Goal: Task Accomplishment & Management: Use online tool/utility

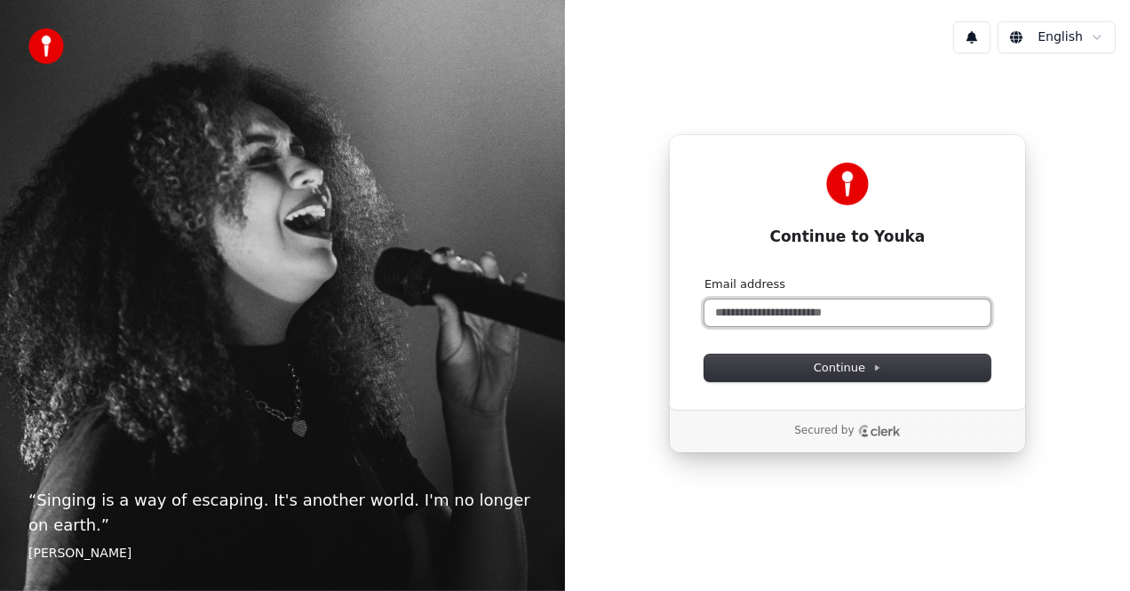
click at [738, 315] on input "Email address" at bounding box center [848, 312] width 286 height 27
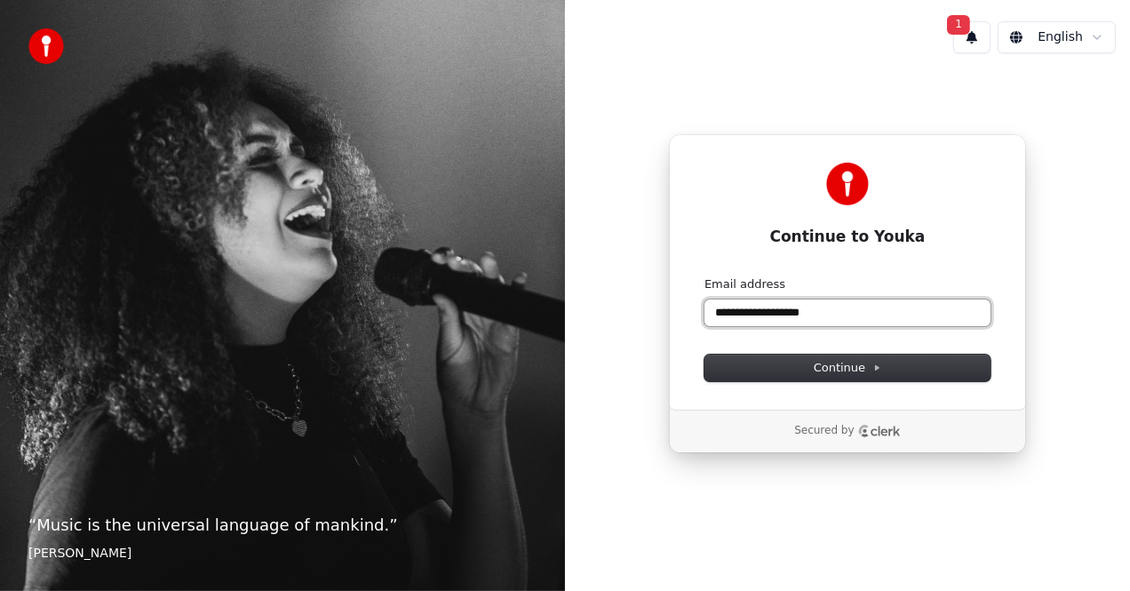
click at [705, 276] on button "submit" at bounding box center [705, 276] width 0 height 0
type input "**********"
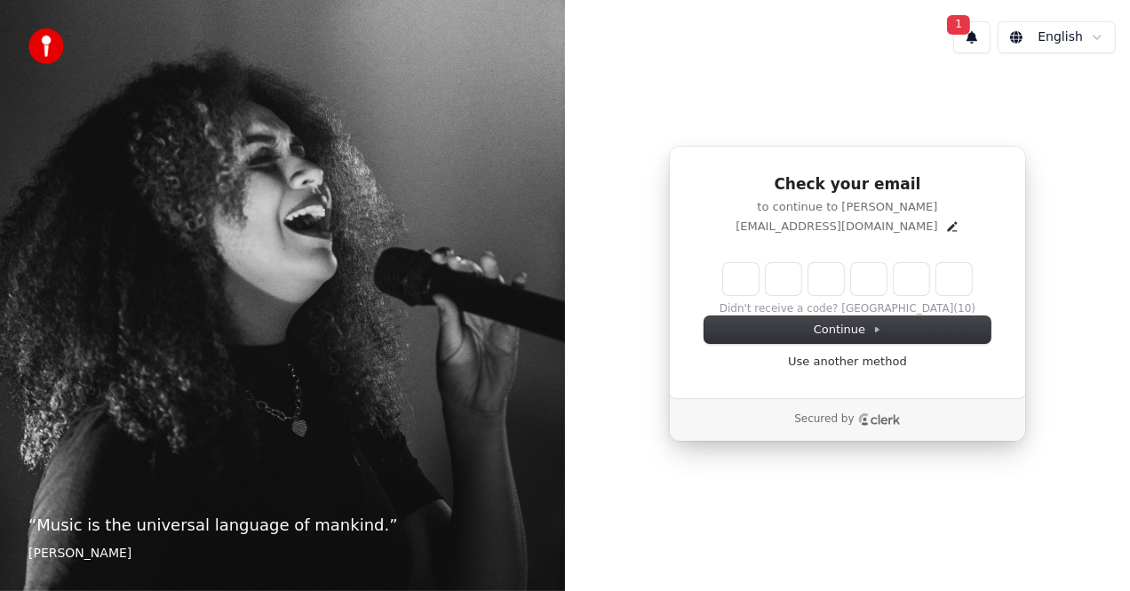
click at [753, 280] on input "Enter verification code" at bounding box center [847, 279] width 249 height 32
type input "******"
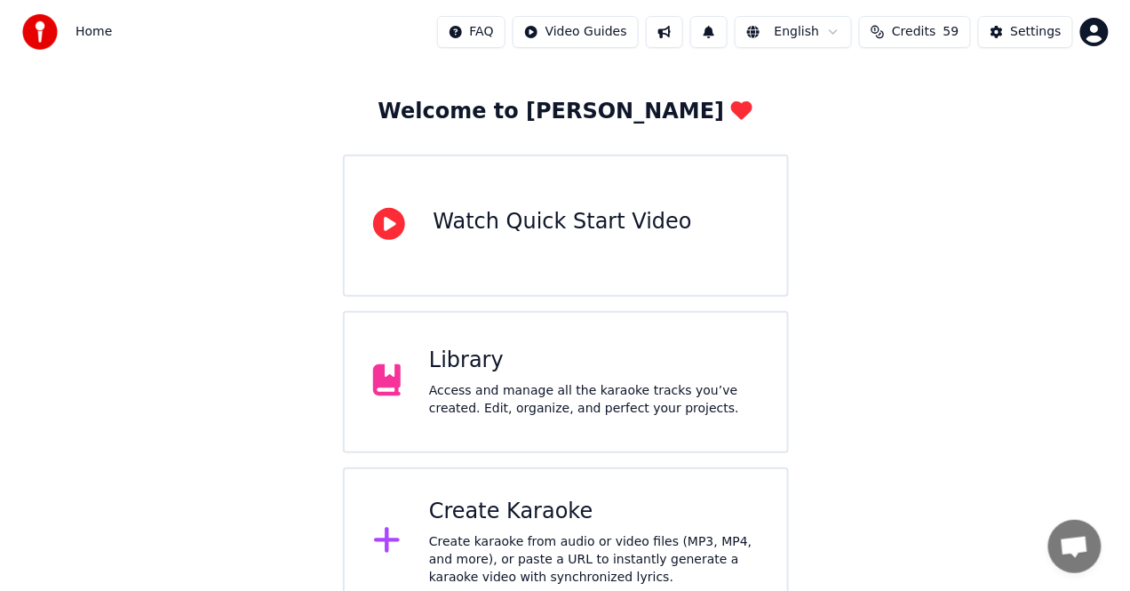
scroll to position [98, 0]
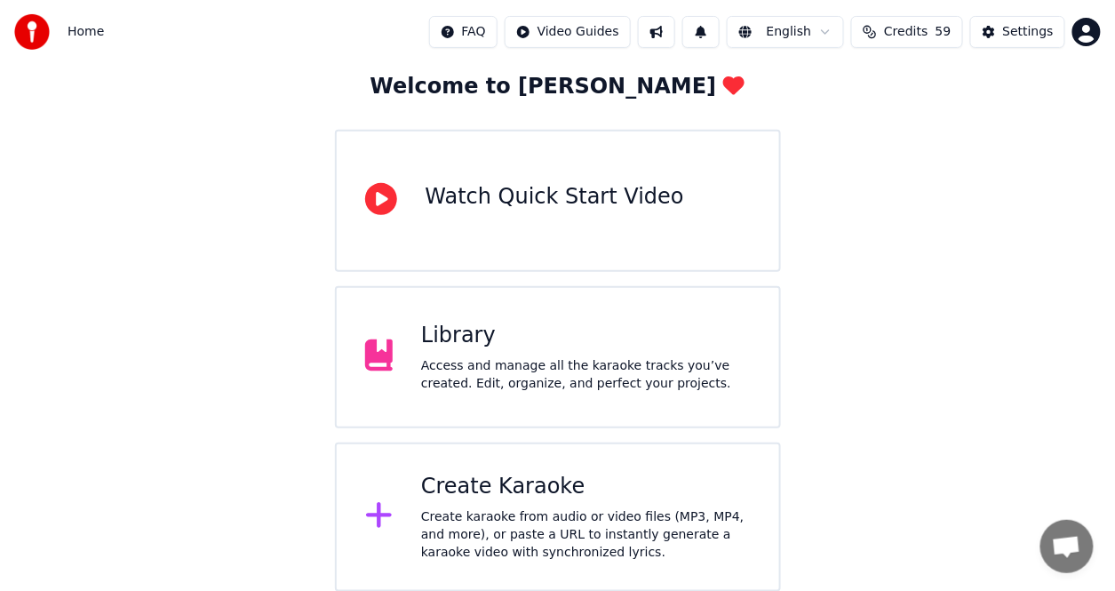
click at [579, 475] on div "Create Karaoke" at bounding box center [586, 487] width 330 height 28
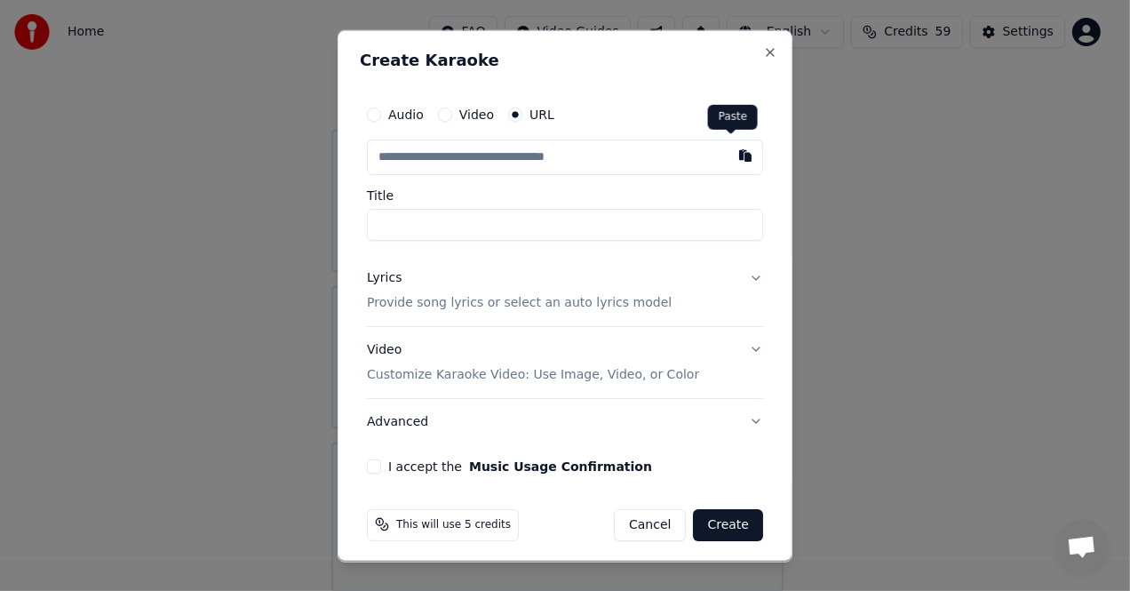
click at [734, 122] on div "Paste Paste" at bounding box center [733, 117] width 50 height 25
click at [726, 105] on div "Paste Paste" at bounding box center [733, 117] width 50 height 25
click at [727, 118] on div "Paste Paste" at bounding box center [733, 117] width 50 height 25
click at [681, 148] on input "text" at bounding box center [565, 157] width 396 height 36
click at [680, 151] on input "text" at bounding box center [565, 157] width 396 height 36
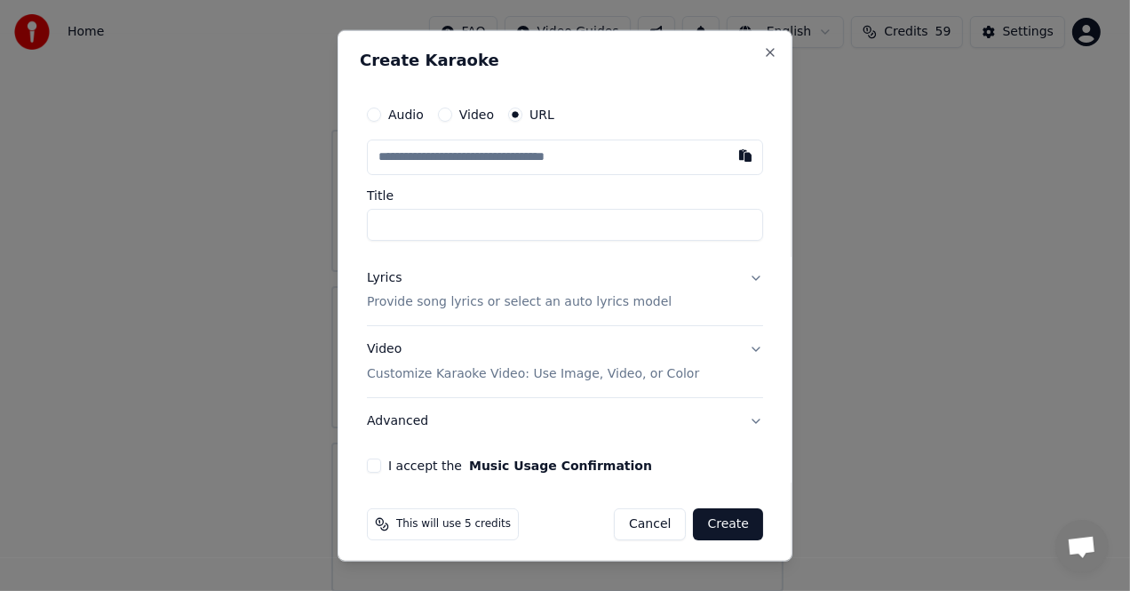
click at [680, 151] on input "text" at bounding box center [565, 157] width 396 height 36
click at [731, 155] on button "button" at bounding box center [746, 155] width 36 height 32
type input "**********"
click at [730, 155] on button at bounding box center [746, 155] width 36 height 32
click at [728, 156] on button "button" at bounding box center [746, 155] width 36 height 32
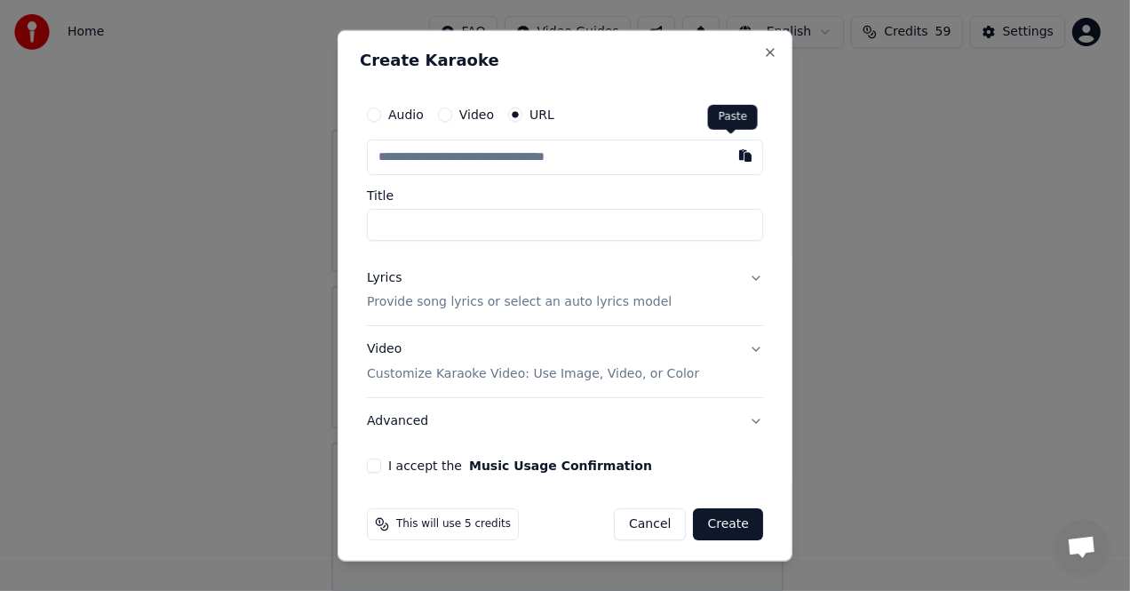
type input "**********"
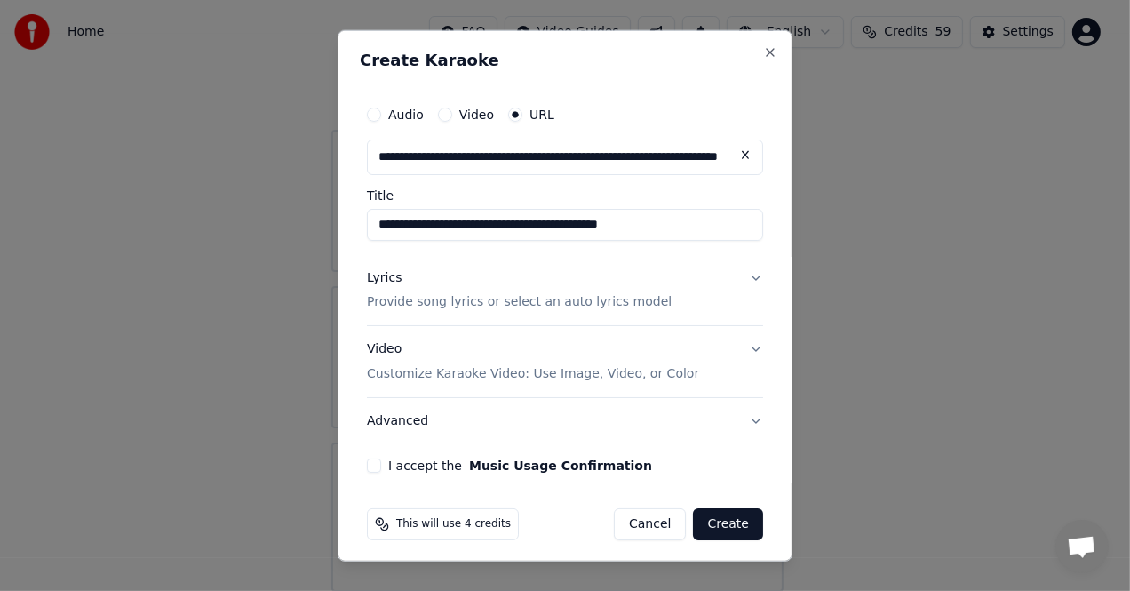
click at [652, 294] on button "Lyrics Provide song lyrics or select an auto lyrics model" at bounding box center [565, 289] width 396 height 71
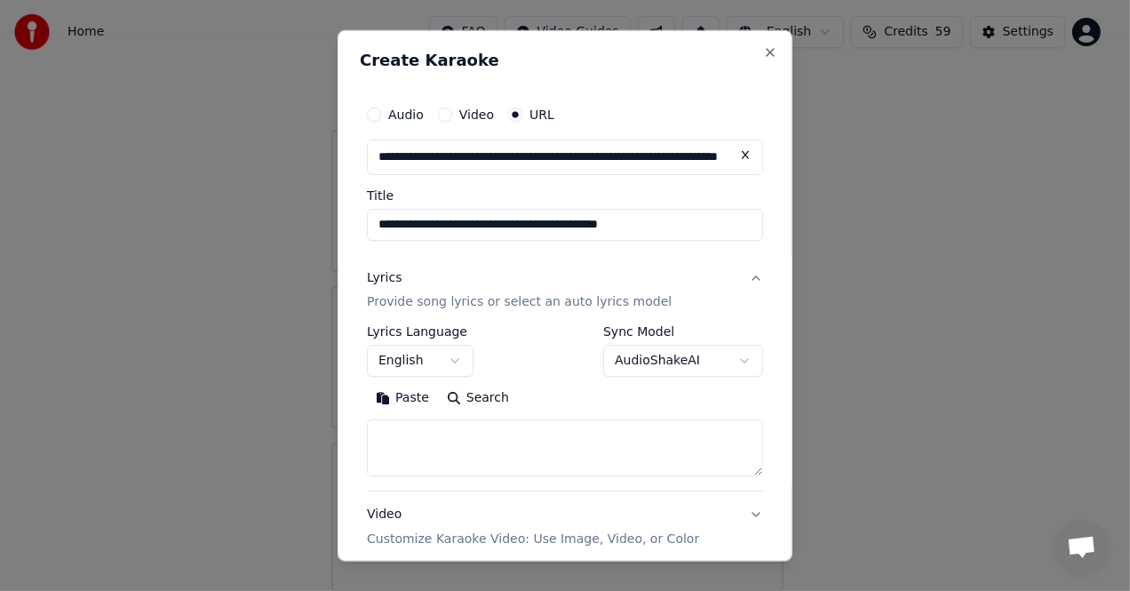
click at [415, 394] on button "Paste" at bounding box center [402, 398] width 71 height 28
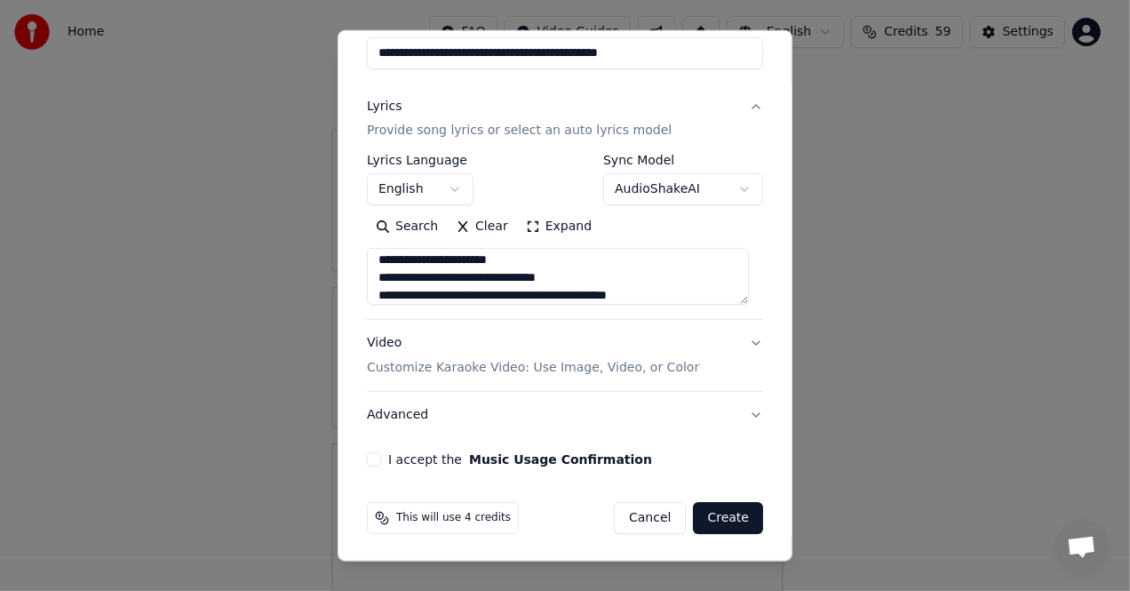
scroll to position [106, 0]
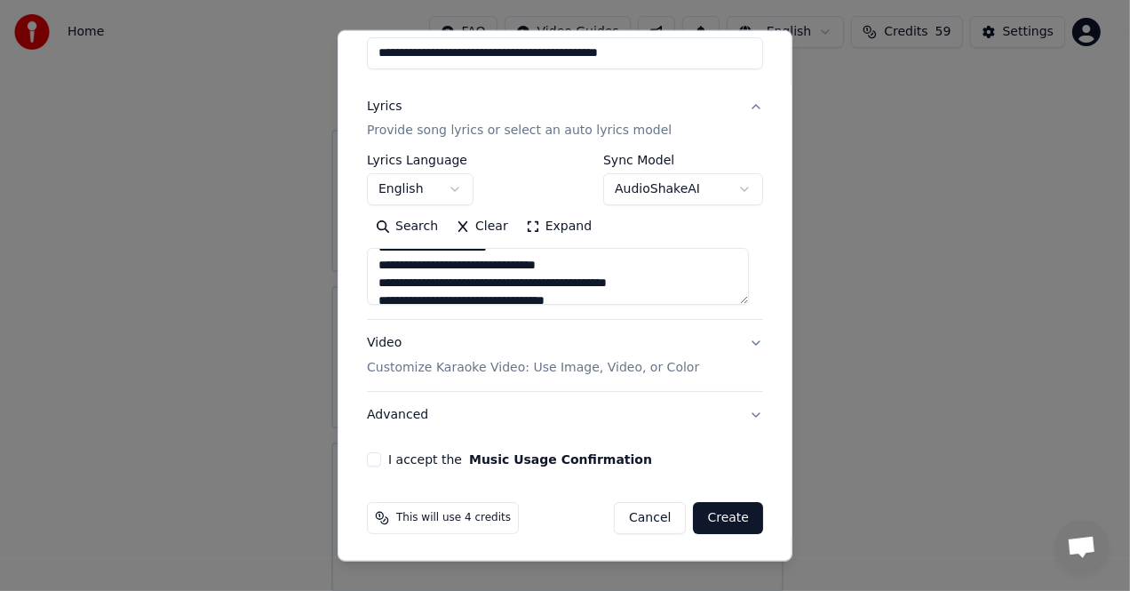
drag, startPoint x: 511, startPoint y: 283, endPoint x: 528, endPoint y: 282, distance: 17.0
click at [528, 282] on textarea "**********" at bounding box center [558, 276] width 382 height 57
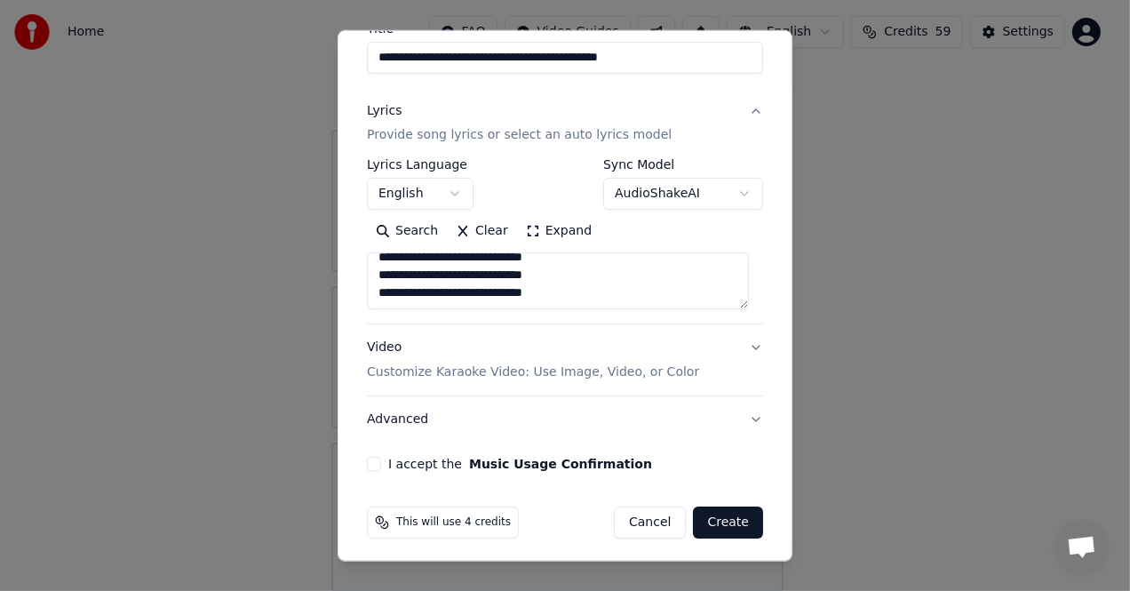
scroll to position [171, 0]
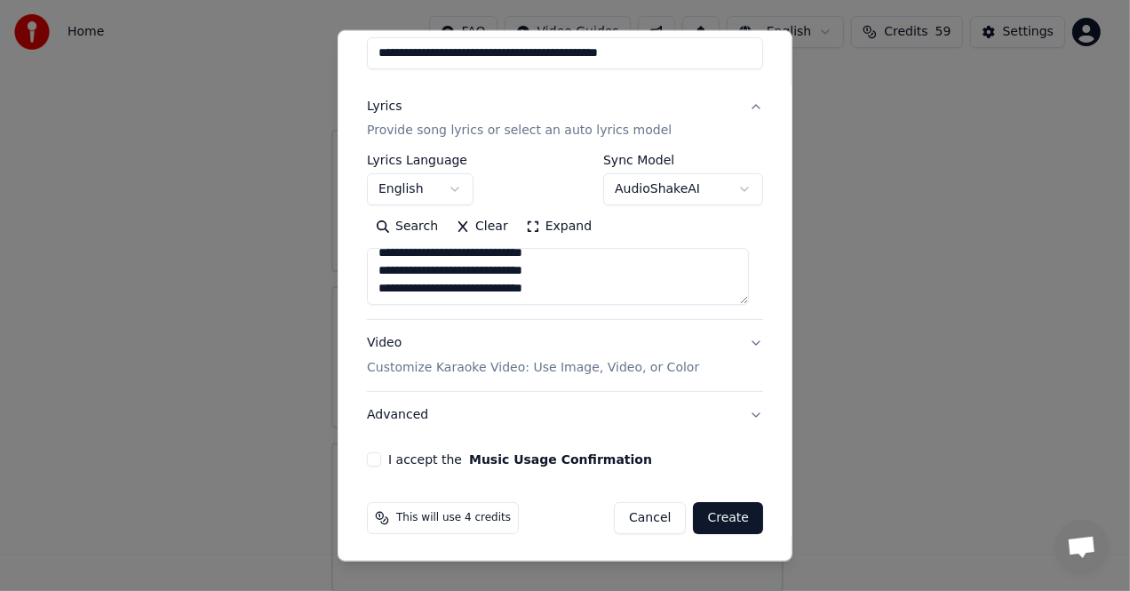
type textarea "**********"
click at [371, 455] on button "I accept the Music Usage Confirmation" at bounding box center [374, 459] width 14 height 14
click at [727, 525] on button "Create" at bounding box center [728, 518] width 70 height 32
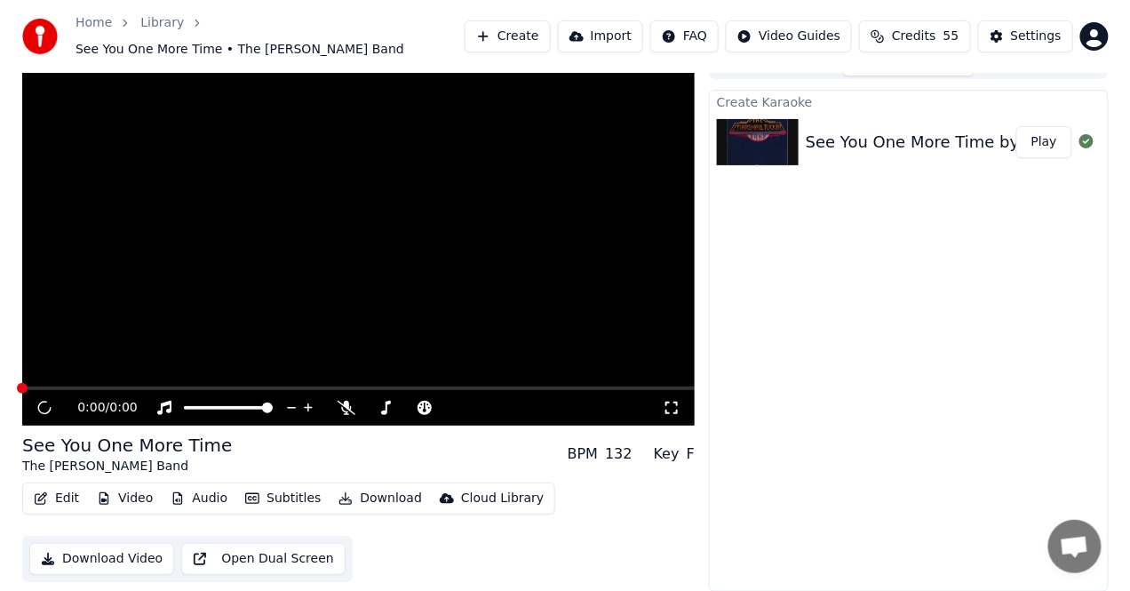
scroll to position [17, 0]
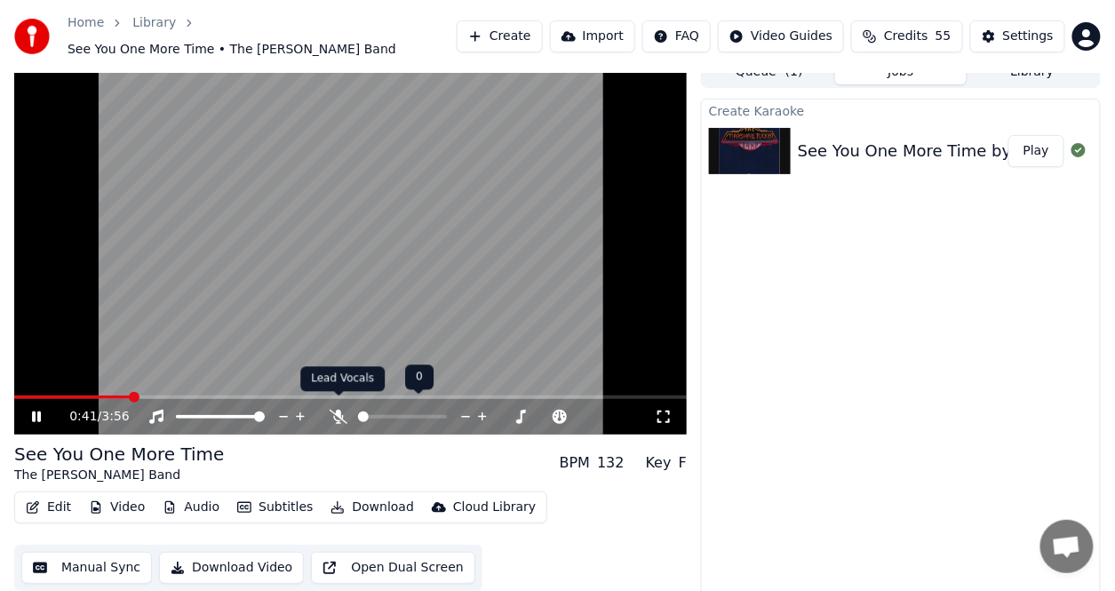
click at [338, 411] on icon at bounding box center [339, 417] width 18 height 14
click at [107, 392] on span at bounding box center [112, 397] width 11 height 11
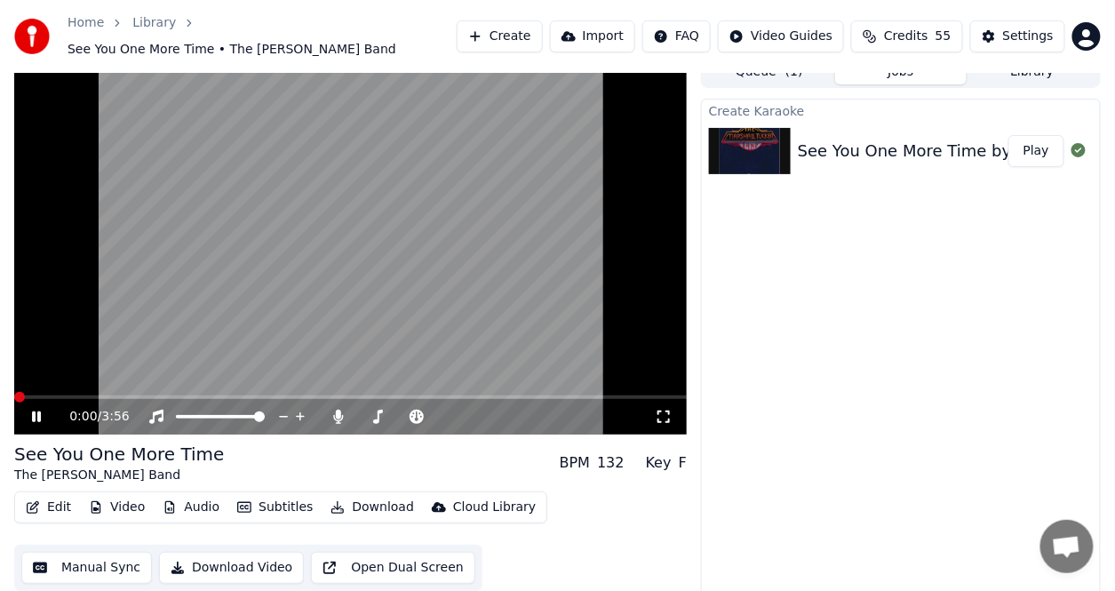
click at [14, 392] on span at bounding box center [19, 397] width 11 height 11
click at [55, 499] on button "Edit" at bounding box center [49, 507] width 60 height 25
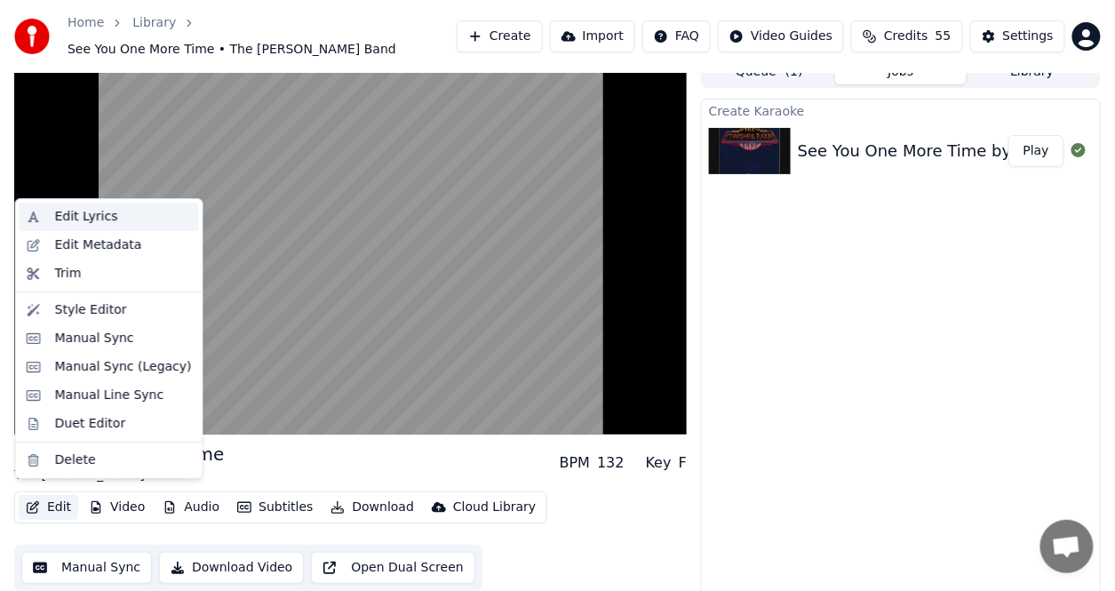
click at [109, 219] on div "Edit Lyrics" at bounding box center [123, 217] width 137 height 18
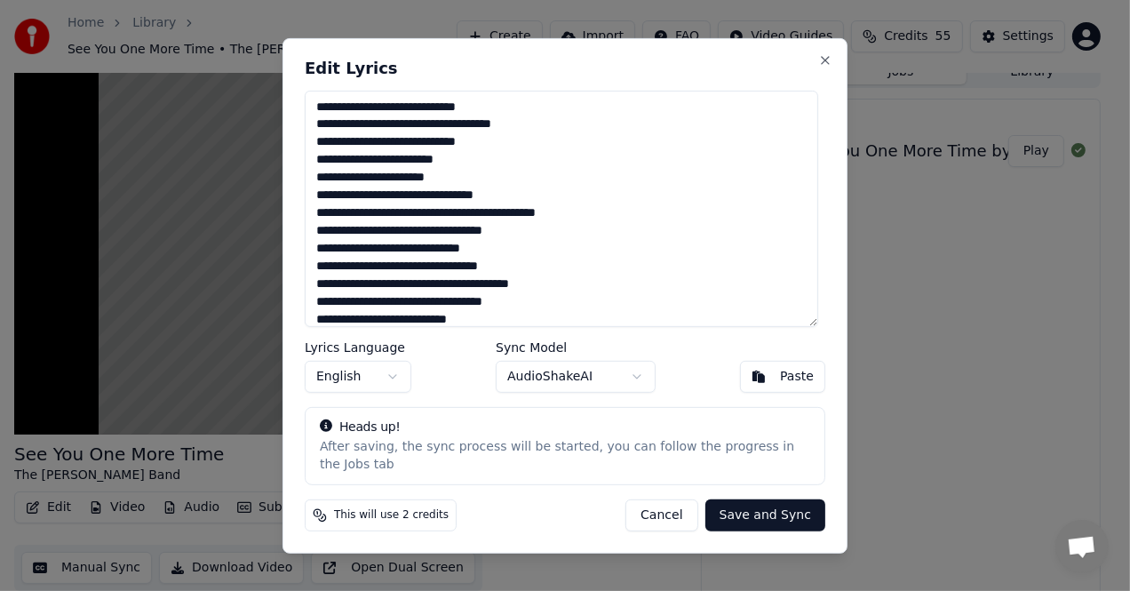
drag, startPoint x: 447, startPoint y: 172, endPoint x: 475, endPoint y: 174, distance: 28.5
click at [475, 174] on textarea "**********" at bounding box center [562, 208] width 514 height 236
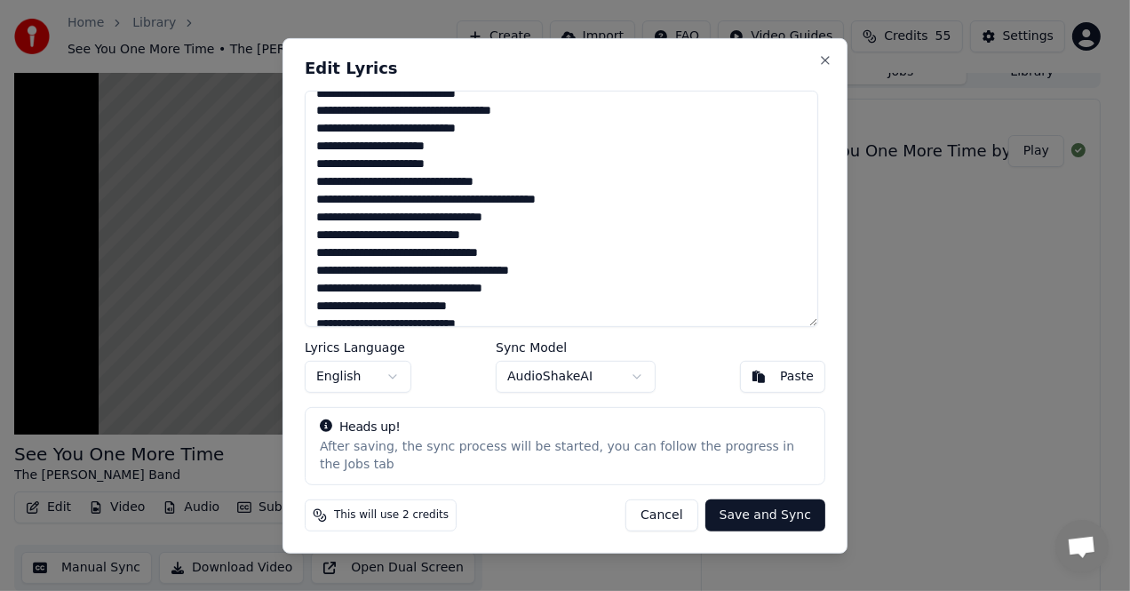
scroll to position [0, 0]
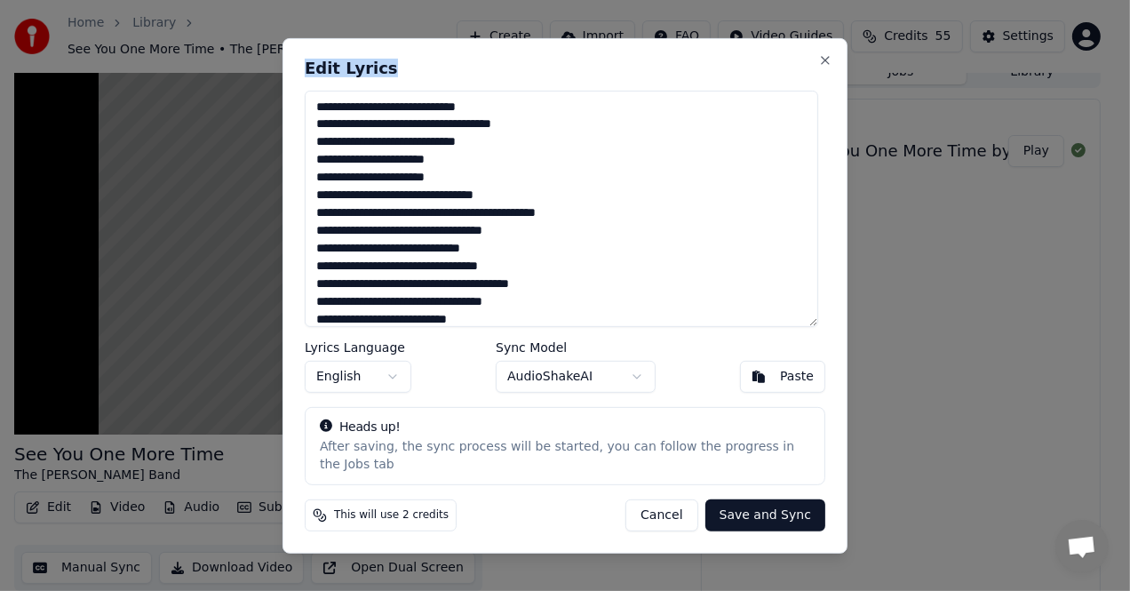
drag, startPoint x: 714, startPoint y: 61, endPoint x: 742, endPoint y: 97, distance: 45.0
click at [742, 98] on div "**********" at bounding box center [565, 294] width 565 height 515
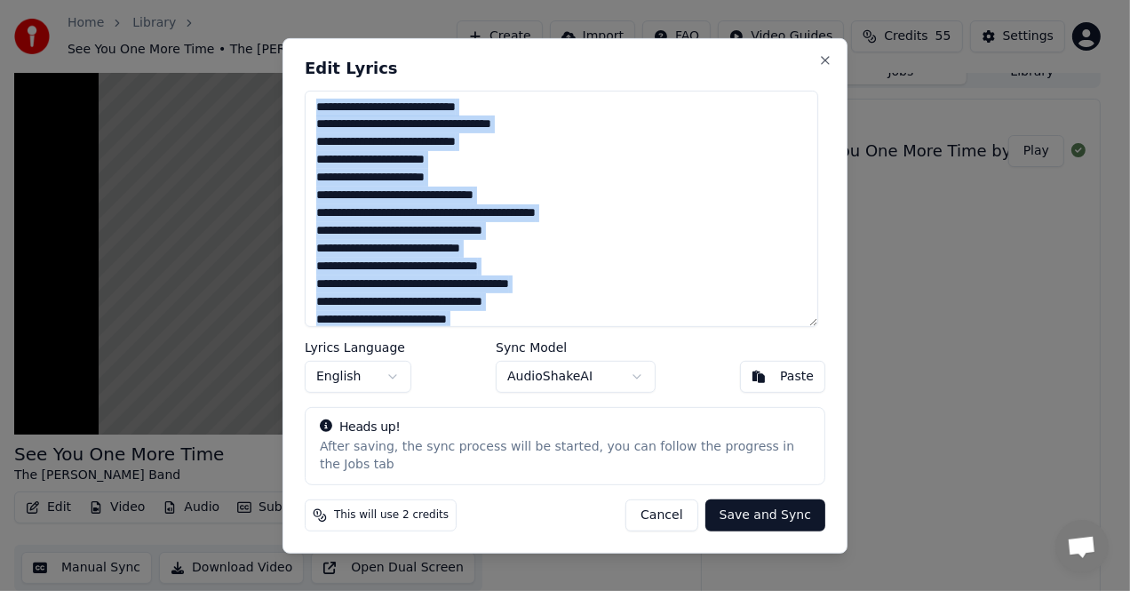
type textarea "**********"
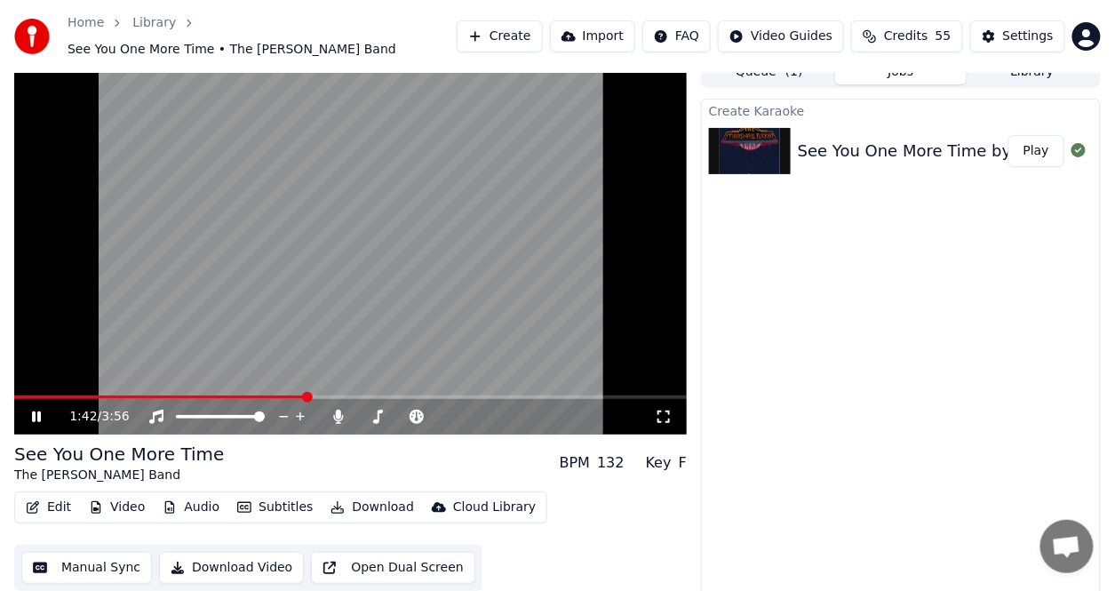
click at [17, 395] on span at bounding box center [160, 397] width 292 height 4
click at [59, 497] on button "Edit" at bounding box center [49, 507] width 60 height 25
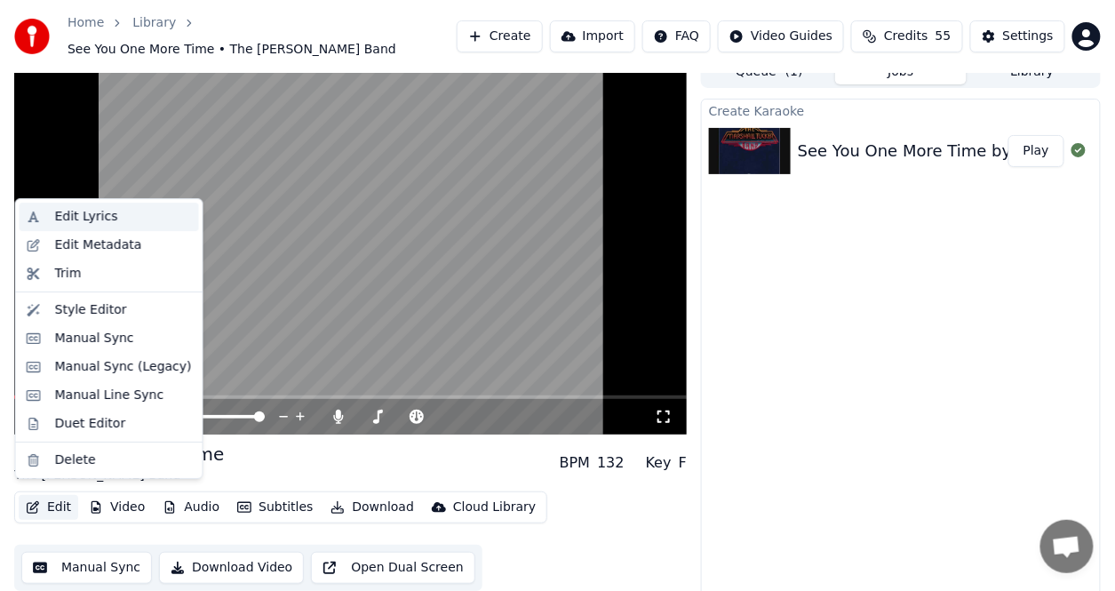
click at [94, 213] on div "Edit Lyrics" at bounding box center [86, 217] width 63 height 18
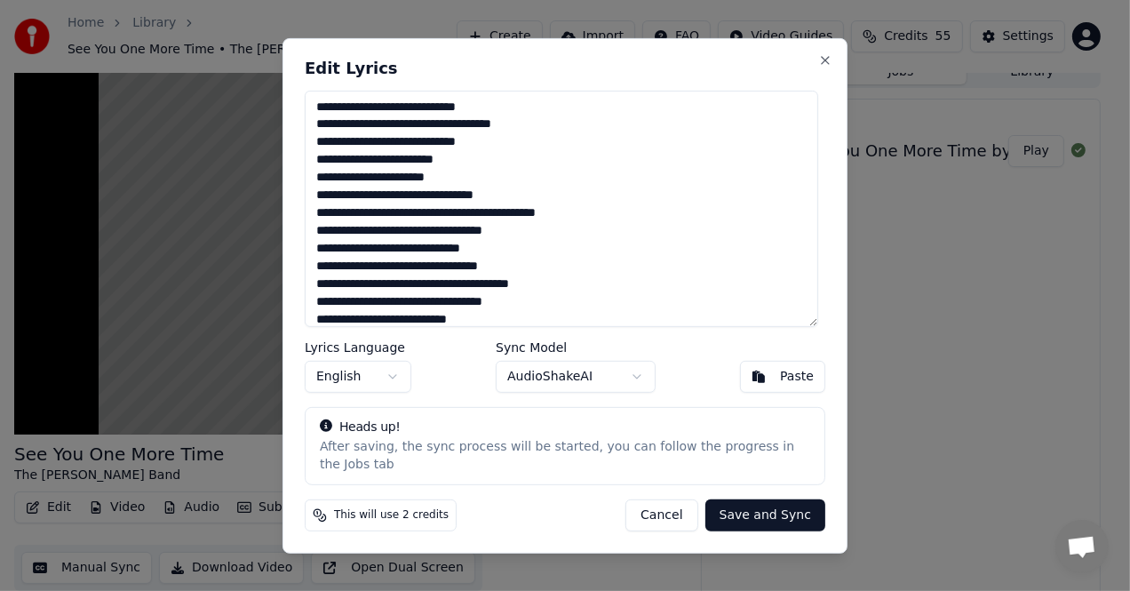
drag, startPoint x: 449, startPoint y: 169, endPoint x: 477, endPoint y: 172, distance: 28.7
click at [477, 172] on textarea "**********" at bounding box center [562, 208] width 514 height 236
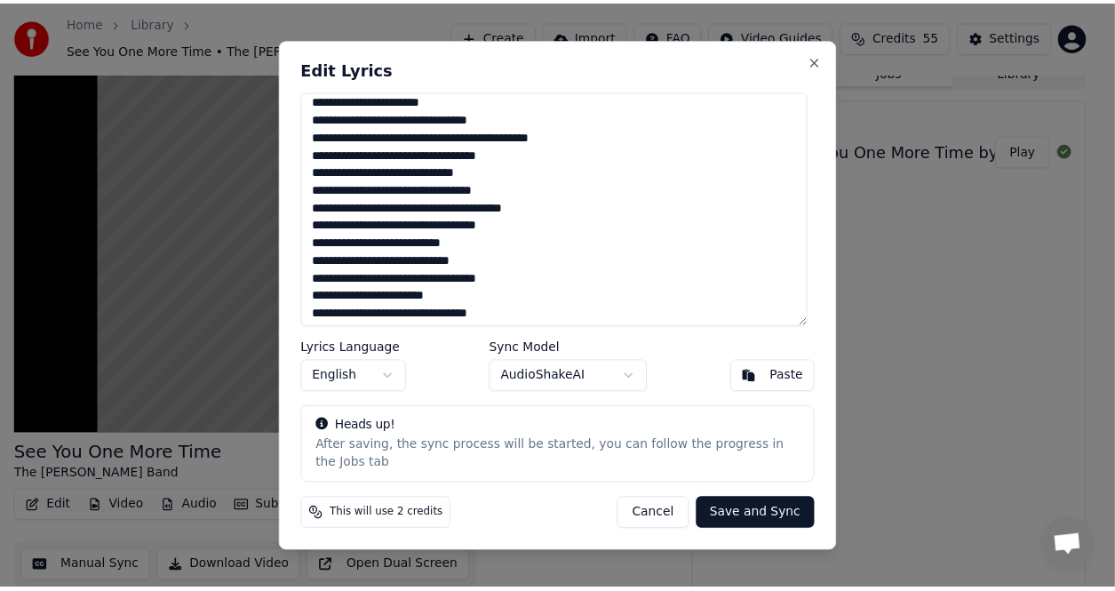
scroll to position [78, 0]
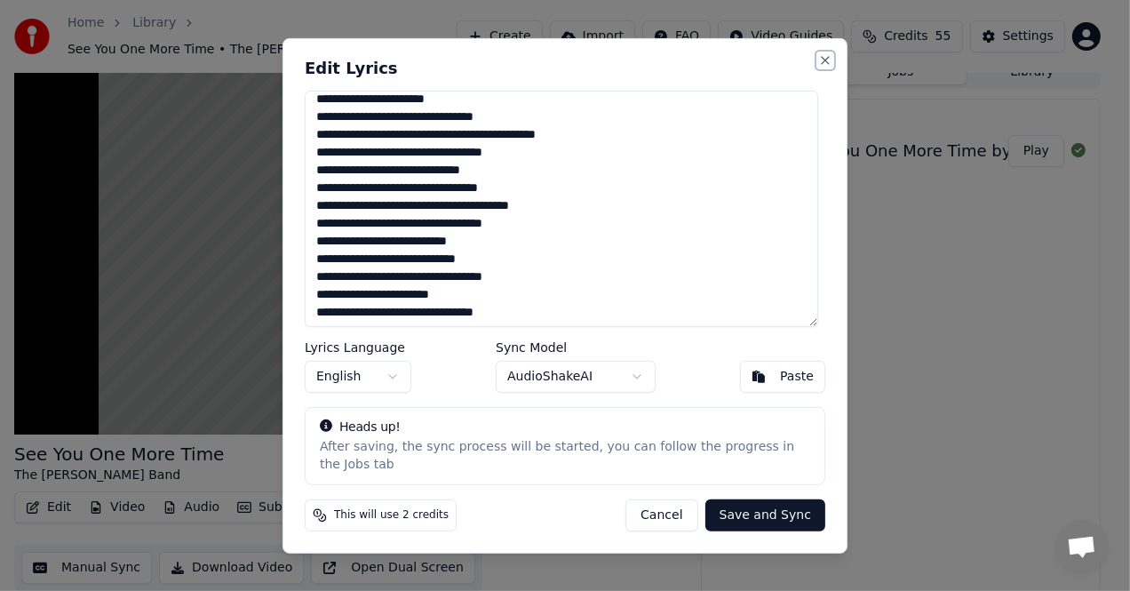
click at [826, 67] on button "Close" at bounding box center [825, 59] width 14 height 14
type textarea "**********"
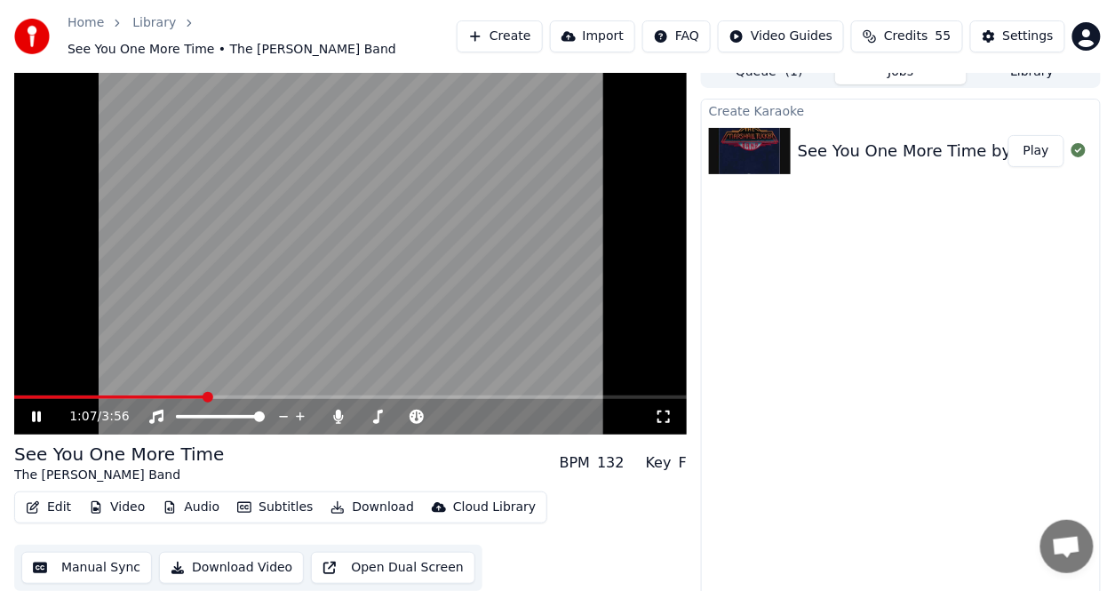
click at [38, 411] on icon at bounding box center [36, 416] width 9 height 11
click at [53, 498] on button "Edit" at bounding box center [49, 507] width 60 height 25
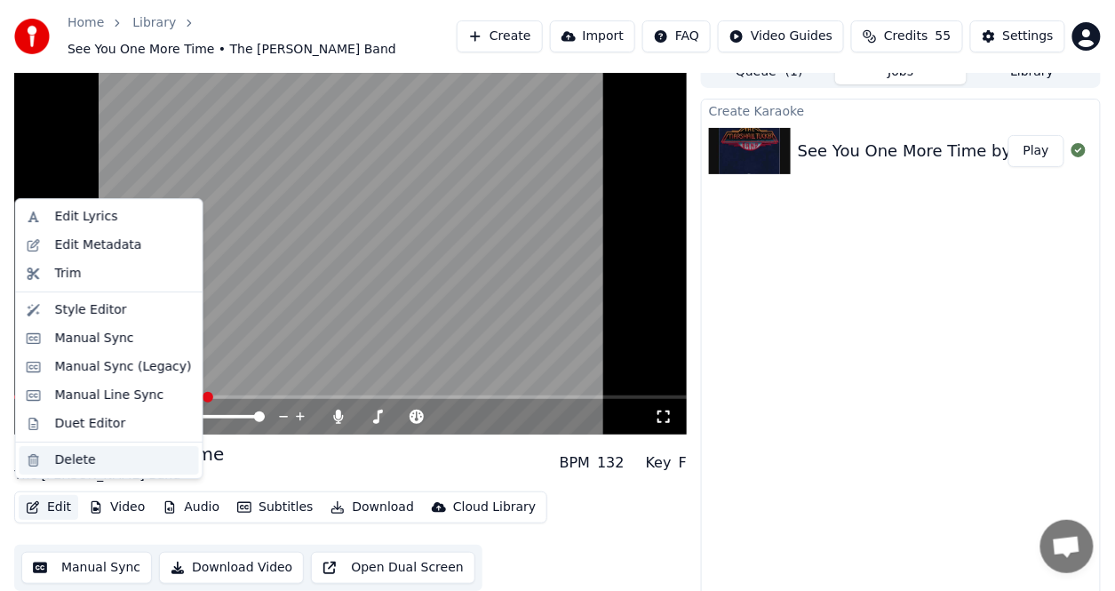
click at [72, 460] on div "Delete" at bounding box center [75, 460] width 41 height 18
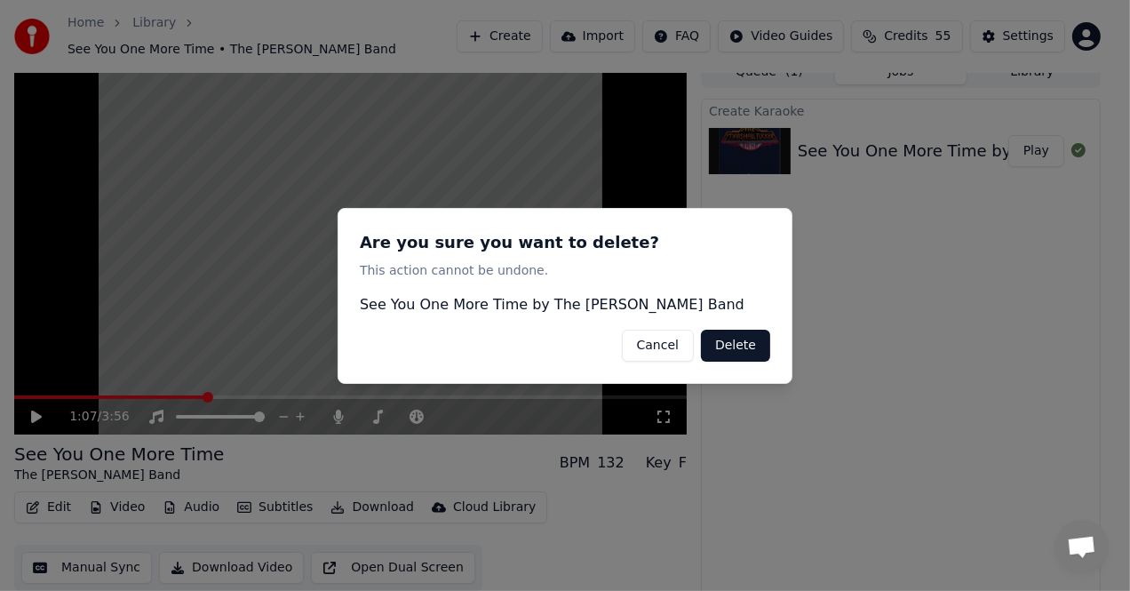
drag, startPoint x: 755, startPoint y: 345, endPoint x: 776, endPoint y: 354, distance: 22.3
click at [756, 345] on button "Delete" at bounding box center [735, 345] width 69 height 32
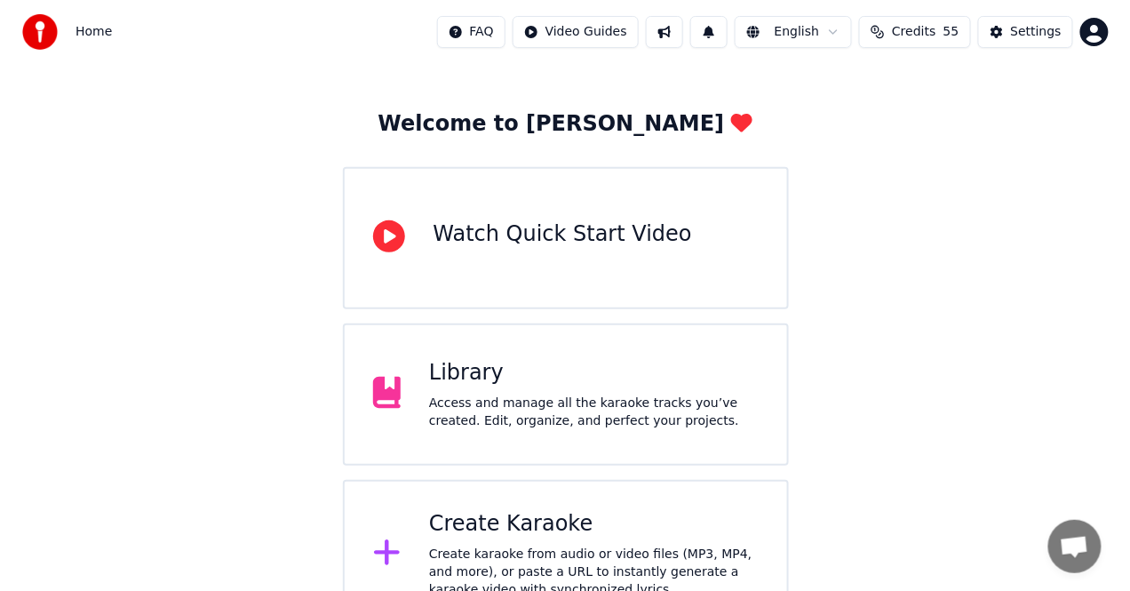
scroll to position [98, 0]
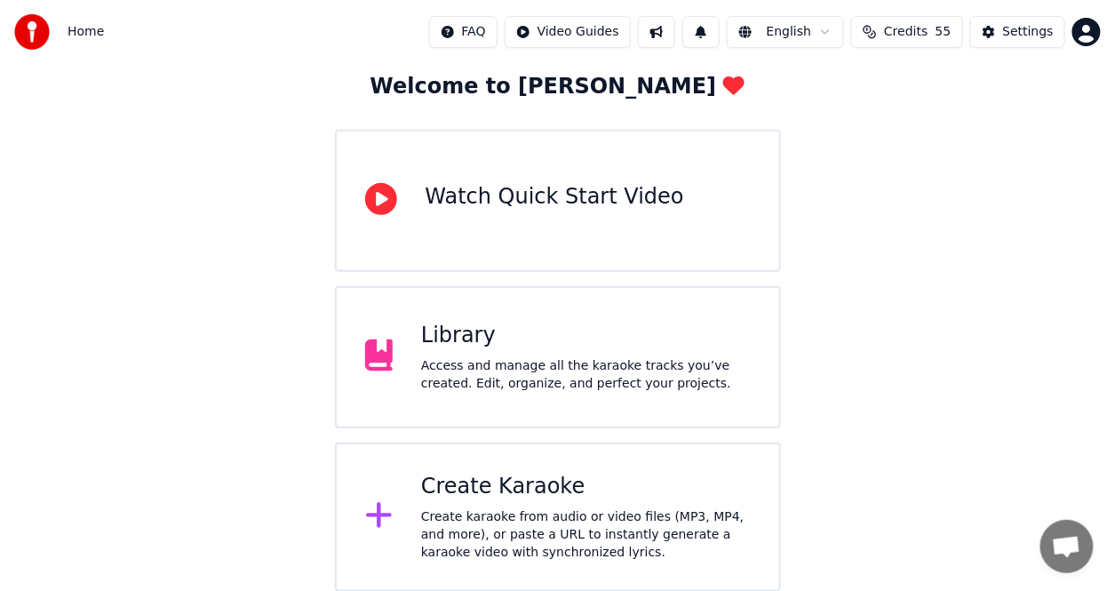
click at [670, 494] on div "Create Karaoke" at bounding box center [586, 487] width 330 height 28
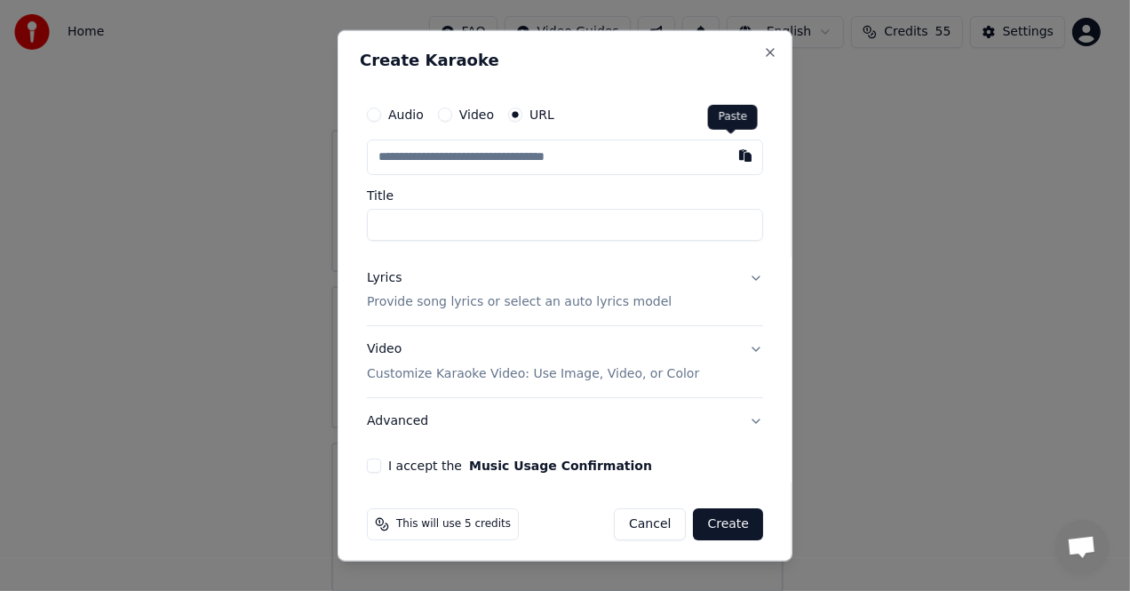
click at [728, 152] on button "button" at bounding box center [746, 155] width 36 height 32
type input "**********"
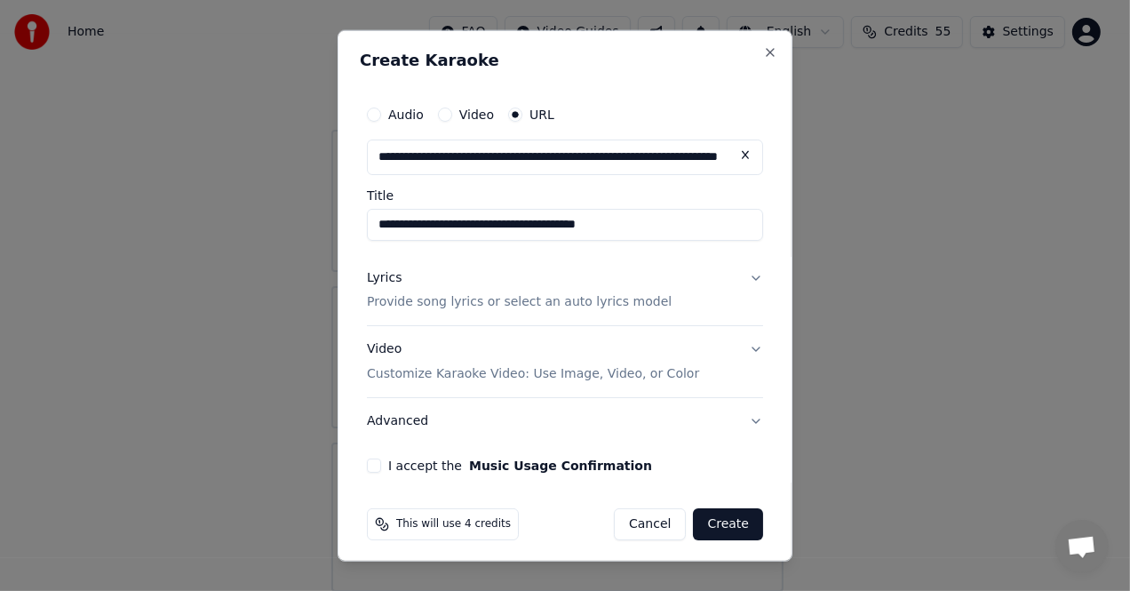
type input "**********"
click at [410, 283] on div "Lyrics Provide song lyrics or select an auto lyrics model" at bounding box center [519, 289] width 305 height 43
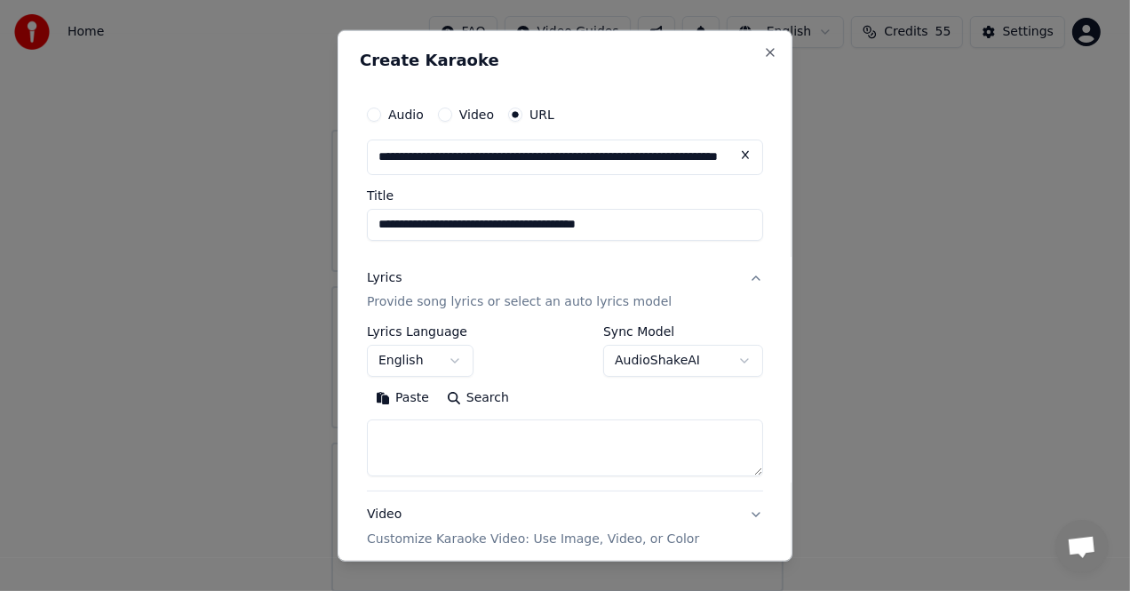
click at [411, 400] on button "Paste" at bounding box center [402, 398] width 71 height 28
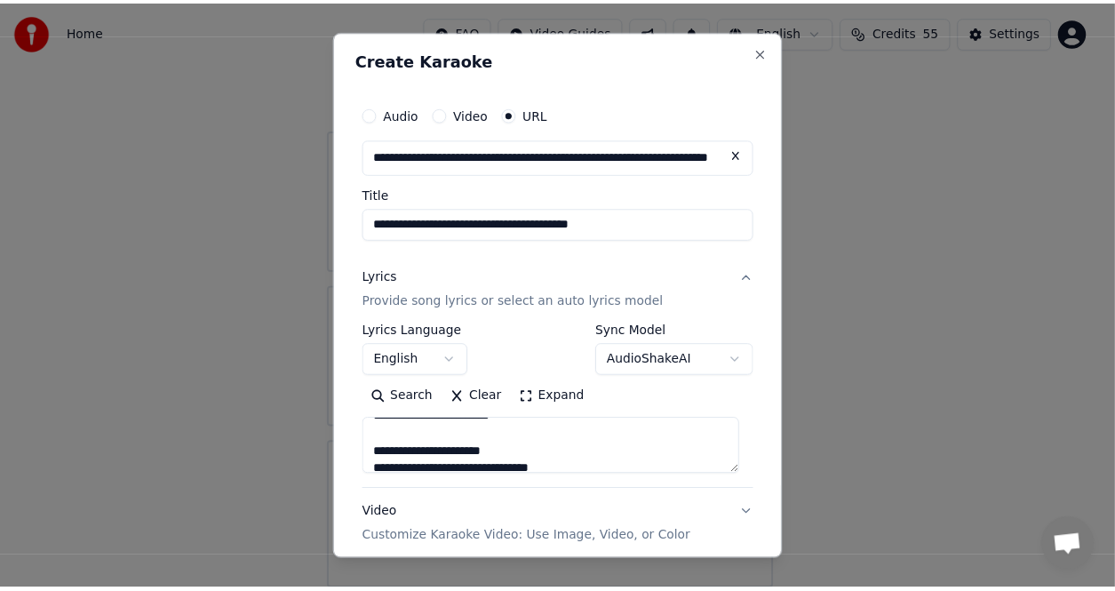
scroll to position [35, 0]
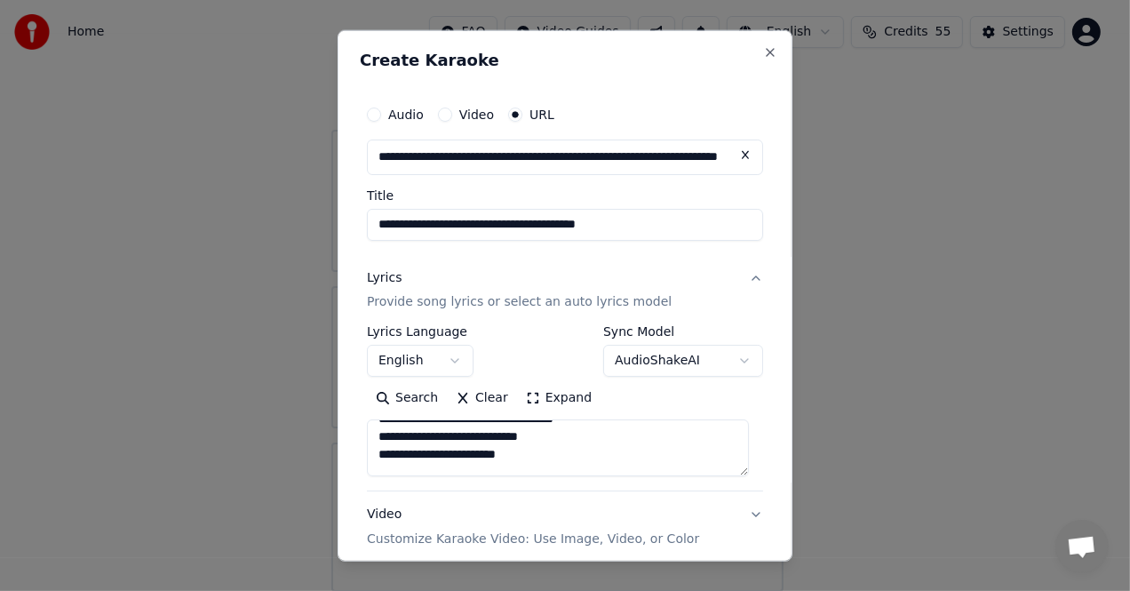
drag, startPoint x: 504, startPoint y: 458, endPoint x: 526, endPoint y: 458, distance: 22.2
click at [526, 458] on textarea "**********" at bounding box center [558, 447] width 382 height 57
type textarea "**********"
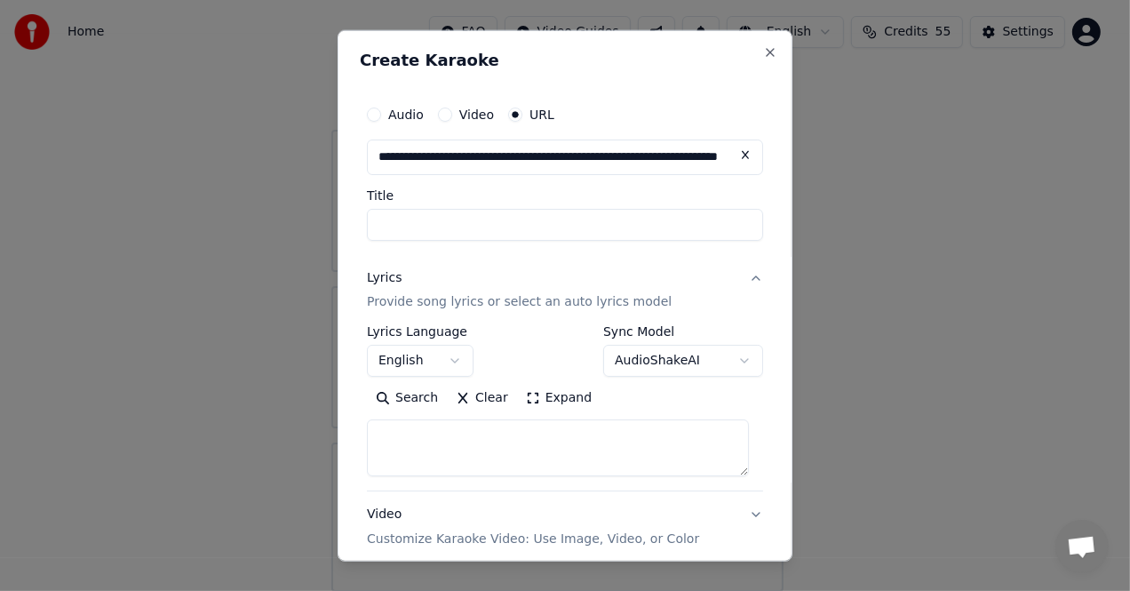
scroll to position [0, 0]
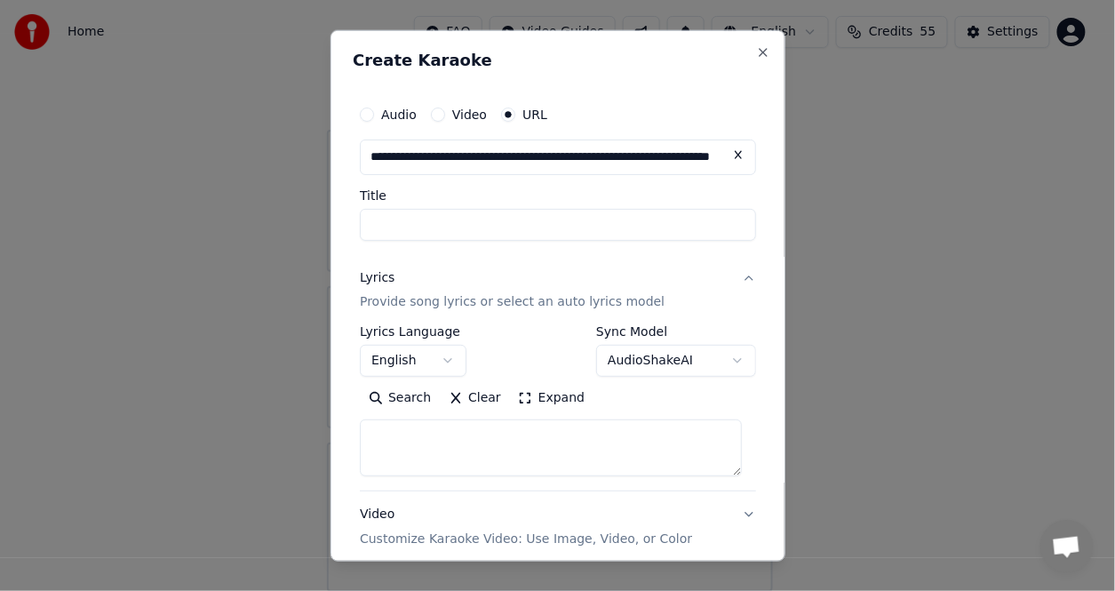
select select
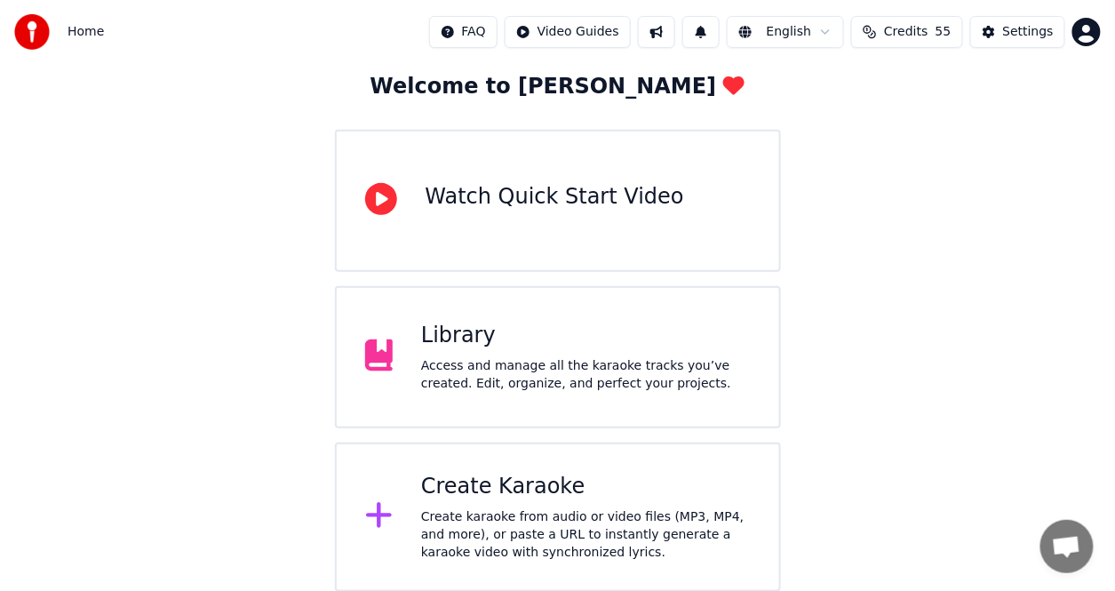
drag, startPoint x: 447, startPoint y: 0, endPoint x: 423, endPoint y: 24, distance: 33.9
click at [498, 437] on div "Welcome to Youka Watch Quick Start Video Library Access and manage all the kara…" at bounding box center [558, 332] width 446 height 519
click at [501, 444] on div "Create Karaoke Create karaoke from audio or video files (MP3, MP4, and more), o…" at bounding box center [558, 516] width 446 height 149
click at [559, 521] on div "Create karaoke from audio or video files (MP3, MP4, and more), or paste a URL t…" at bounding box center [586, 534] width 330 height 53
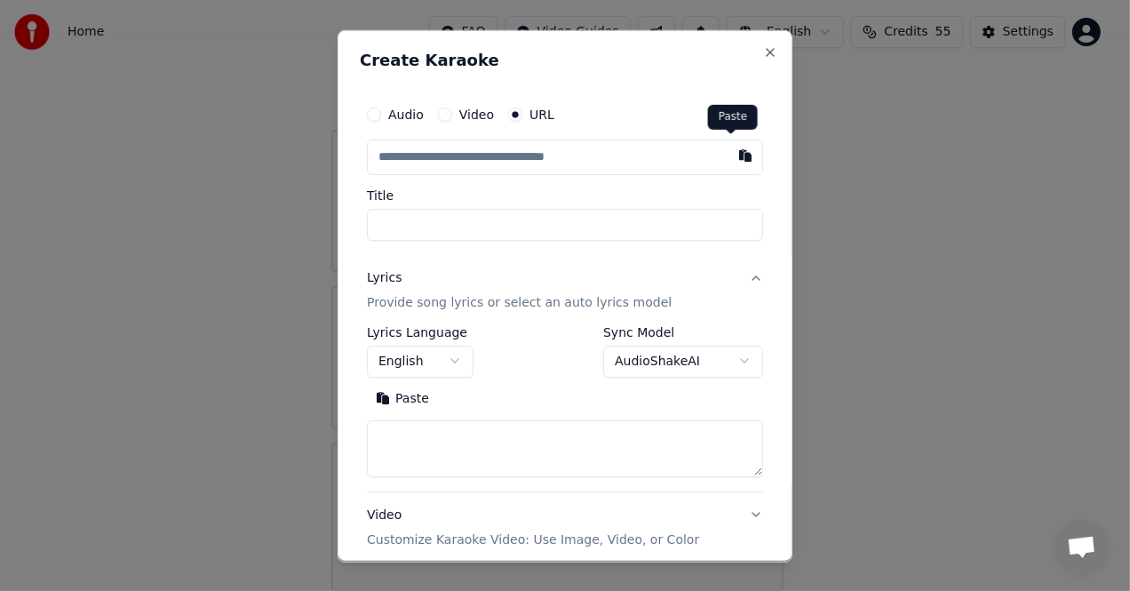
click at [731, 152] on button "button" at bounding box center [746, 155] width 36 height 32
type input "**********"
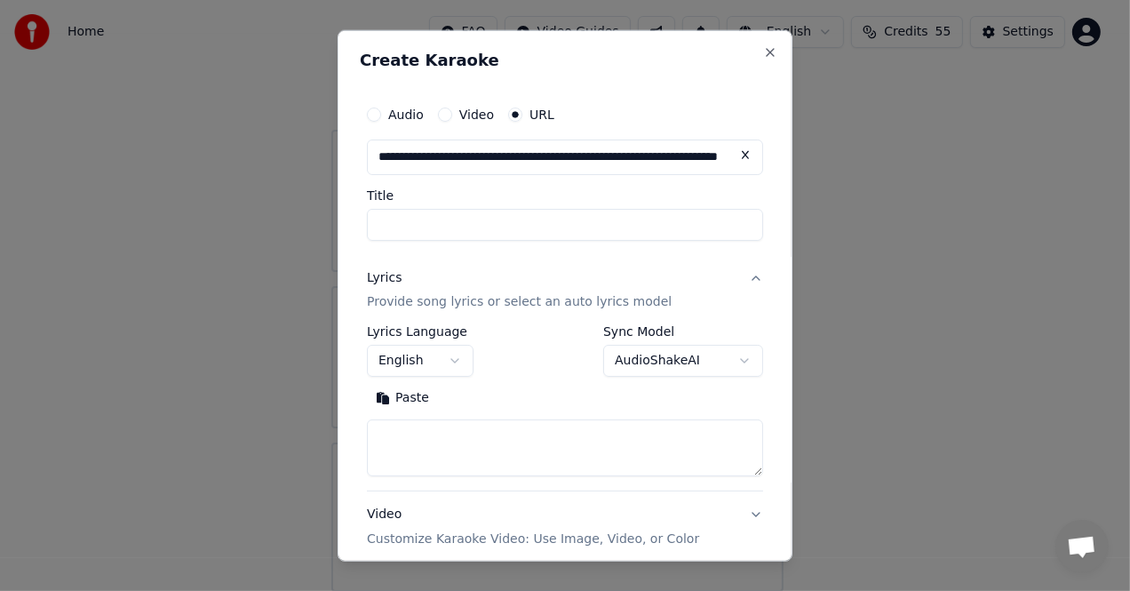
type input "**********"
click at [430, 397] on button "Paste" at bounding box center [402, 398] width 71 height 28
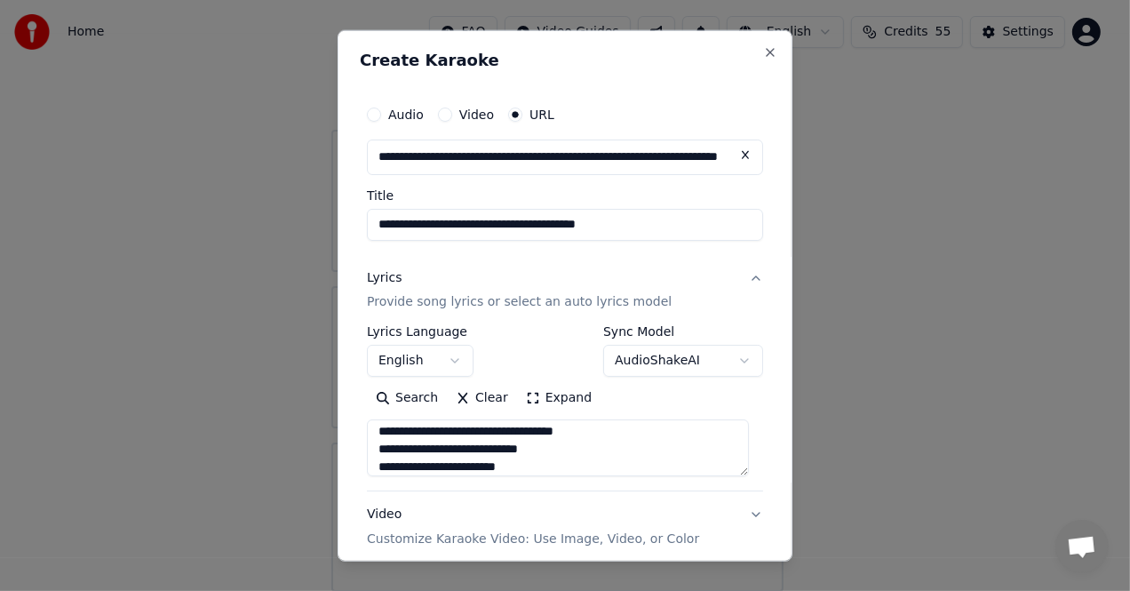
scroll to position [35, 0]
drag, startPoint x: 506, startPoint y: 459, endPoint x: 529, endPoint y: 463, distance: 23.4
click at [529, 463] on textarea "**********" at bounding box center [558, 447] width 382 height 57
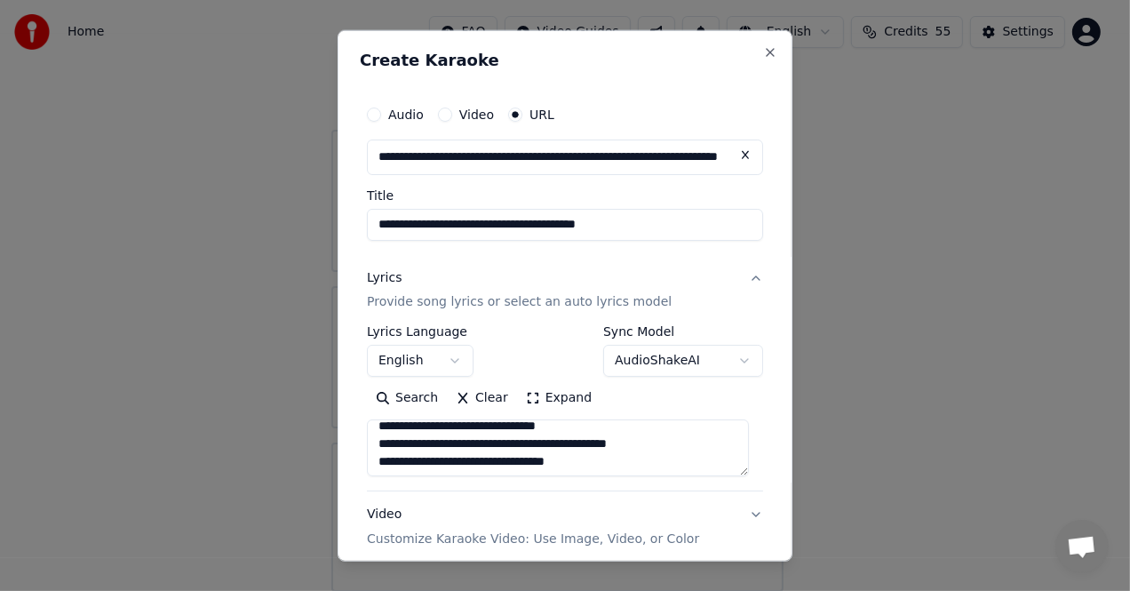
scroll to position [124, 0]
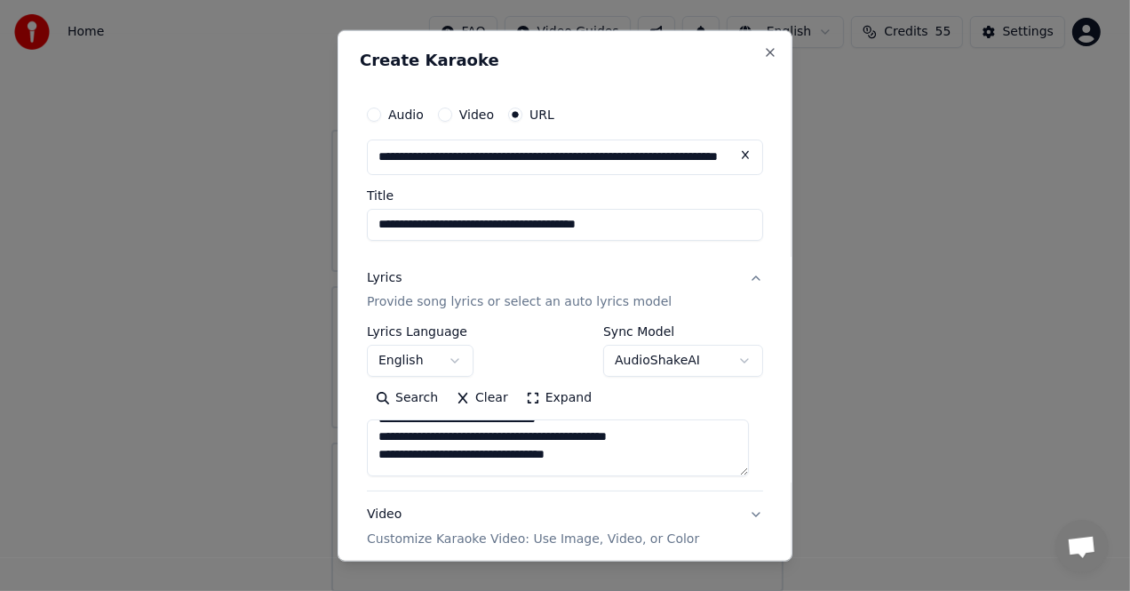
drag, startPoint x: 512, startPoint y: 440, endPoint x: 529, endPoint y: 437, distance: 17.1
click at [529, 437] on textarea "**********" at bounding box center [558, 447] width 382 height 57
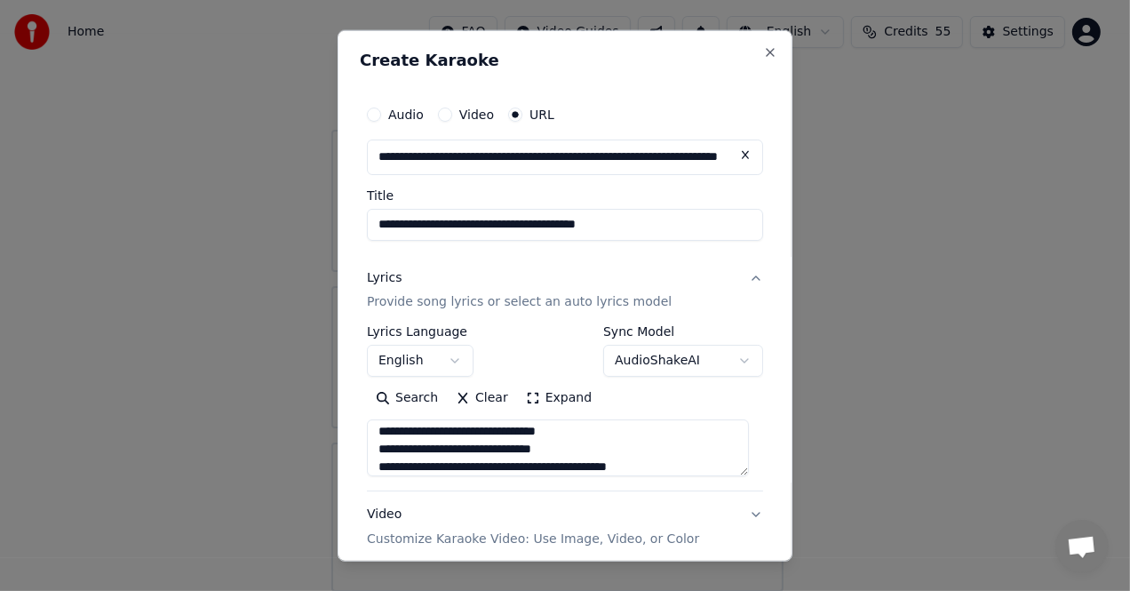
scroll to position [372, 0]
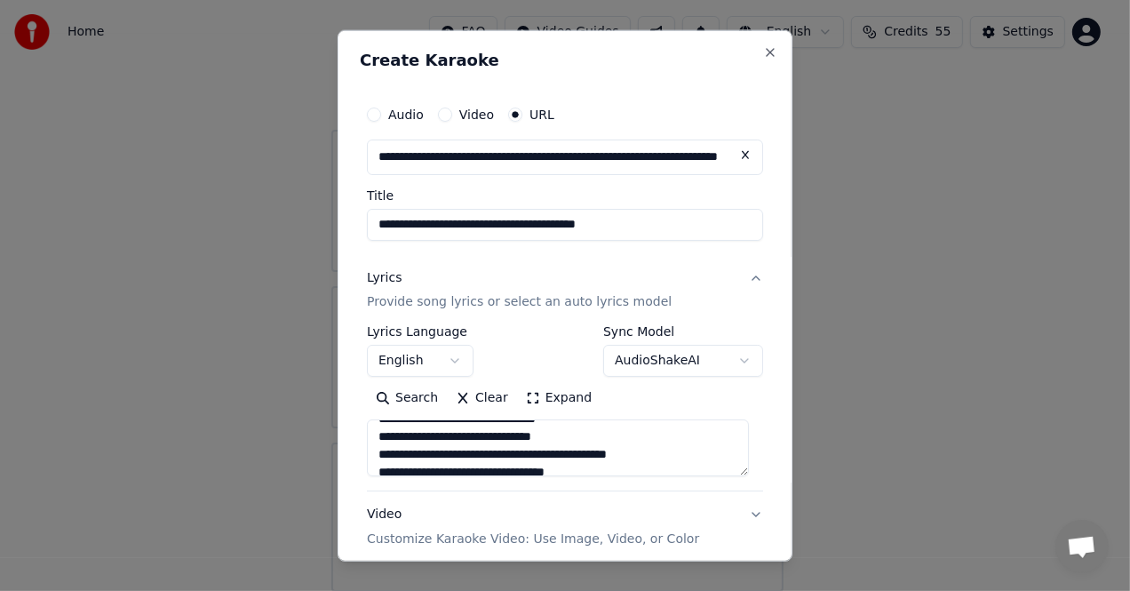
drag, startPoint x: 510, startPoint y: 454, endPoint x: 531, endPoint y: 456, distance: 21.4
click at [531, 456] on textarea "**********" at bounding box center [558, 447] width 382 height 57
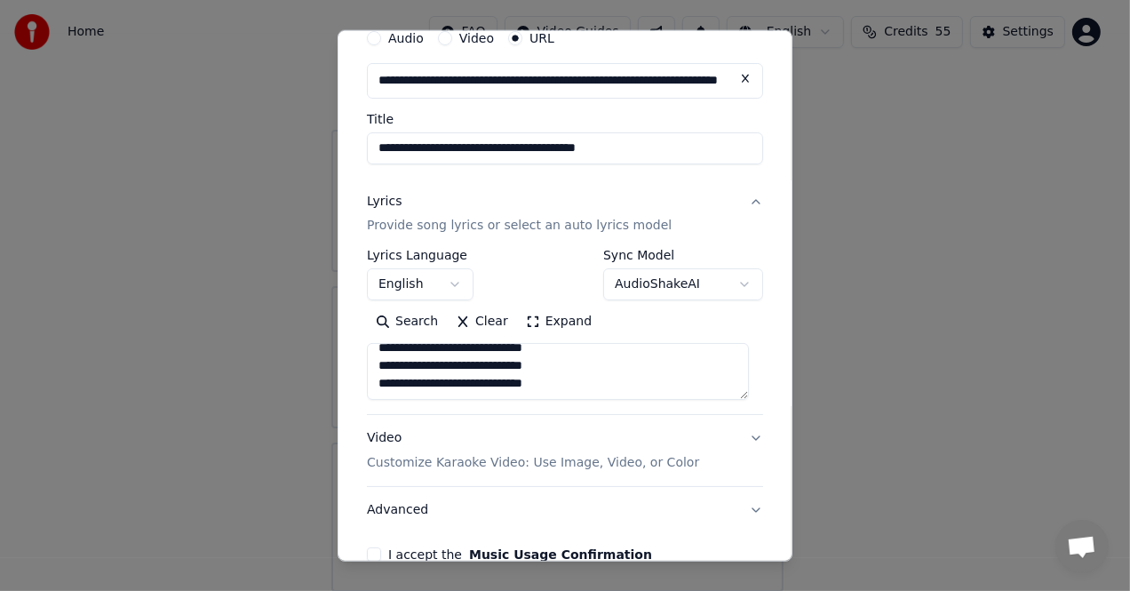
scroll to position [171, 0]
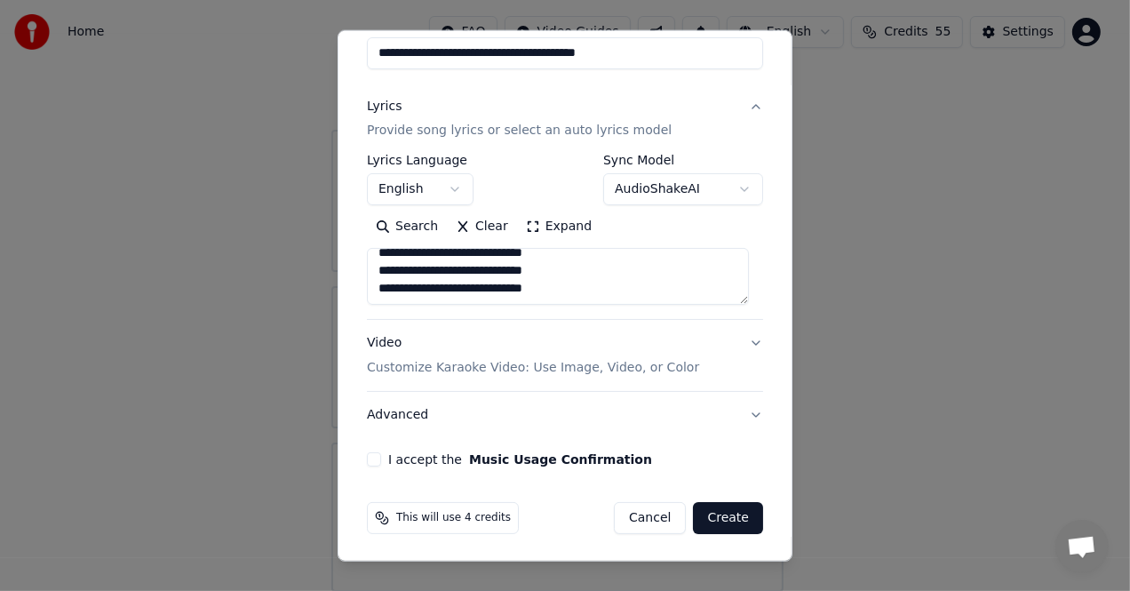
type textarea "**********"
click at [372, 453] on button "I accept the Music Usage Confirmation" at bounding box center [374, 459] width 14 height 14
click at [712, 516] on button "Create" at bounding box center [728, 518] width 70 height 32
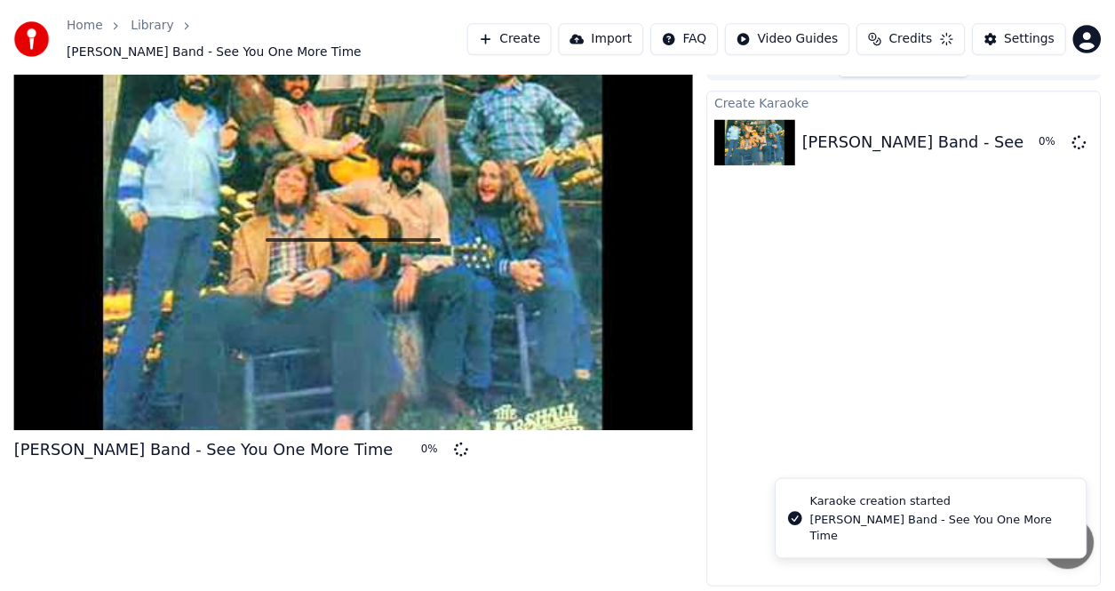
scroll to position [17, 0]
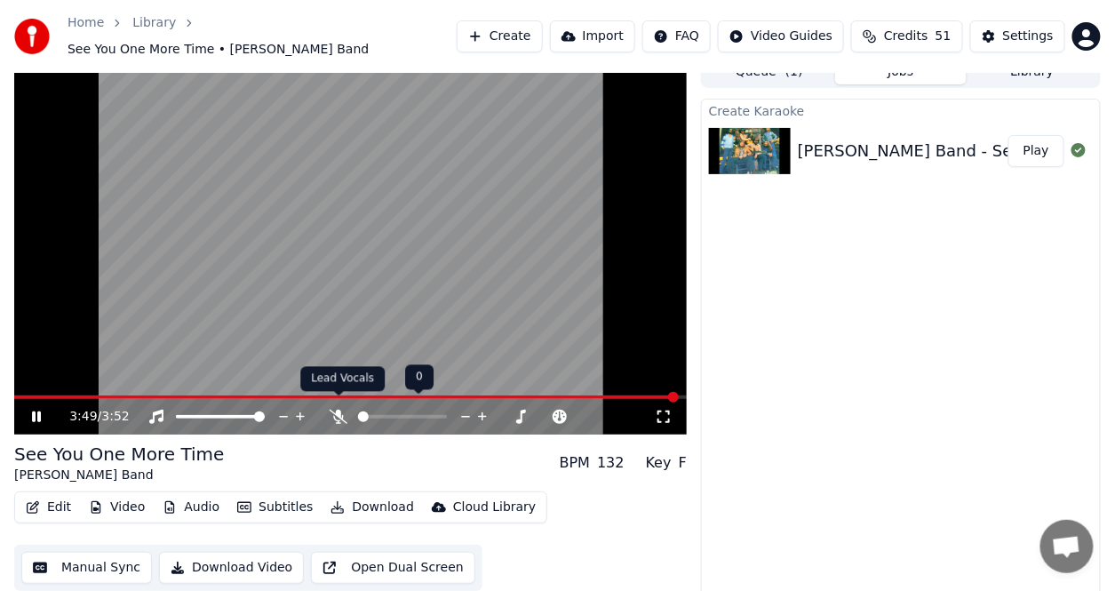
click at [339, 410] on icon at bounding box center [339, 417] width 18 height 14
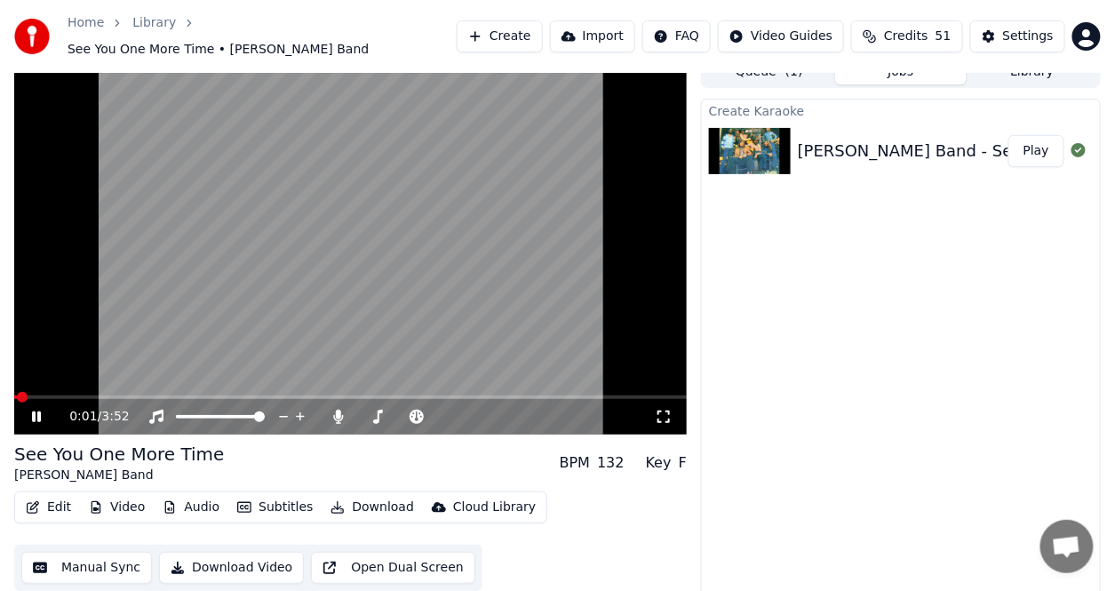
click at [17, 395] on span at bounding box center [15, 397] width 3 height 4
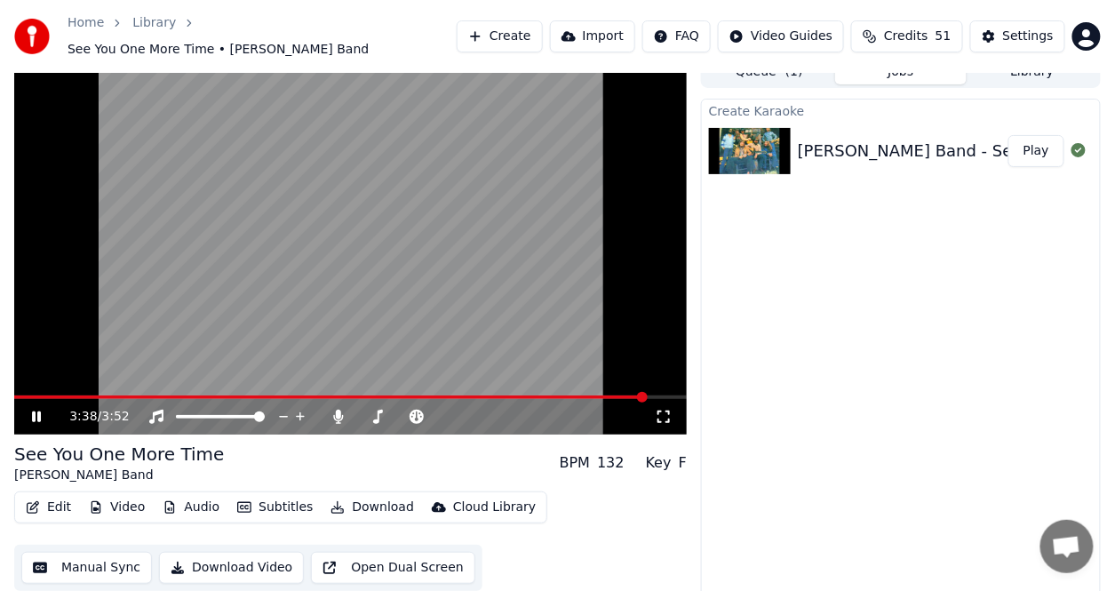
click at [370, 498] on button "Download" at bounding box center [372, 507] width 98 height 25
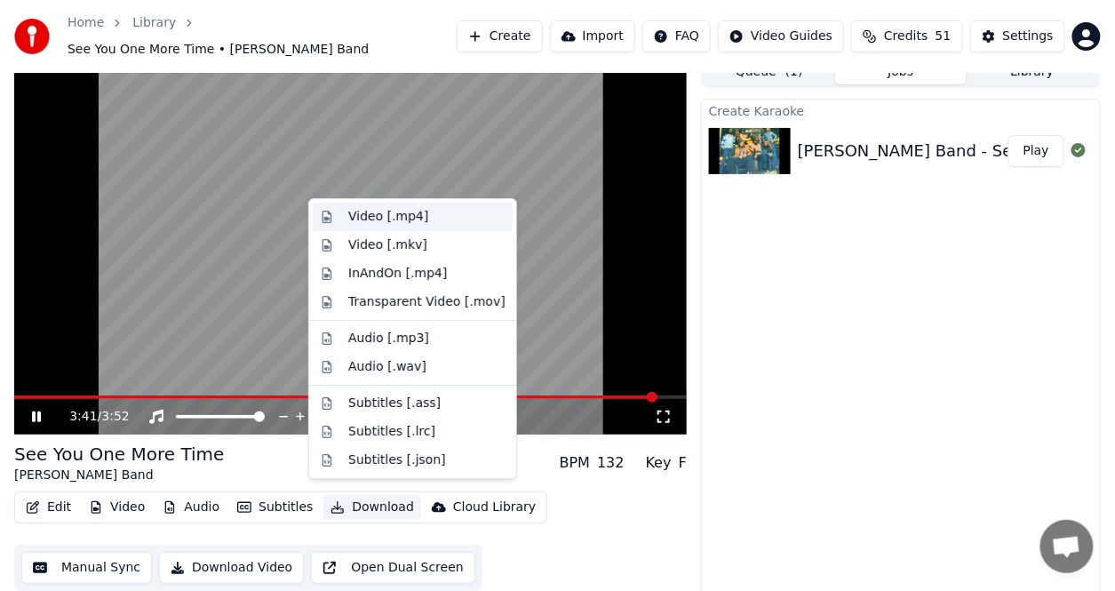
click at [371, 211] on div "Video [.mp4]" at bounding box center [388, 217] width 80 height 18
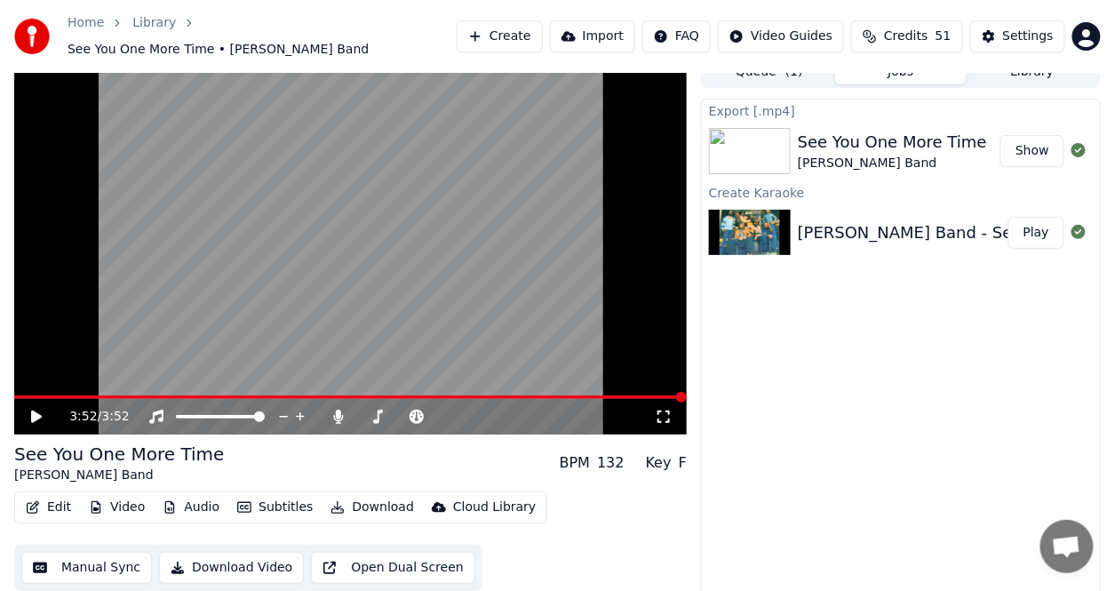
click at [1033, 135] on button "Show" at bounding box center [1032, 151] width 64 height 32
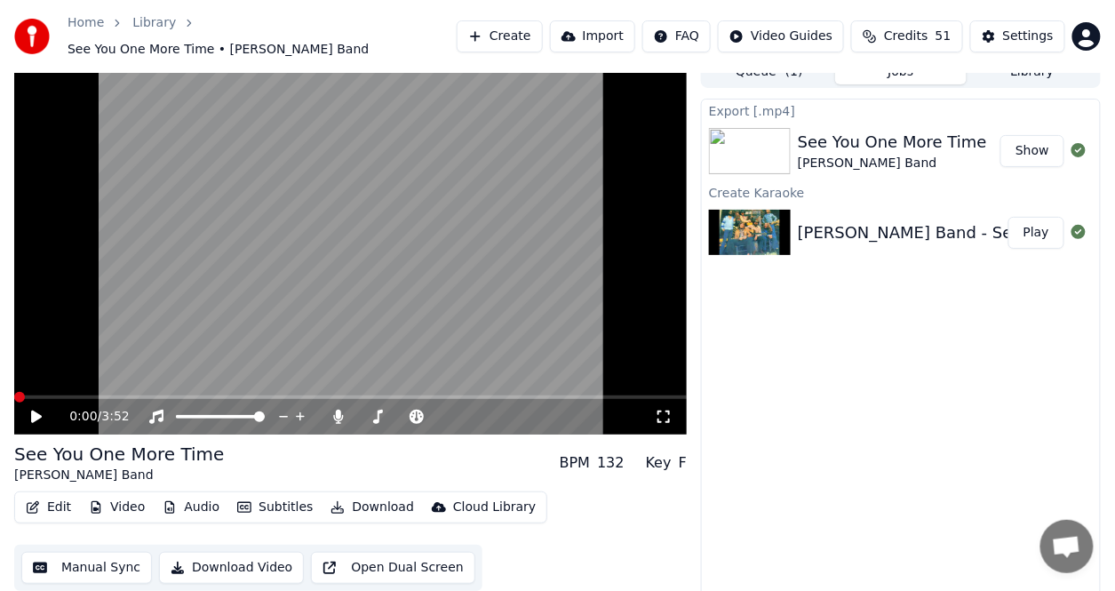
click at [14, 401] on span at bounding box center [19, 397] width 11 height 11
click at [332, 410] on icon at bounding box center [339, 417] width 18 height 14
click at [36, 410] on icon at bounding box center [36, 416] width 11 height 12
click at [377, 498] on button "Download" at bounding box center [372, 507] width 98 height 25
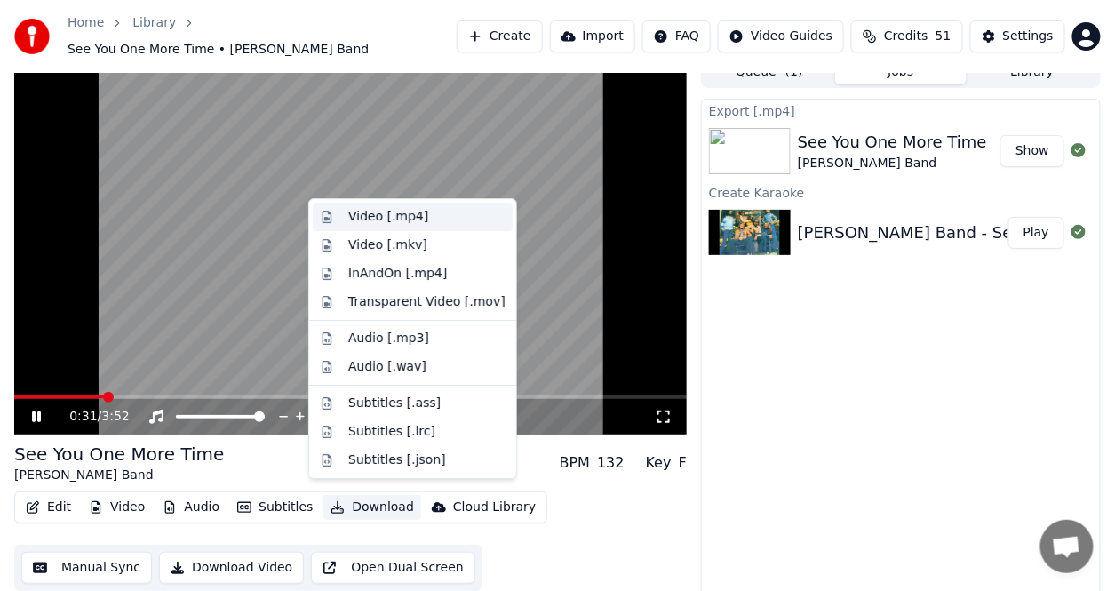
click at [414, 212] on div "Video [.mp4]" at bounding box center [388, 217] width 80 height 18
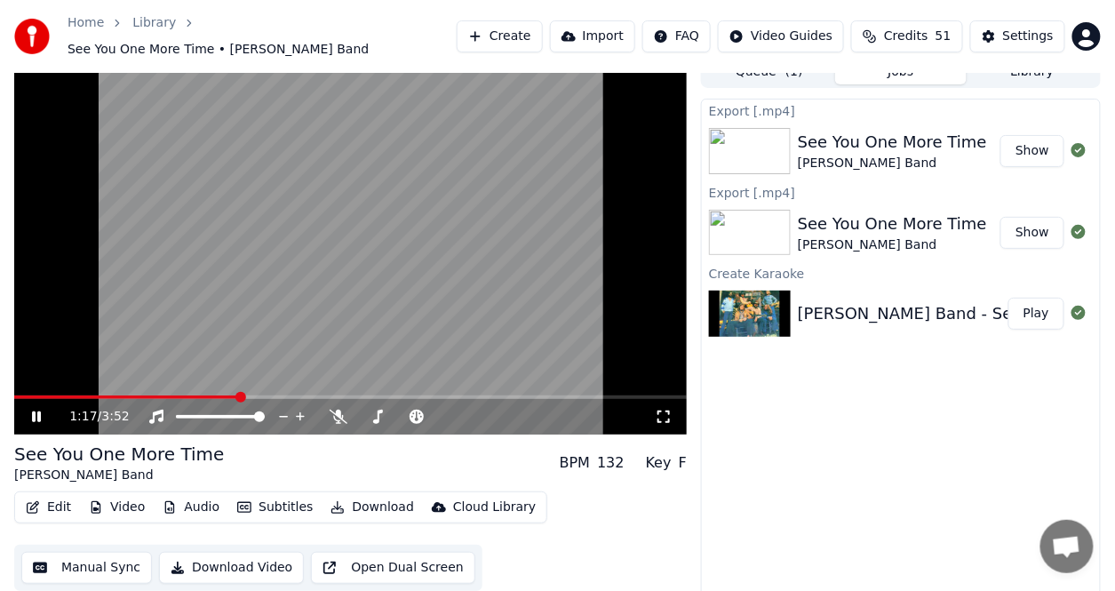
click at [29, 410] on icon at bounding box center [48, 417] width 41 height 14
click at [1047, 144] on button "Show" at bounding box center [1032, 151] width 64 height 32
click at [1026, 143] on button "Show" at bounding box center [1032, 151] width 64 height 32
click at [1029, 140] on button "Show" at bounding box center [1032, 151] width 64 height 32
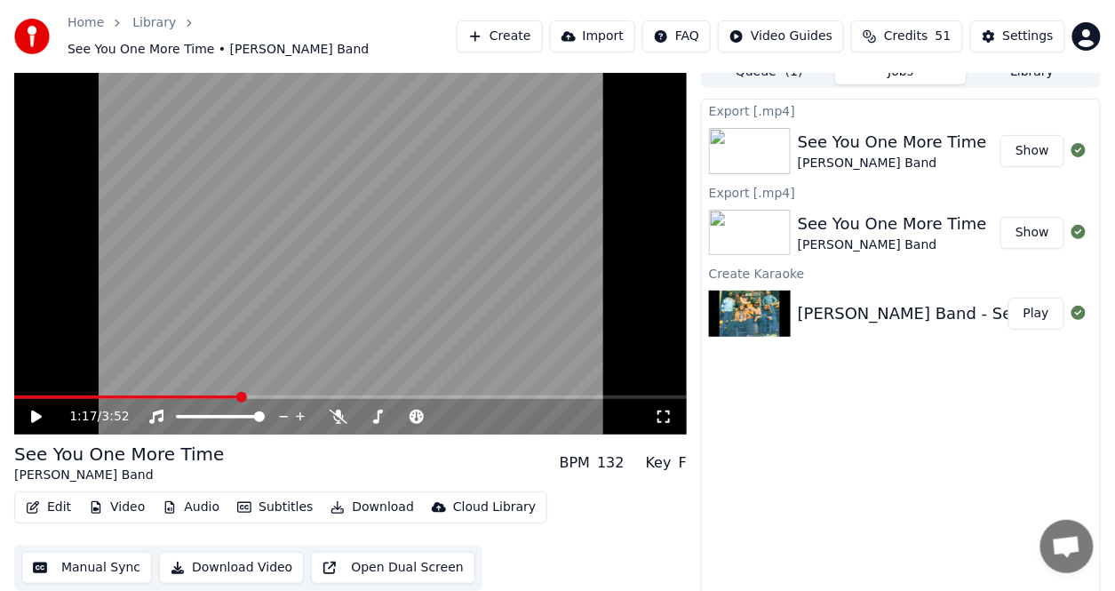
click at [1029, 137] on button "Show" at bounding box center [1032, 151] width 64 height 32
click at [1034, 139] on button "Show" at bounding box center [1032, 151] width 64 height 32
click at [928, 130] on div "See You One More Time" at bounding box center [892, 142] width 189 height 25
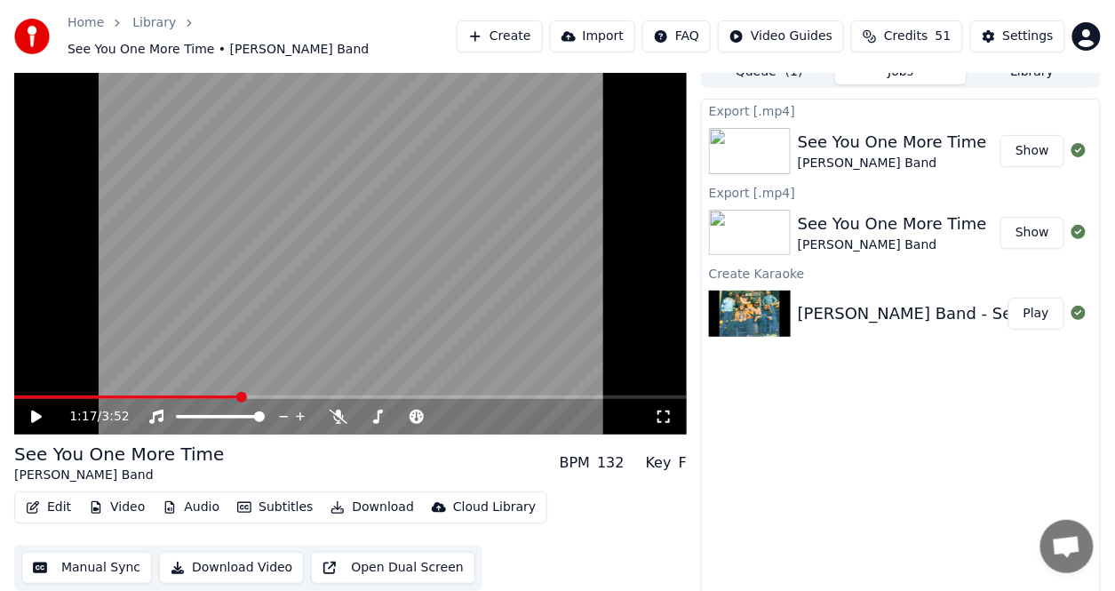
click at [928, 130] on div "See You One More Time" at bounding box center [892, 142] width 189 height 25
click at [1035, 227] on button "Show" at bounding box center [1032, 233] width 64 height 32
click at [1032, 144] on button "Show" at bounding box center [1032, 151] width 64 height 32
click at [786, 136] on img at bounding box center [750, 151] width 82 height 46
click at [14, 392] on span at bounding box center [19, 397] width 11 height 11
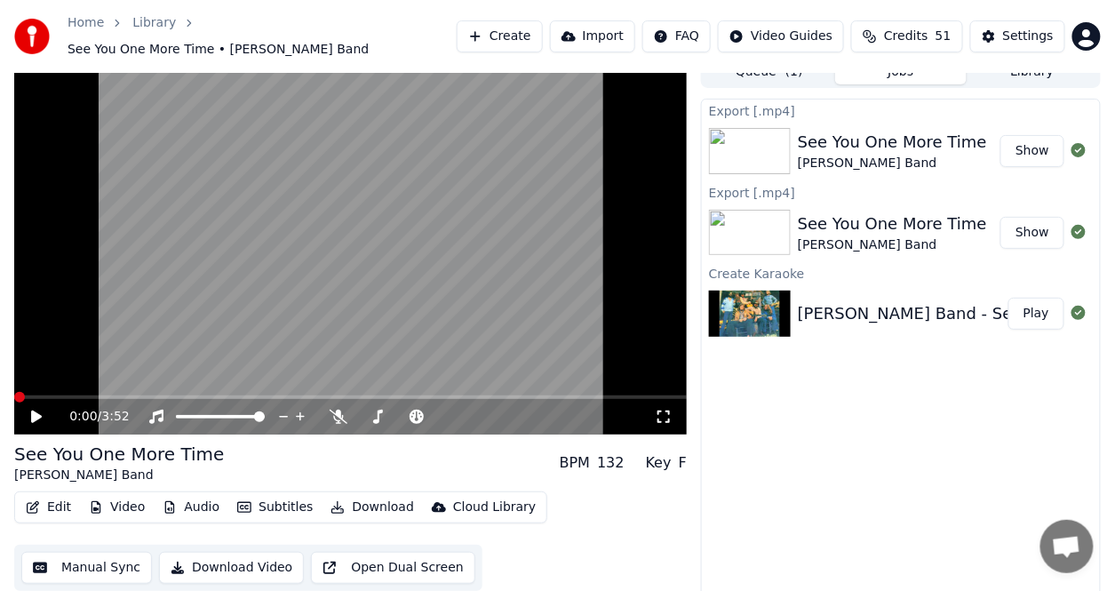
click at [35, 410] on icon at bounding box center [36, 416] width 11 height 12
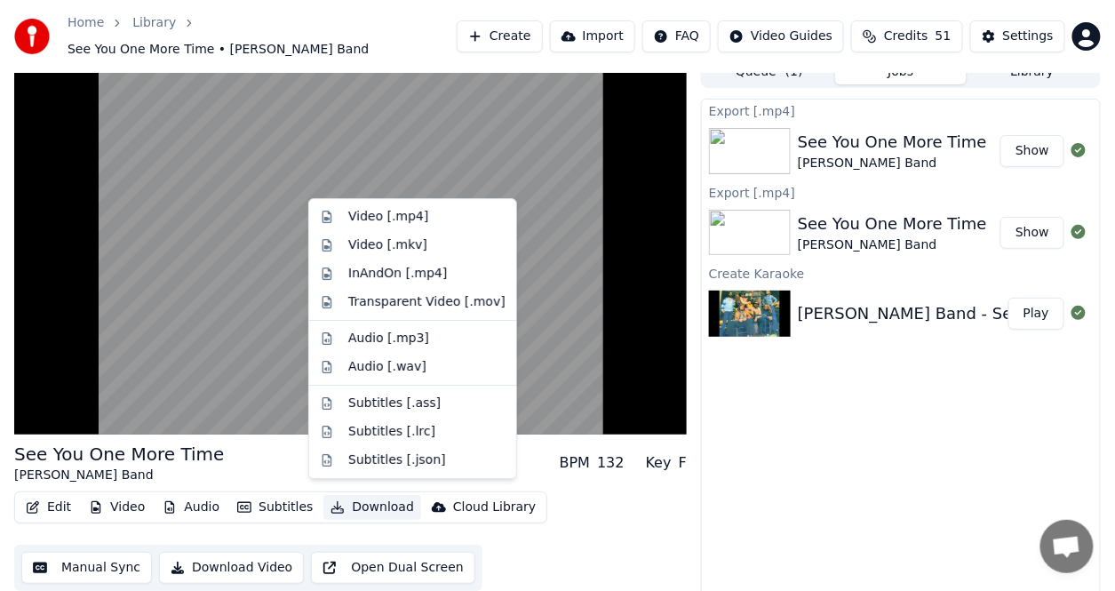
click at [380, 499] on button "Download" at bounding box center [372, 507] width 98 height 25
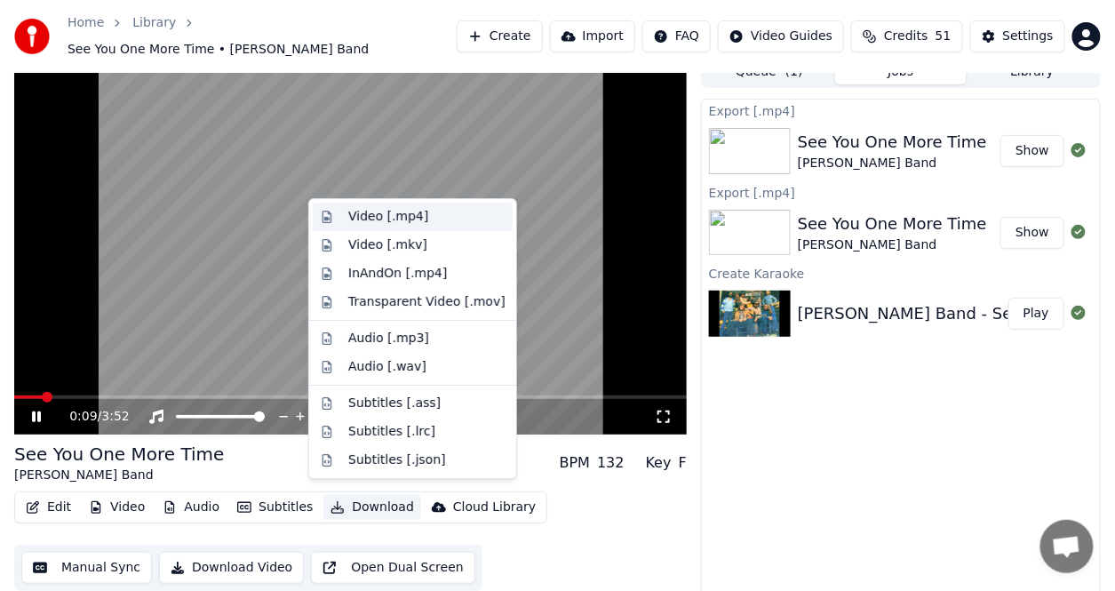
click at [402, 217] on div "Video [.mp4]" at bounding box center [388, 217] width 80 height 18
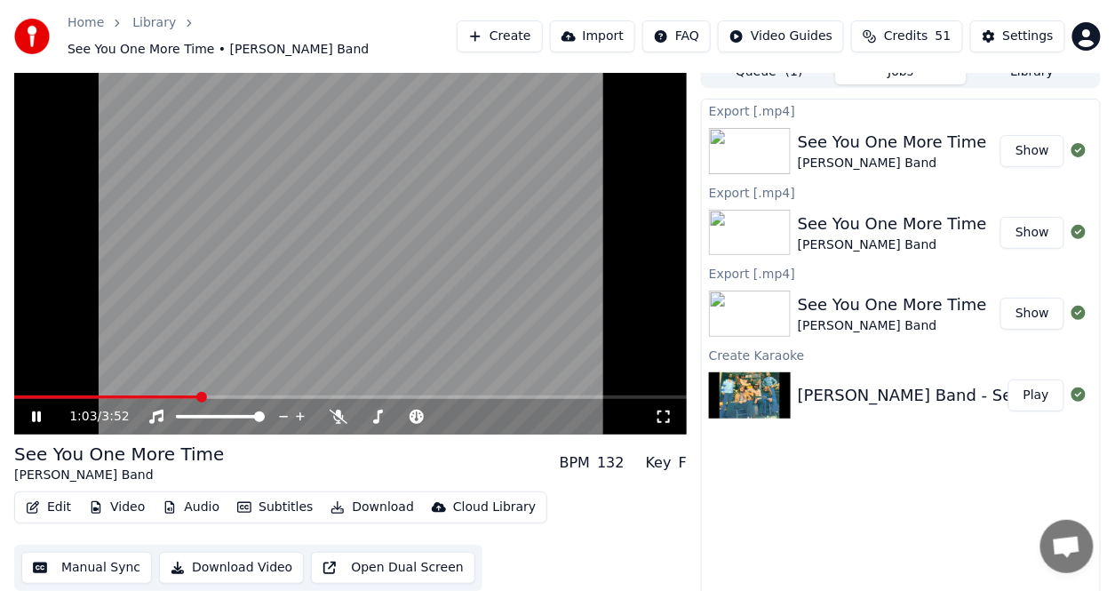
click at [1033, 135] on button "Show" at bounding box center [1032, 151] width 64 height 32
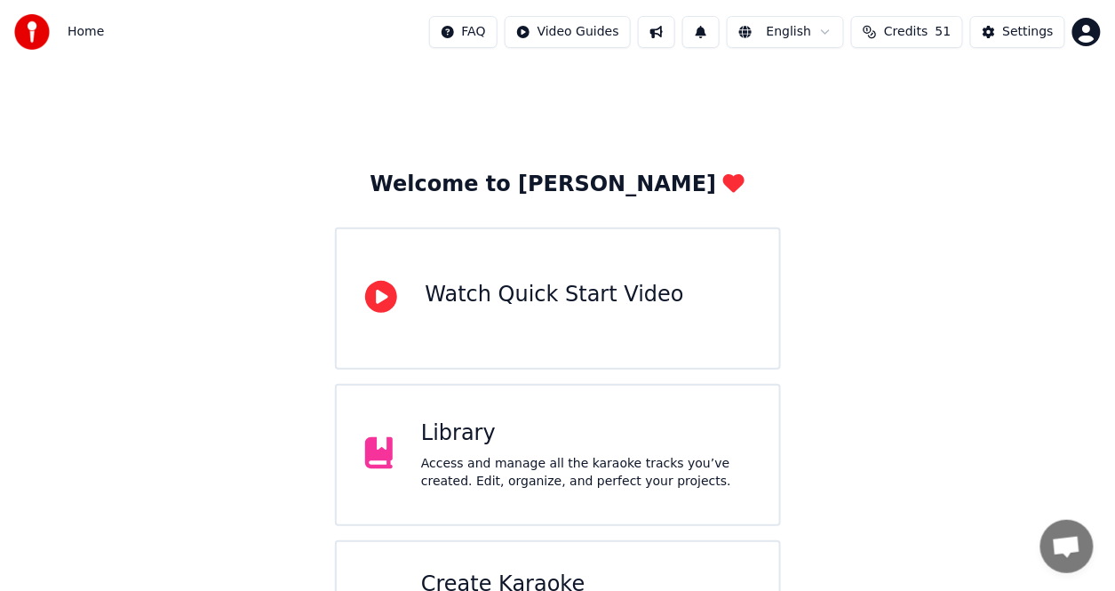
click at [526, 482] on div "Access and manage all the karaoke tracks you’ve created. Edit, organize, and pe…" at bounding box center [586, 473] width 330 height 36
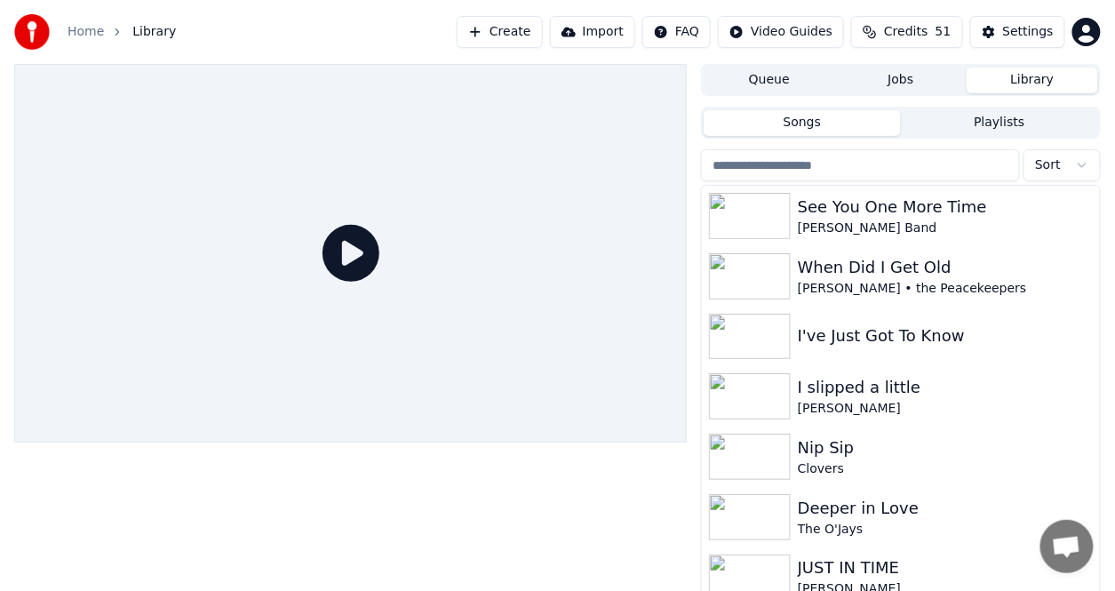
click at [526, 481] on div at bounding box center [350, 346] width 673 height 564
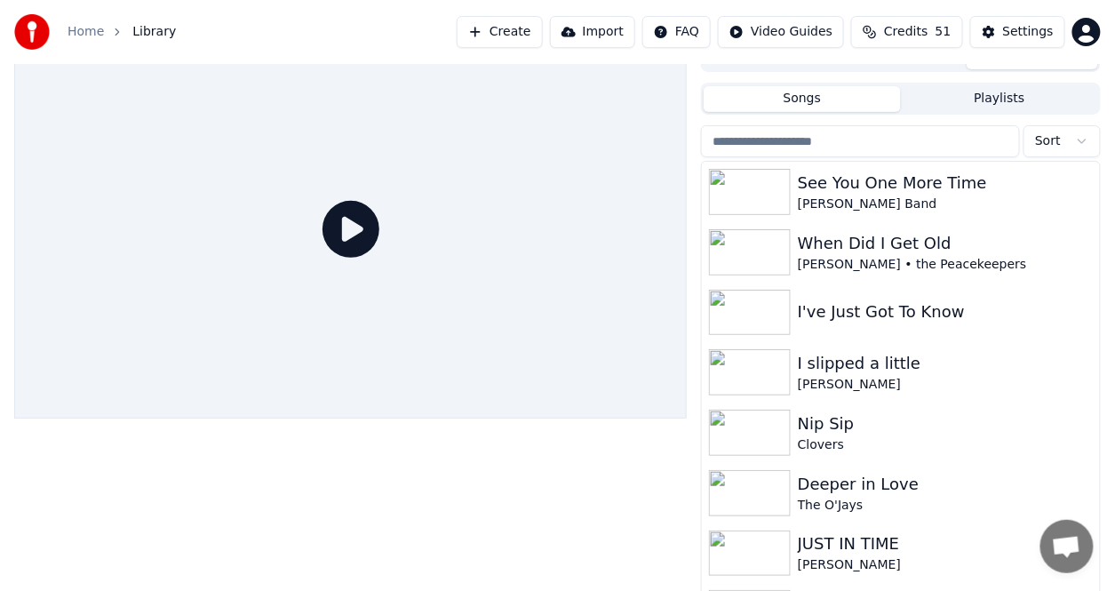
scroll to position [36, 0]
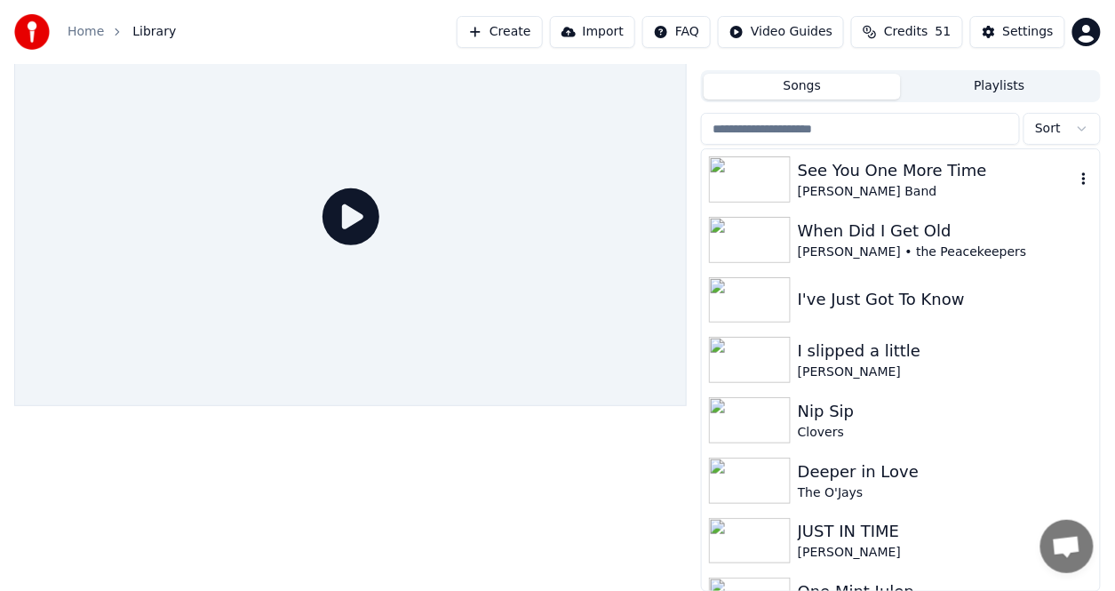
click at [817, 171] on div "See You One More Time" at bounding box center [936, 170] width 277 height 25
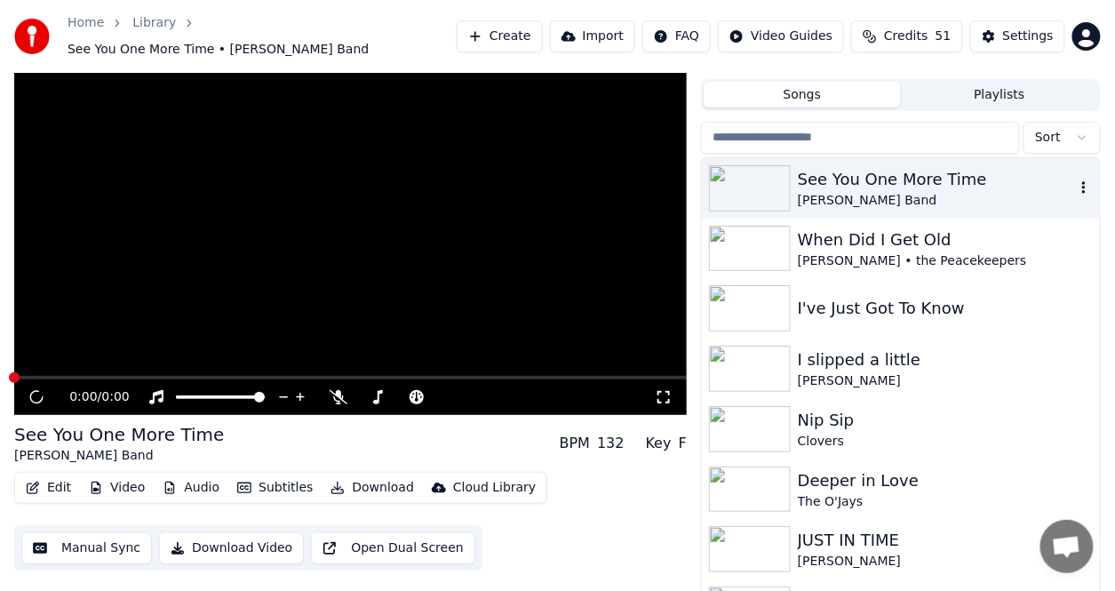
click at [817, 171] on div "See You One More Time" at bounding box center [936, 179] width 277 height 25
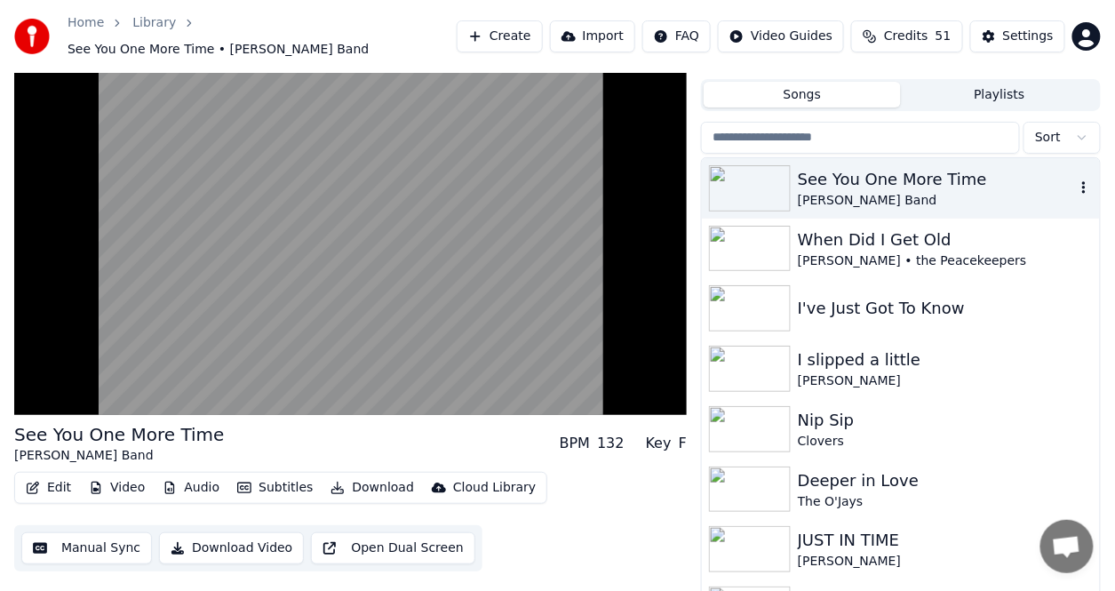
click at [1082, 181] on icon "button" at bounding box center [1084, 187] width 4 height 12
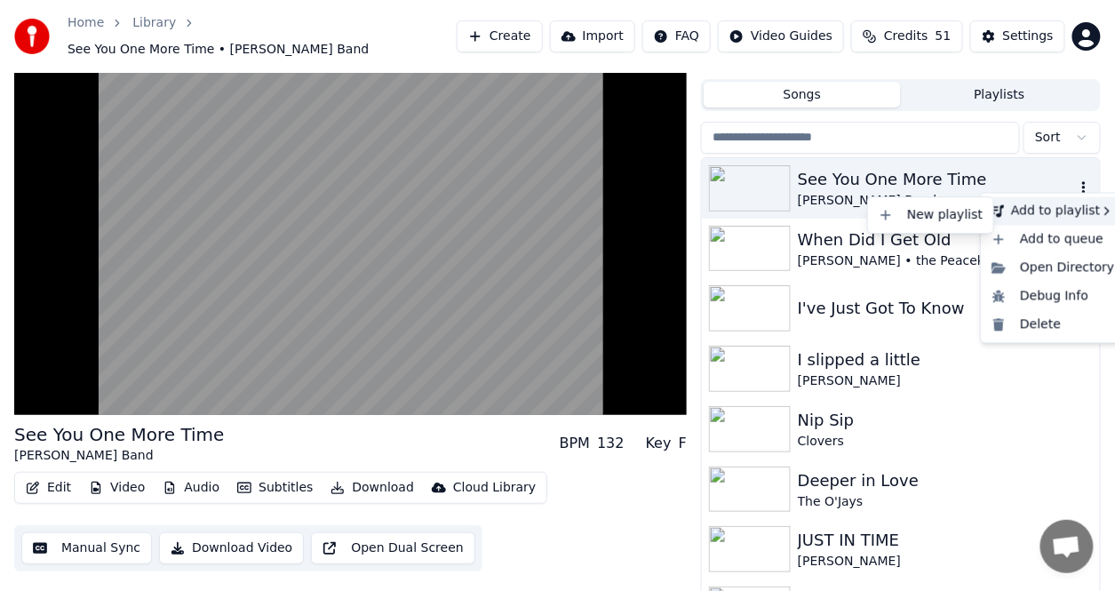
click at [1054, 219] on div "Add to playlist" at bounding box center [1052, 211] width 137 height 28
click at [1053, 211] on div "Add to playlist" at bounding box center [1052, 211] width 137 height 28
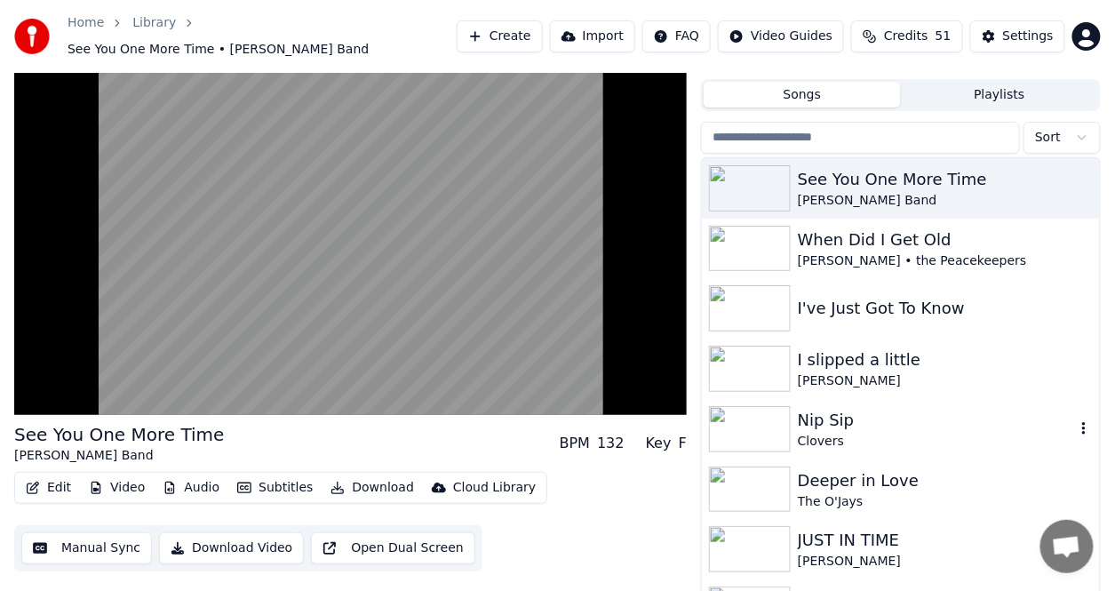
click at [1025, 433] on div "Clovers" at bounding box center [936, 442] width 277 height 18
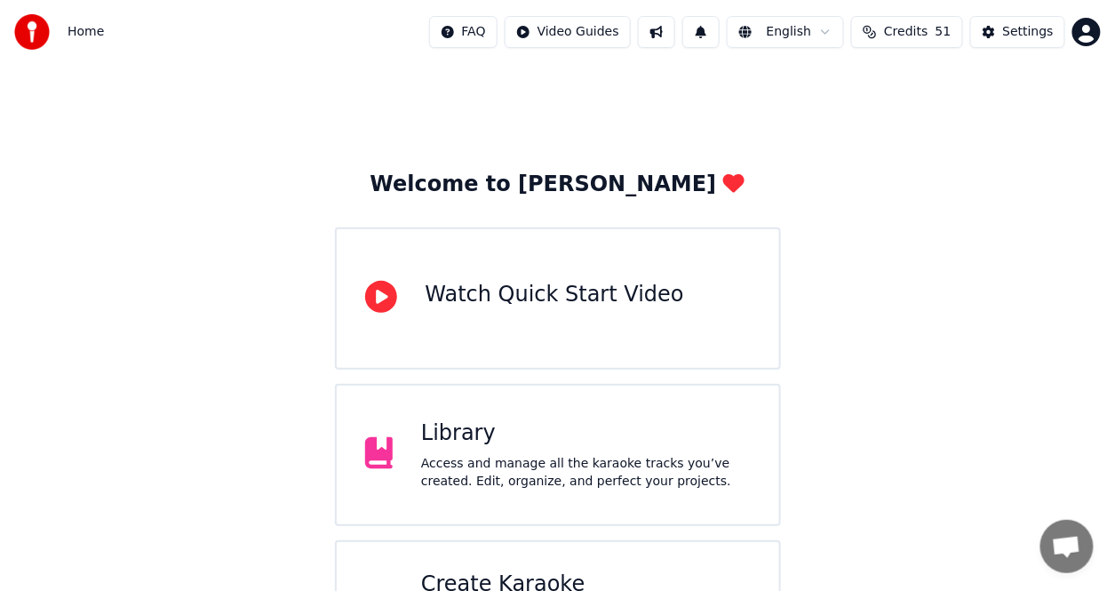
click at [664, 429] on div "Library" at bounding box center [586, 433] width 330 height 28
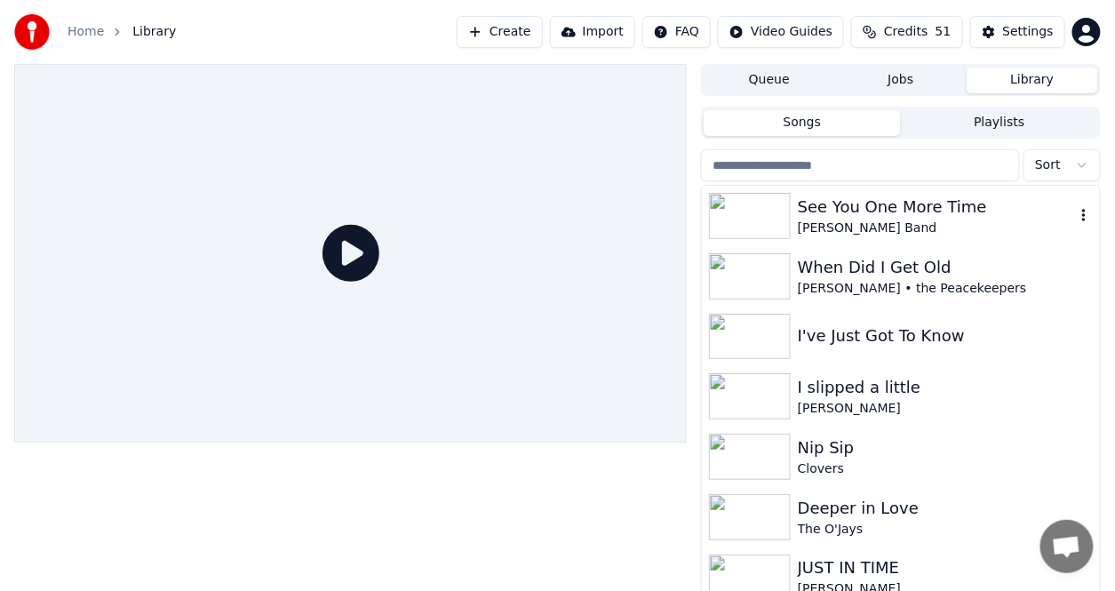
drag, startPoint x: 865, startPoint y: 210, endPoint x: 860, endPoint y: 196, distance: 14.4
click at [860, 196] on div "See You One More Time" at bounding box center [936, 207] width 277 height 25
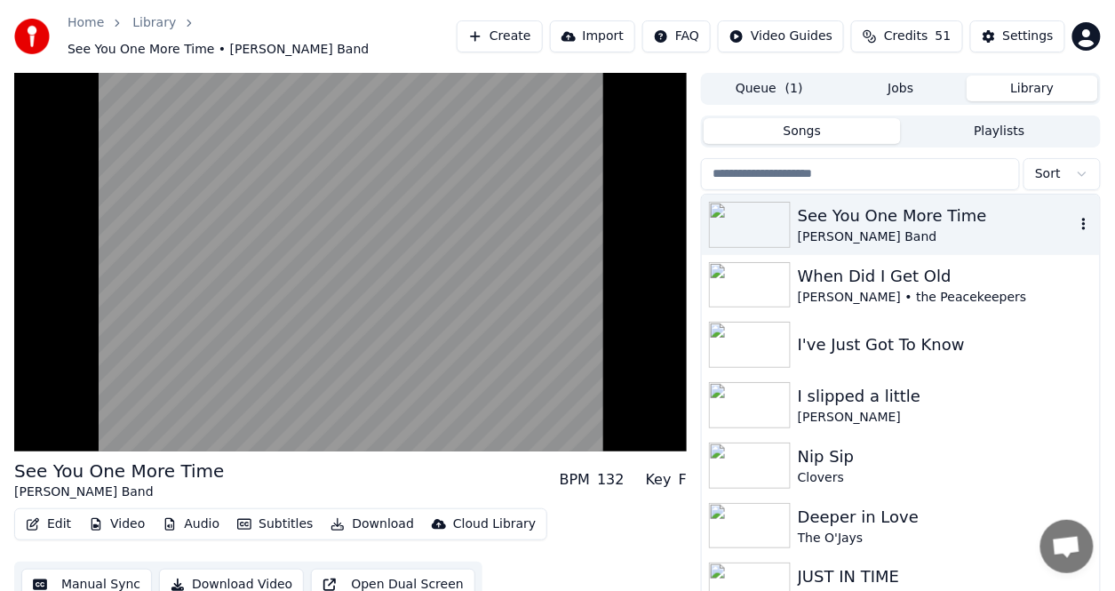
click at [1075, 217] on icon "button" at bounding box center [1084, 224] width 18 height 14
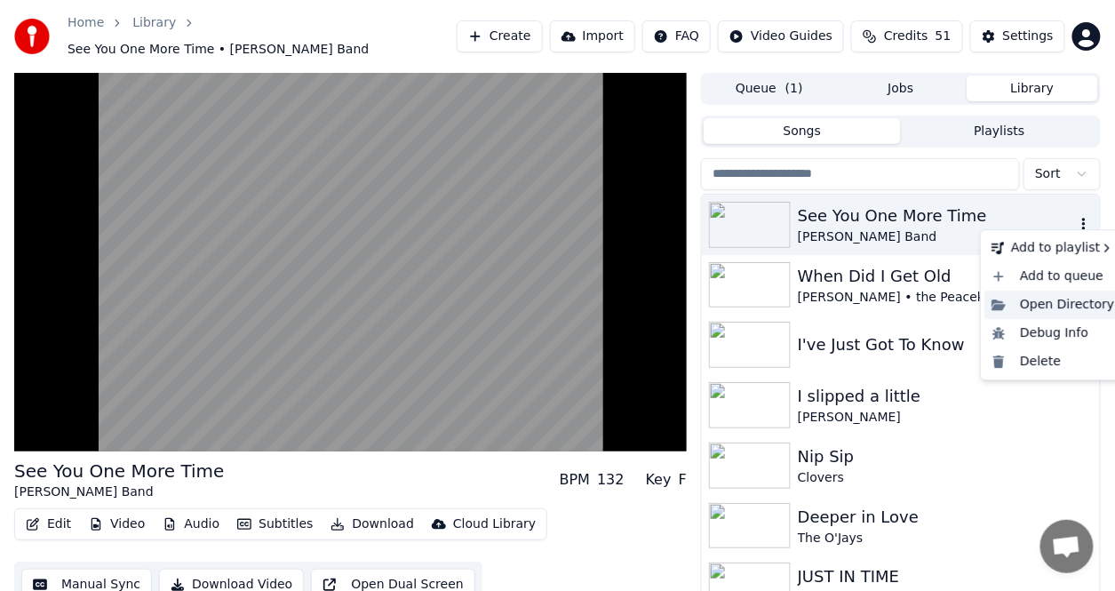
click at [1040, 301] on div "Open Directory" at bounding box center [1052, 305] width 137 height 28
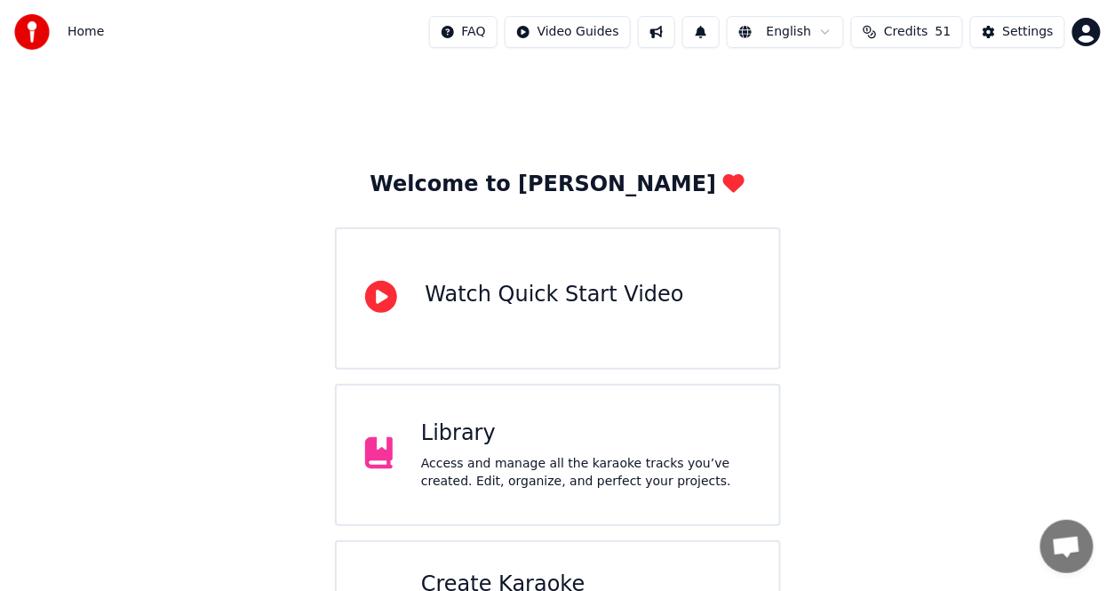
click at [615, 307] on div "Watch Quick Start Video" at bounding box center [555, 295] width 259 height 28
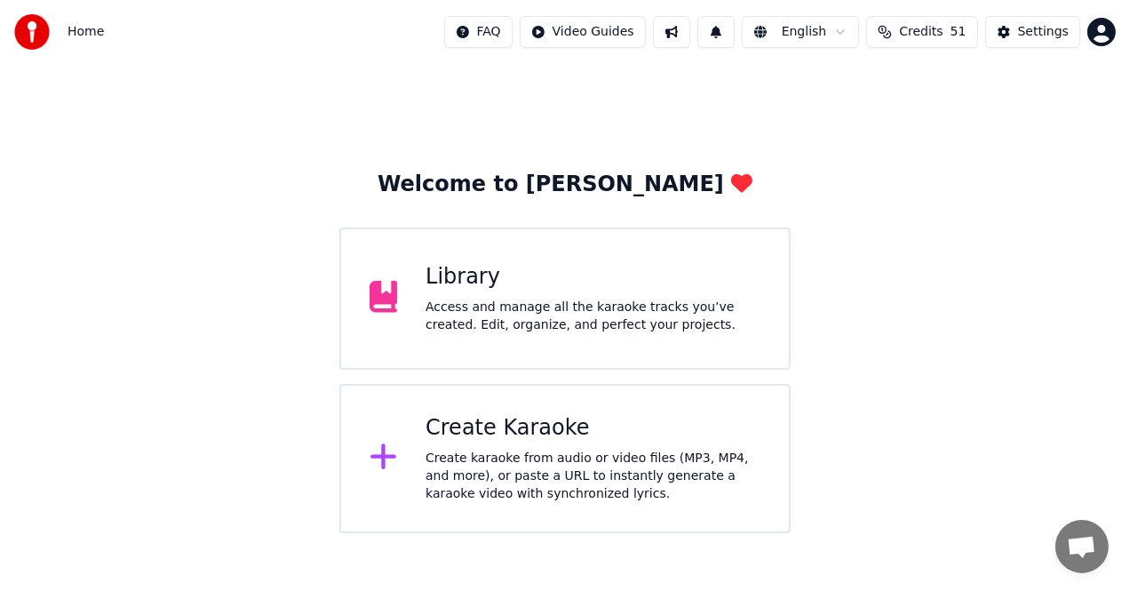
click at [592, 328] on div "Access and manage all the karaoke tracks you’ve created. Edit, organize, and pe…" at bounding box center [593, 317] width 335 height 36
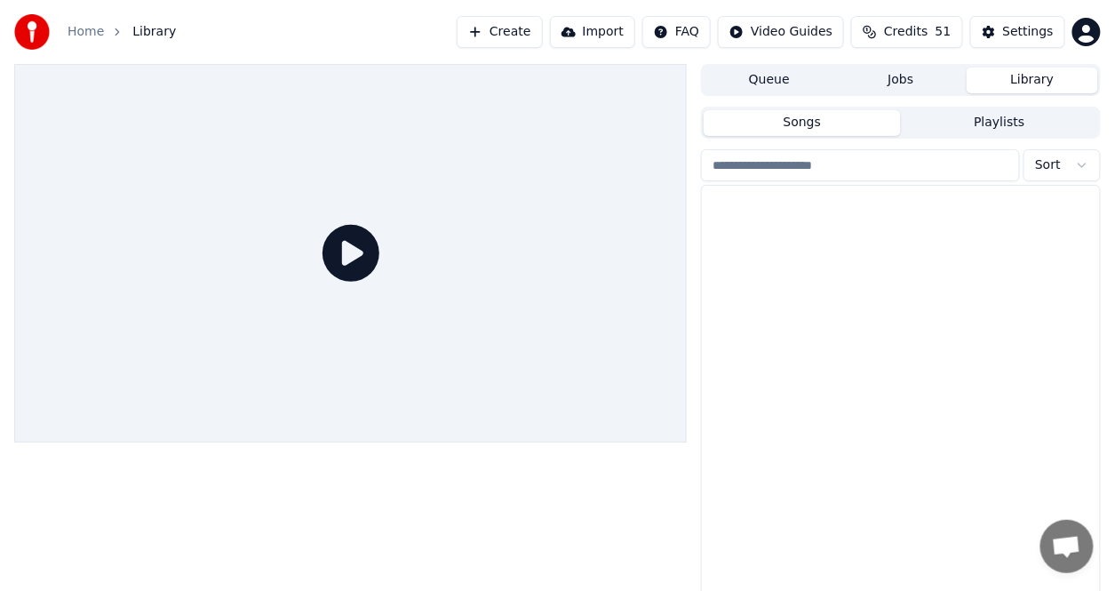
click at [594, 326] on div at bounding box center [350, 253] width 673 height 378
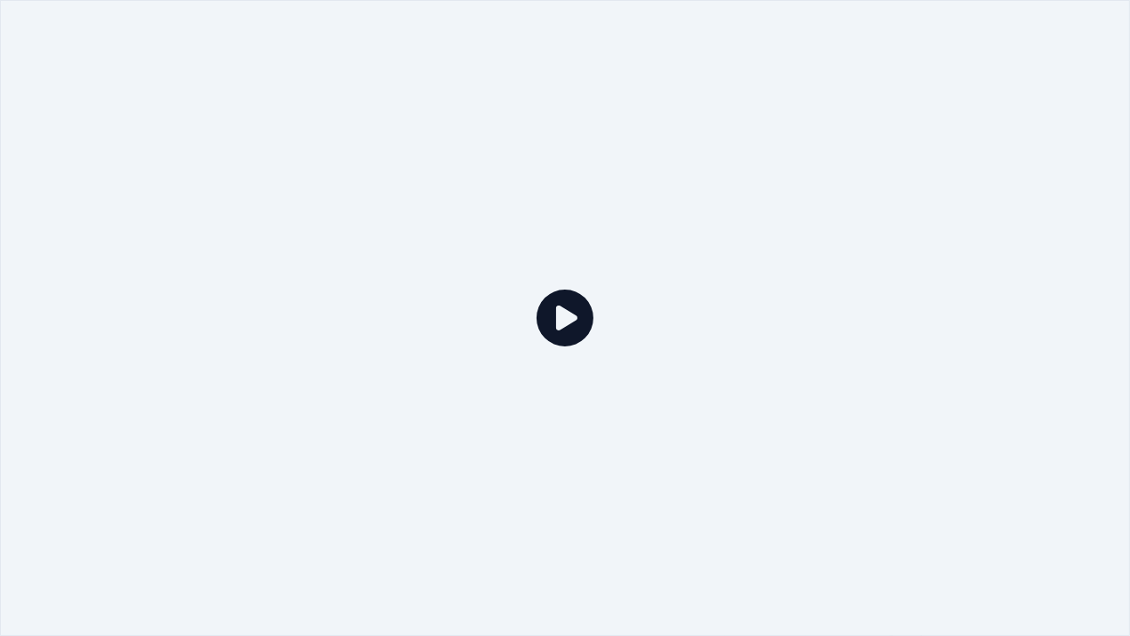
click at [592, 338] on icon at bounding box center [565, 318] width 57 height 57
click at [570, 322] on icon at bounding box center [565, 318] width 57 height 57
click at [773, 277] on div at bounding box center [565, 318] width 1130 height 636
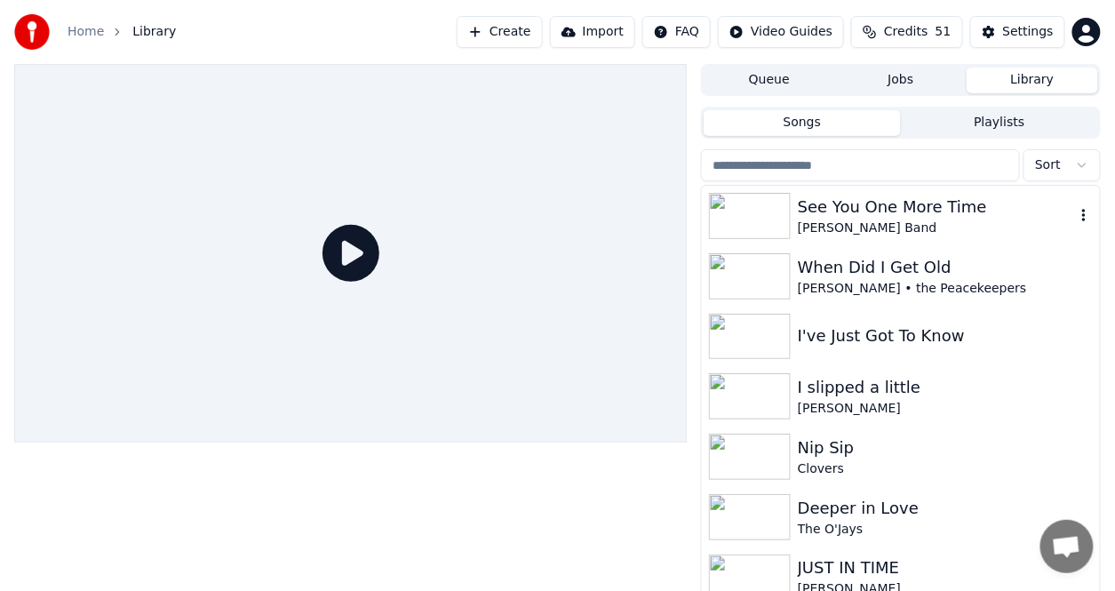
click at [855, 207] on div "See You One More Time" at bounding box center [936, 207] width 277 height 25
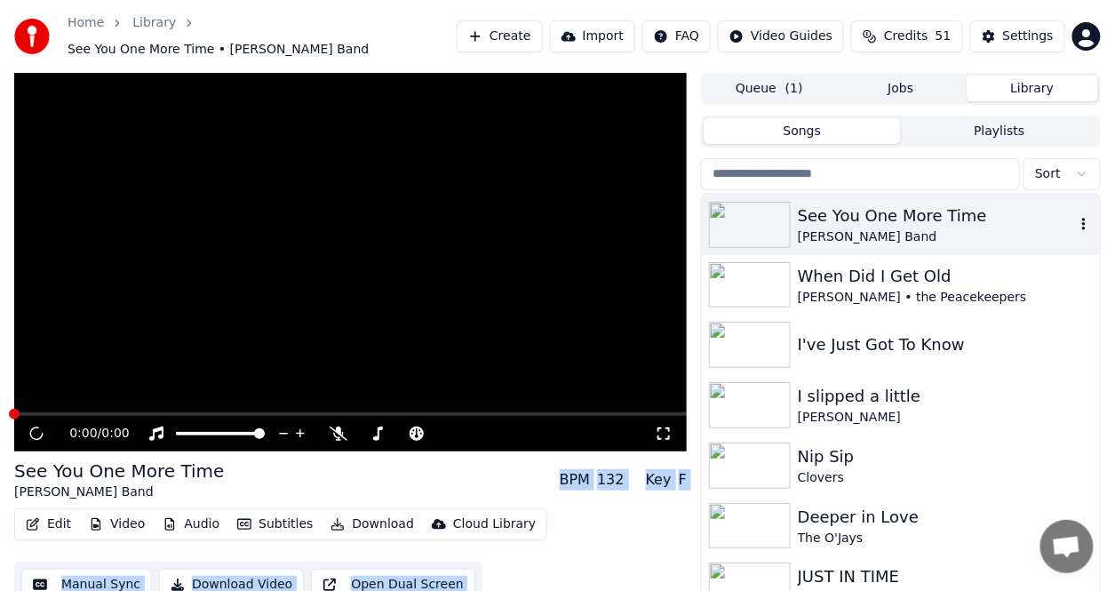
click at [857, 207] on div "See You One More Time" at bounding box center [936, 215] width 277 height 25
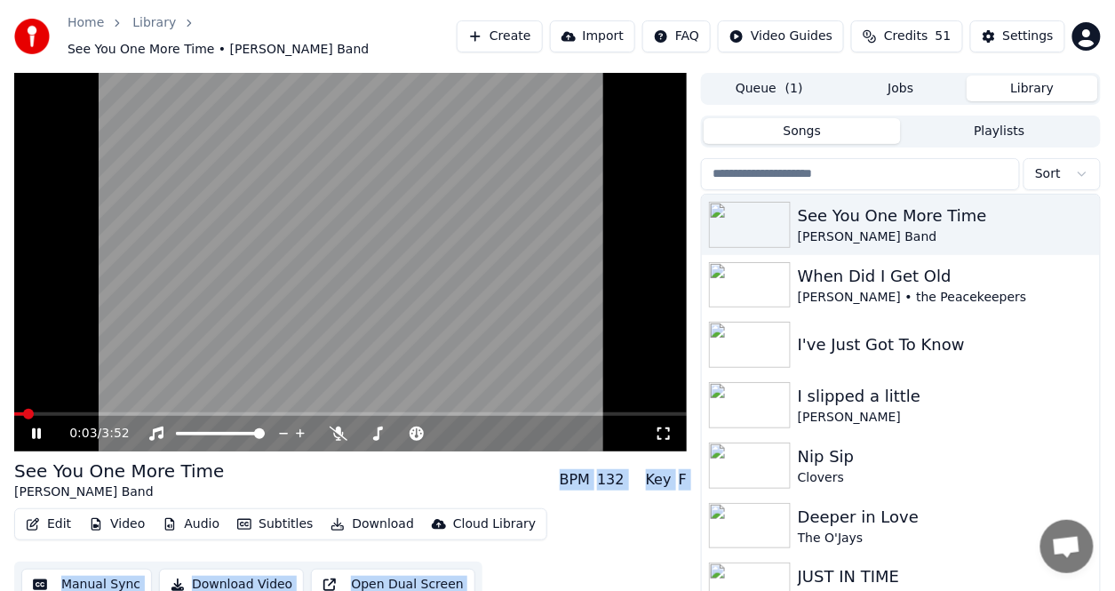
click at [378, 515] on button "Download" at bounding box center [372, 524] width 98 height 25
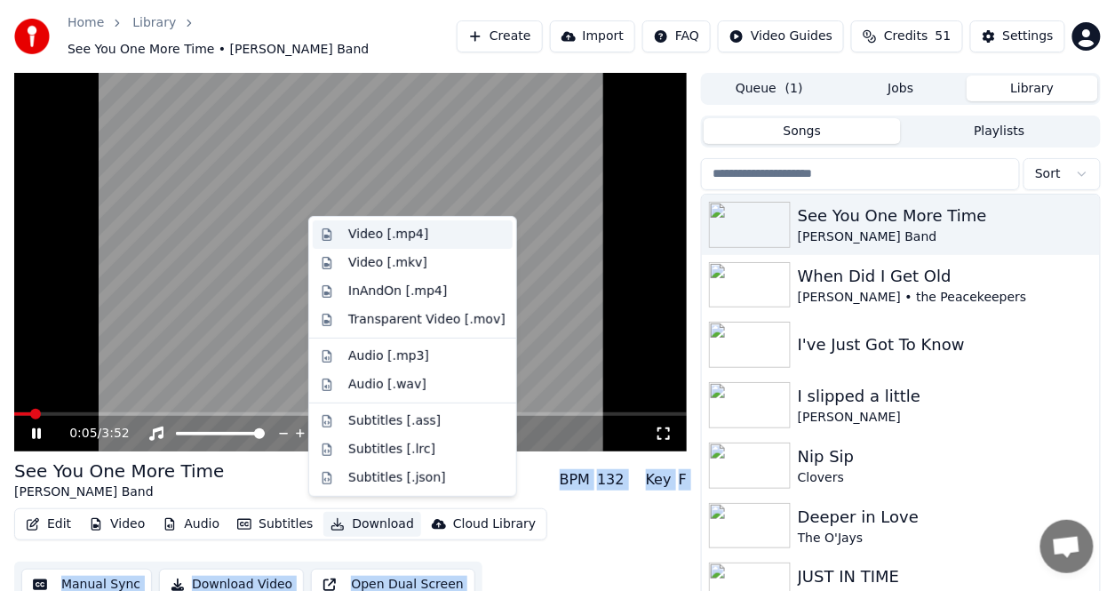
click at [409, 239] on div "Video [.mp4]" at bounding box center [388, 235] width 80 height 18
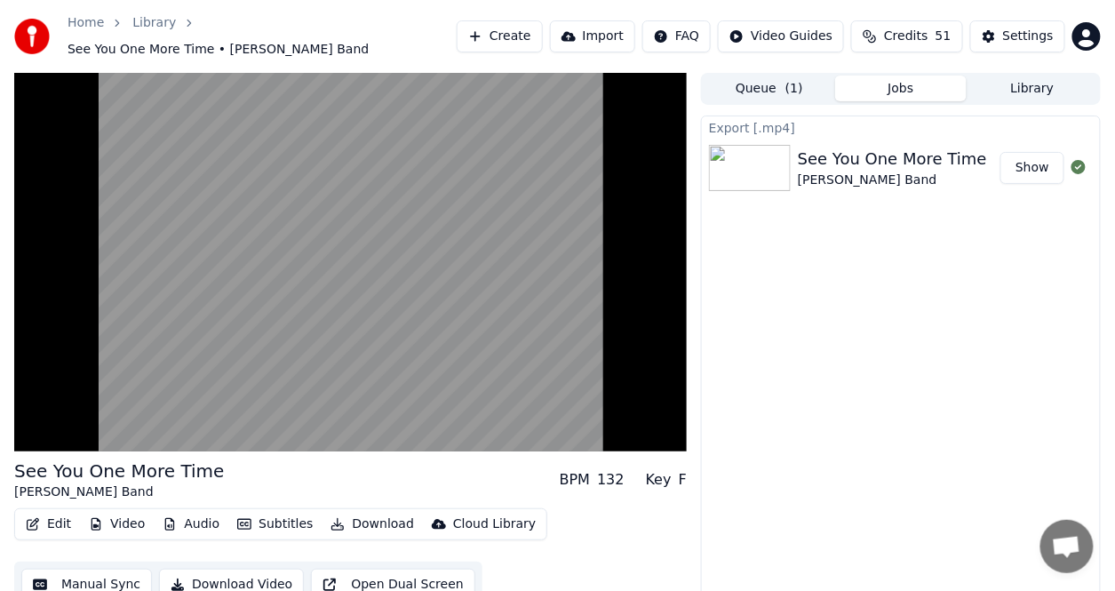
drag, startPoint x: 12, startPoint y: 0, endPoint x: 1032, endPoint y: 155, distance: 1031.6
click at [1032, 155] on button "Show" at bounding box center [1032, 168] width 64 height 32
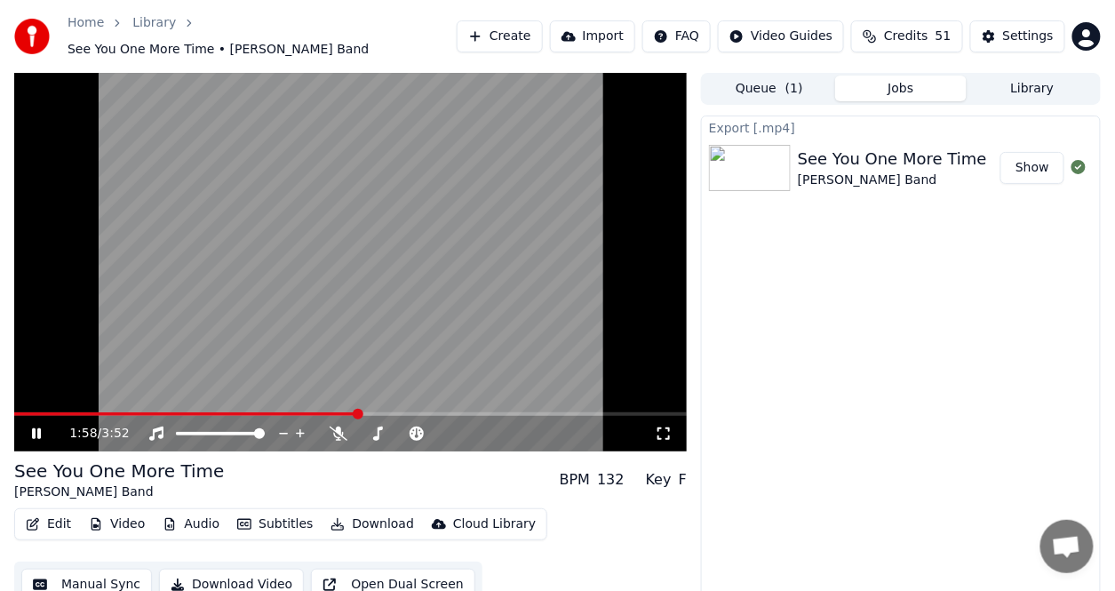
click at [38, 428] on icon at bounding box center [36, 433] width 9 height 11
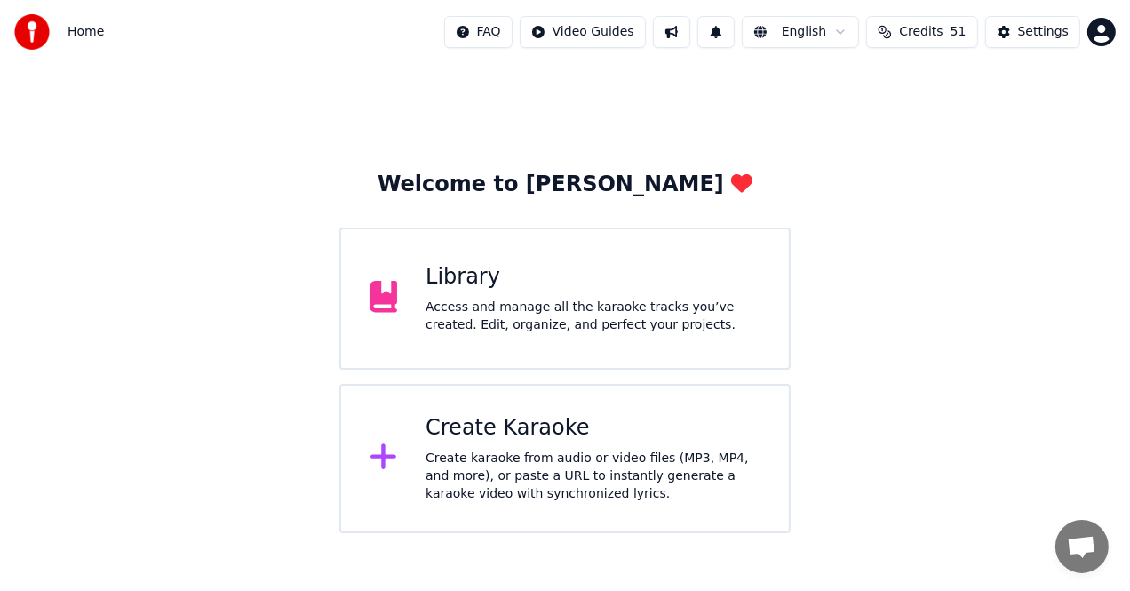
click at [402, 303] on div at bounding box center [391, 299] width 43 height 36
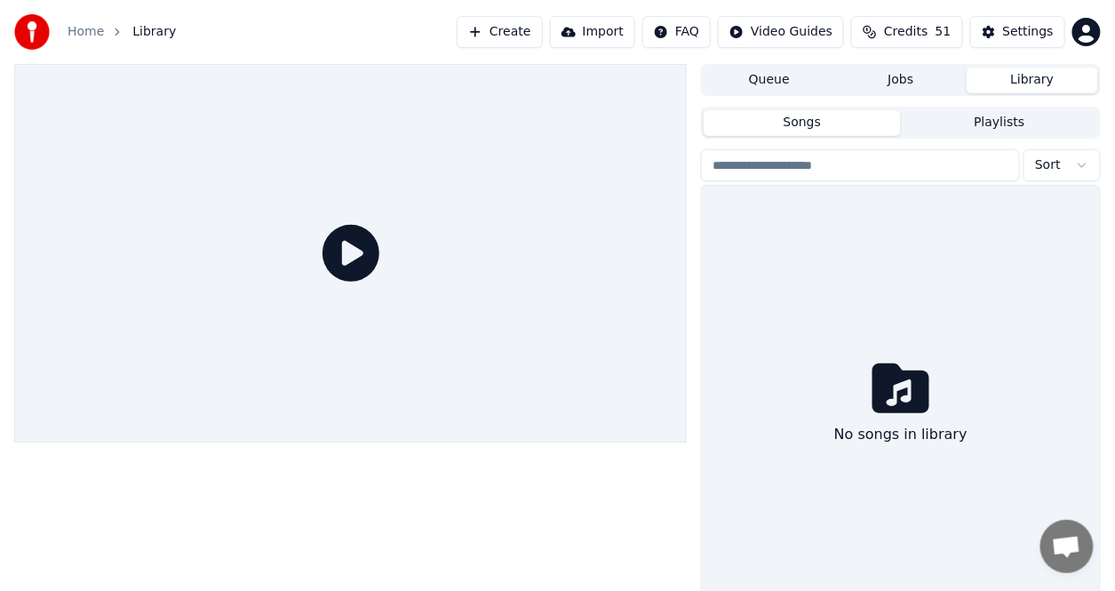
click at [402, 305] on div at bounding box center [350, 253] width 673 height 378
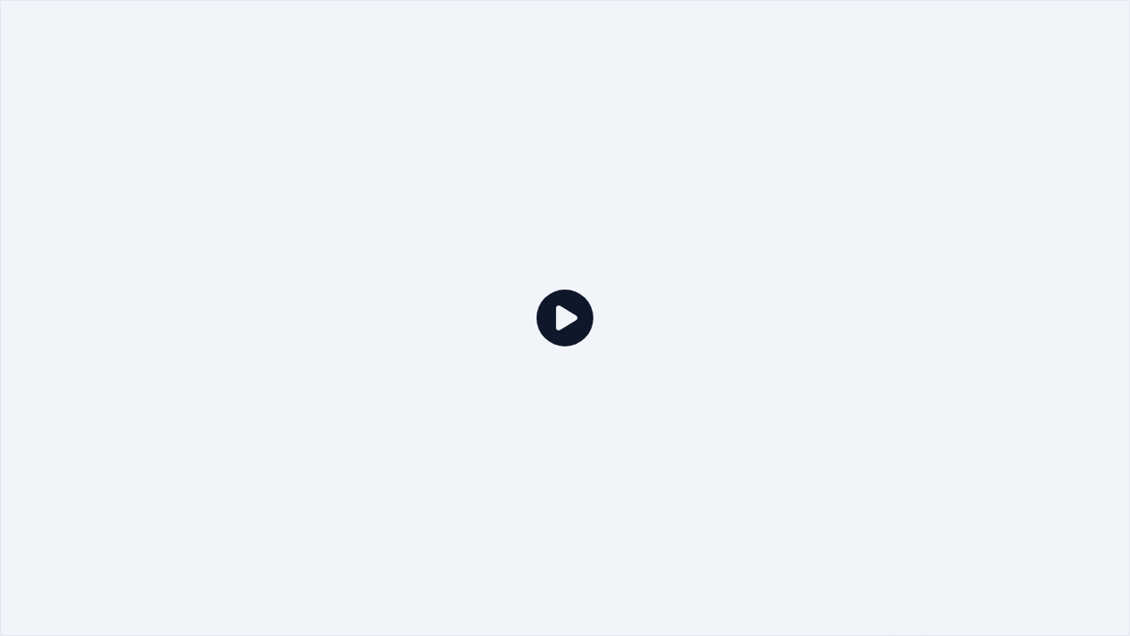
click at [405, 323] on div at bounding box center [565, 318] width 1130 height 636
click at [484, 304] on div at bounding box center [565, 318] width 1130 height 636
click at [484, 303] on div at bounding box center [565, 318] width 1130 height 636
click at [944, 54] on div at bounding box center [565, 318] width 1130 height 636
click at [944, 55] on div at bounding box center [565, 318] width 1130 height 636
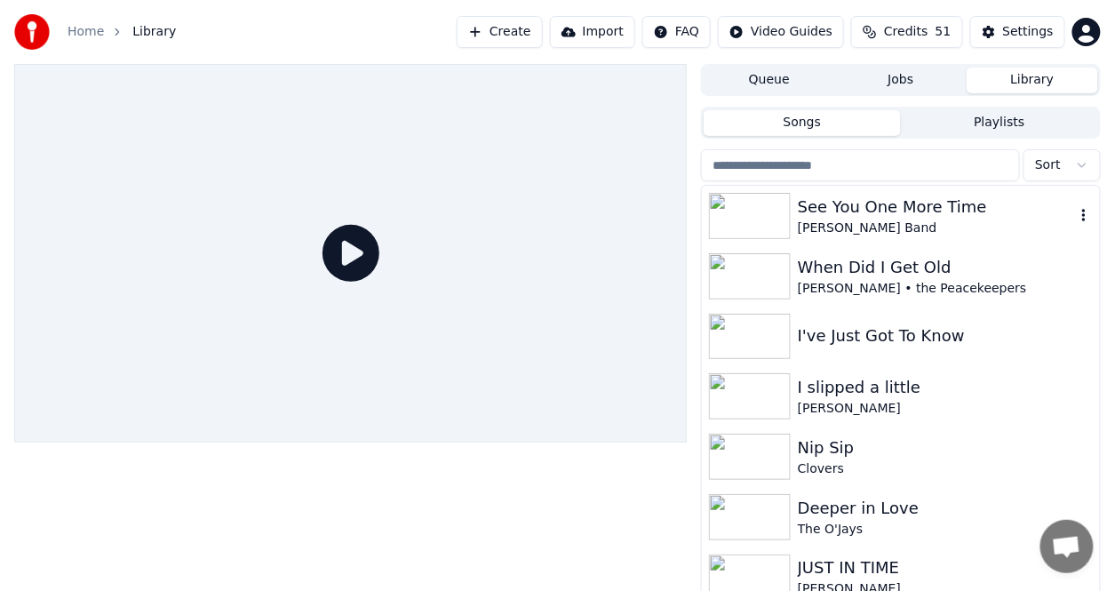
click at [844, 216] on div "See You One More Time" at bounding box center [936, 207] width 277 height 25
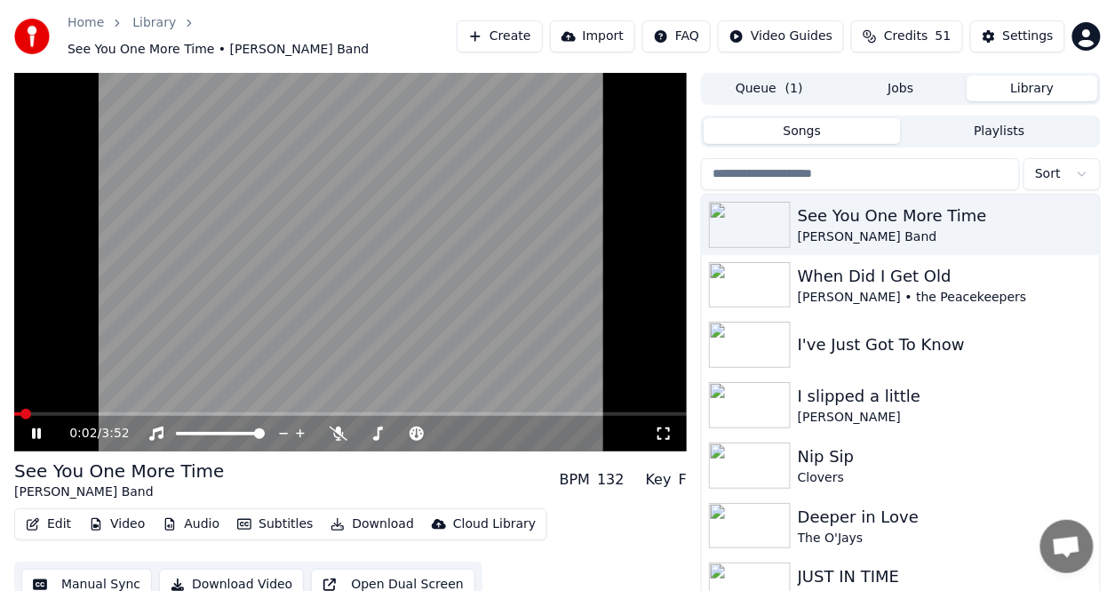
click at [42, 426] on icon at bounding box center [48, 433] width 41 height 14
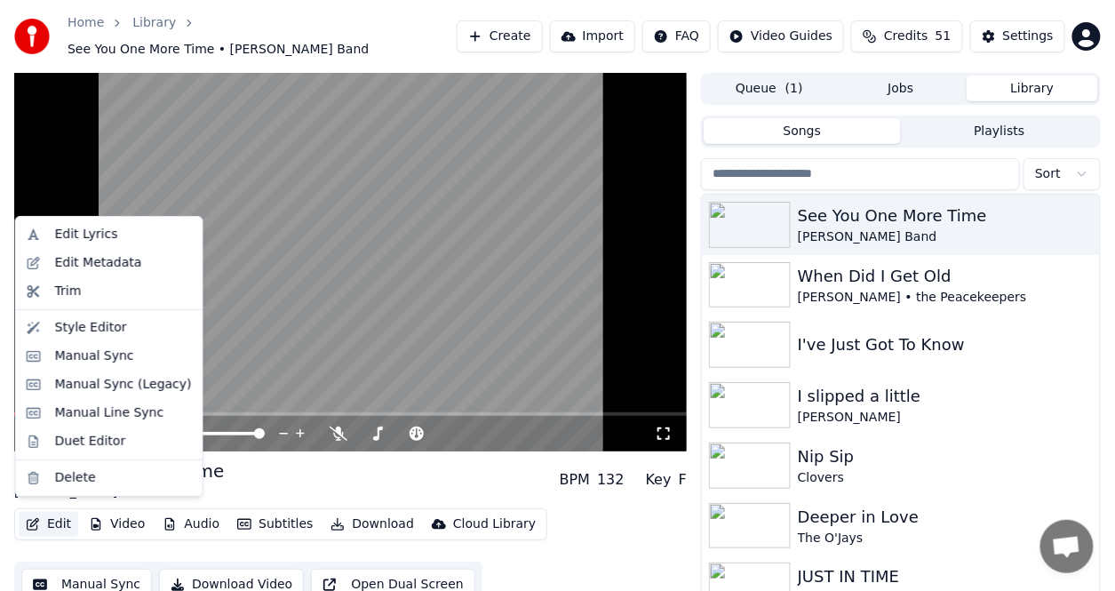
click at [48, 512] on button "Edit" at bounding box center [49, 524] width 60 height 25
click at [98, 325] on div "Style Editor" at bounding box center [91, 328] width 72 height 18
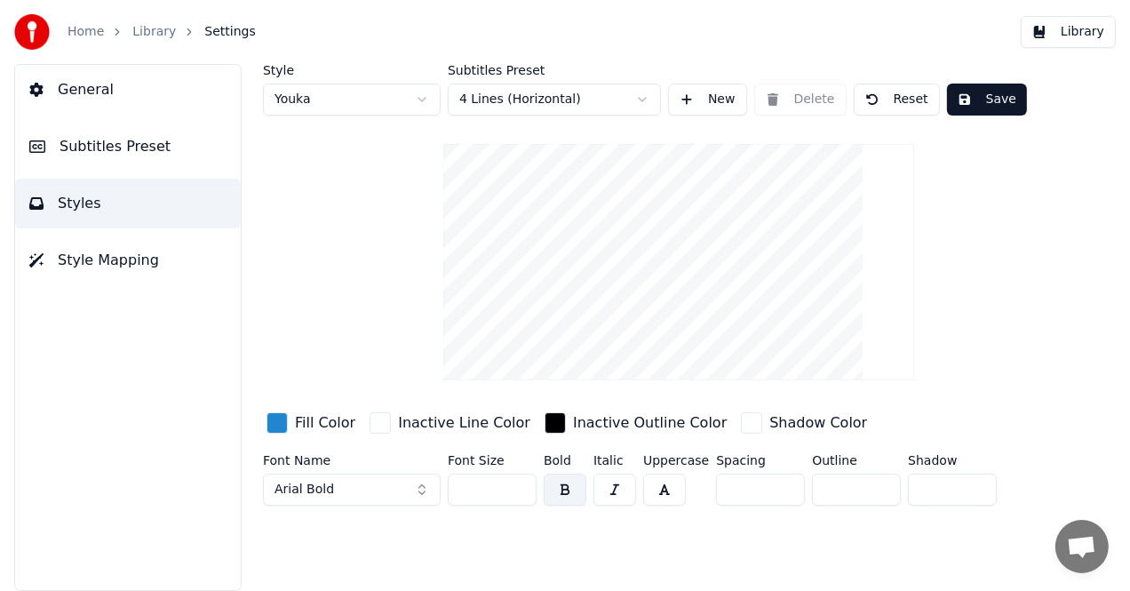
click at [90, 137] on span "Subtitles Preset" at bounding box center [115, 146] width 111 height 21
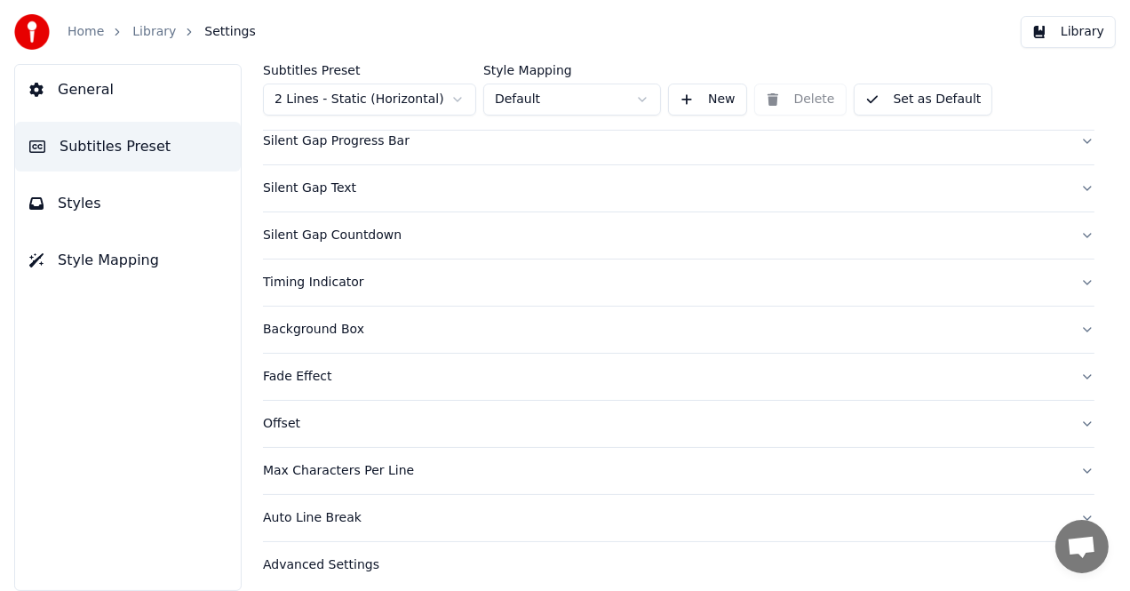
scroll to position [195, 0]
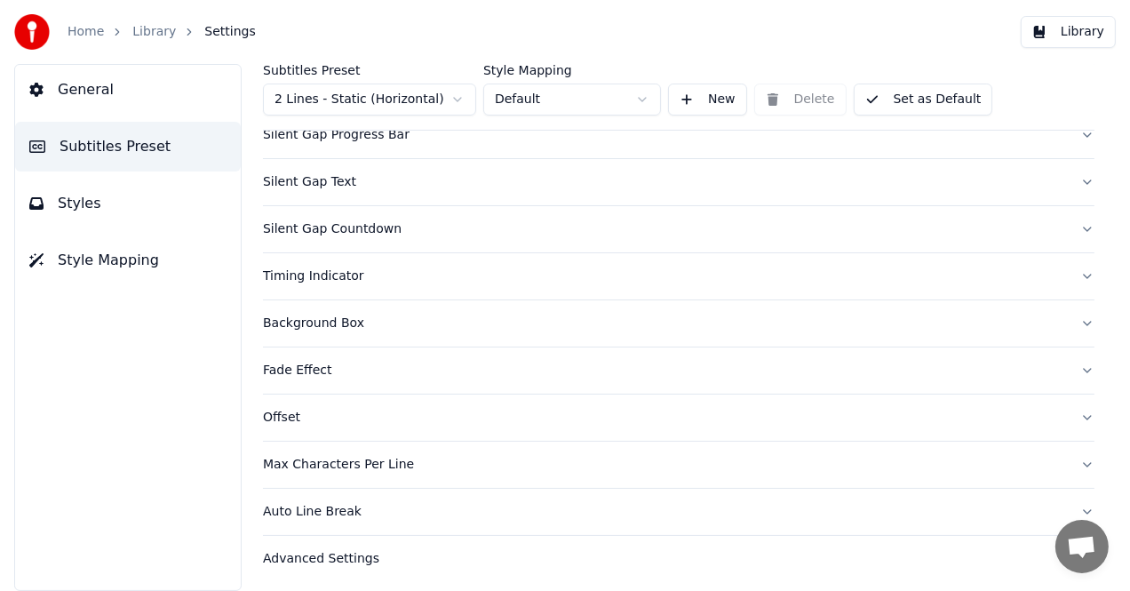
click at [306, 327] on div "Background Box" at bounding box center [664, 324] width 803 height 18
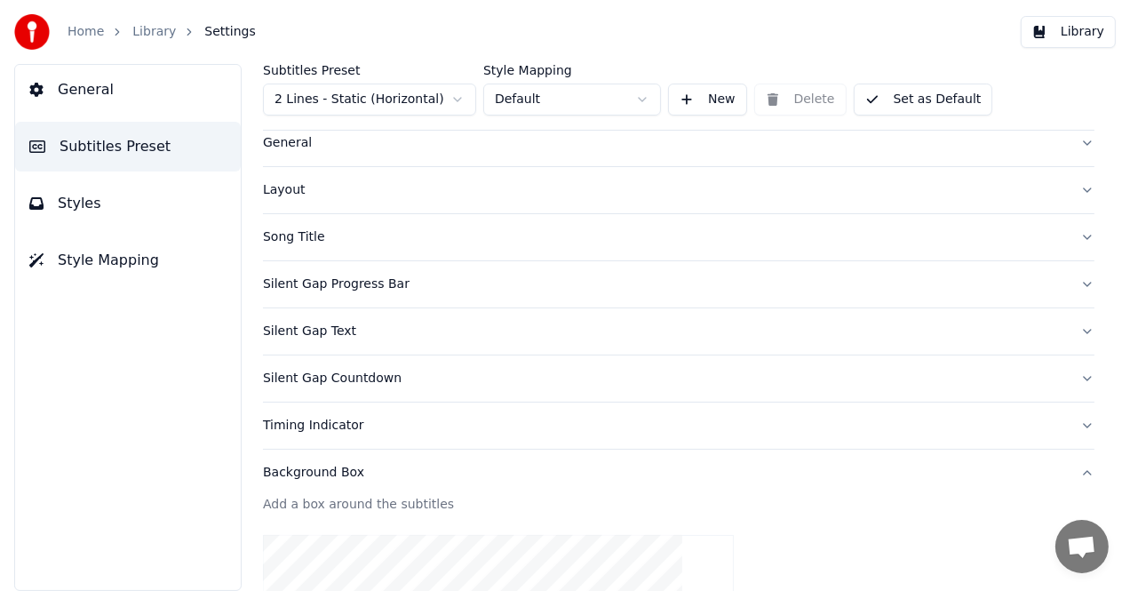
scroll to position [0, 0]
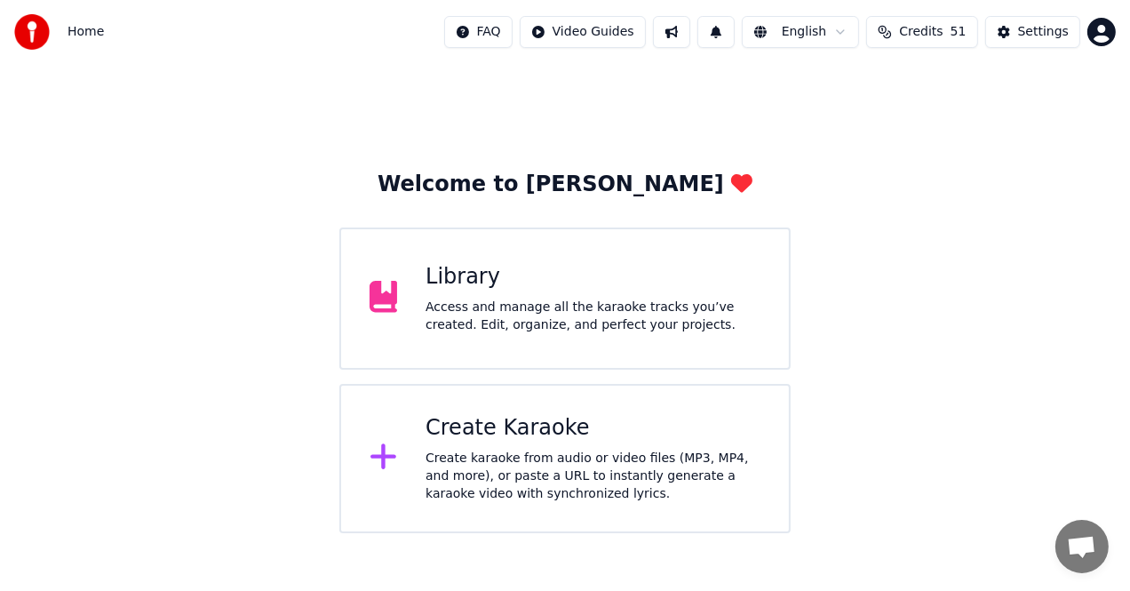
click at [588, 464] on div "Create karaoke from audio or video files (MP3, MP4, and more), or paste a URL t…" at bounding box center [593, 476] width 335 height 53
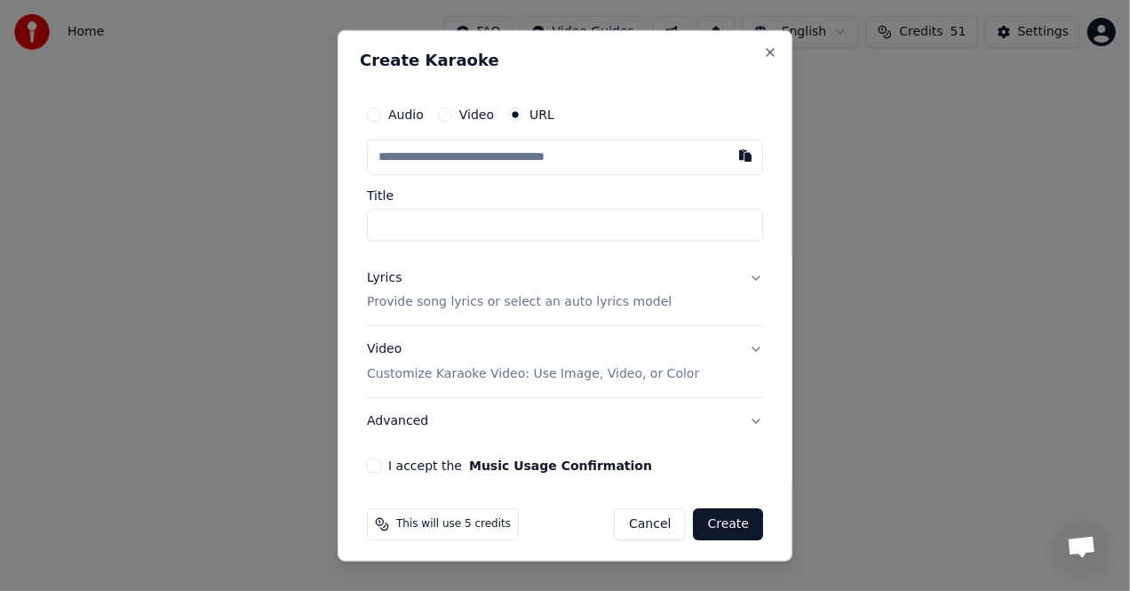
click at [427, 219] on input "Title" at bounding box center [565, 224] width 396 height 32
type input "**********"
click at [512, 163] on input "text" at bounding box center [565, 157] width 396 height 36
click at [504, 155] on input "text" at bounding box center [565, 157] width 396 height 36
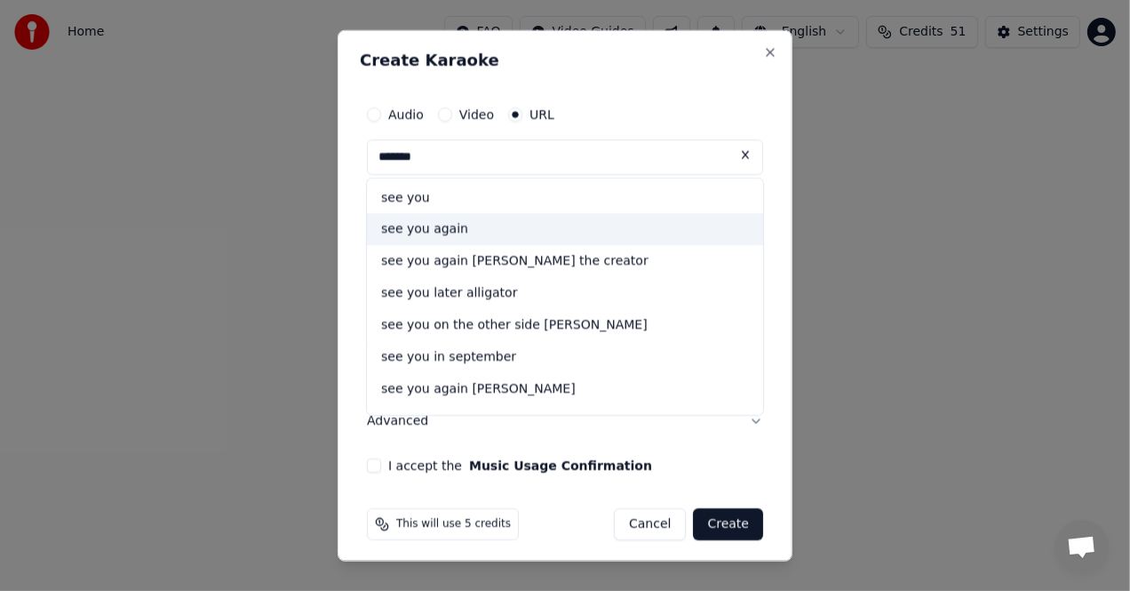
click at [437, 238] on div "see you again" at bounding box center [565, 229] width 396 height 32
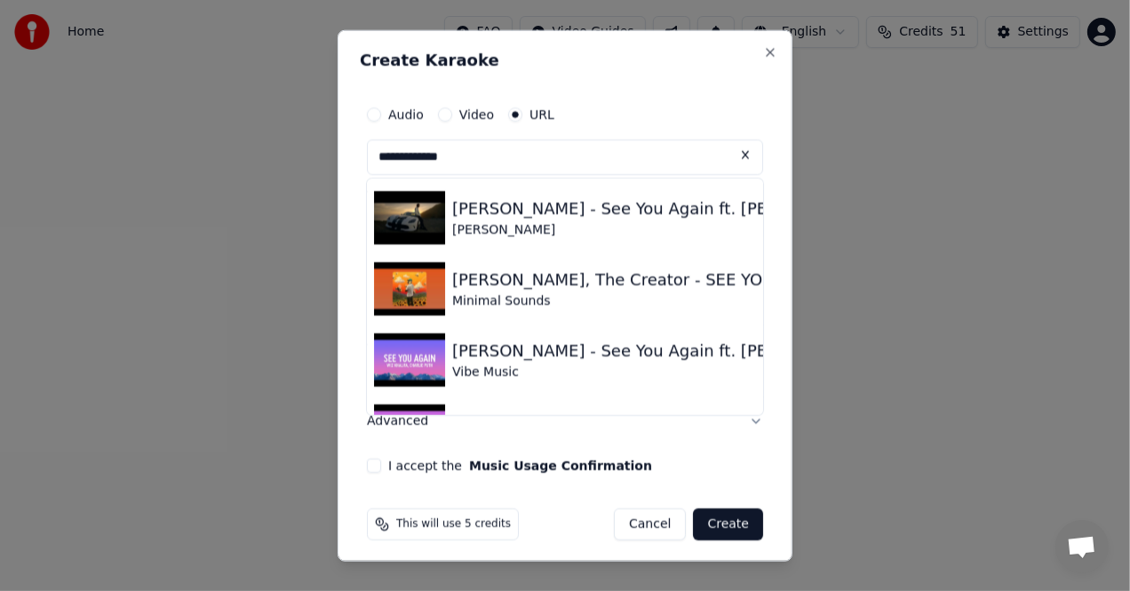
click at [492, 167] on input "**********" at bounding box center [565, 157] width 396 height 36
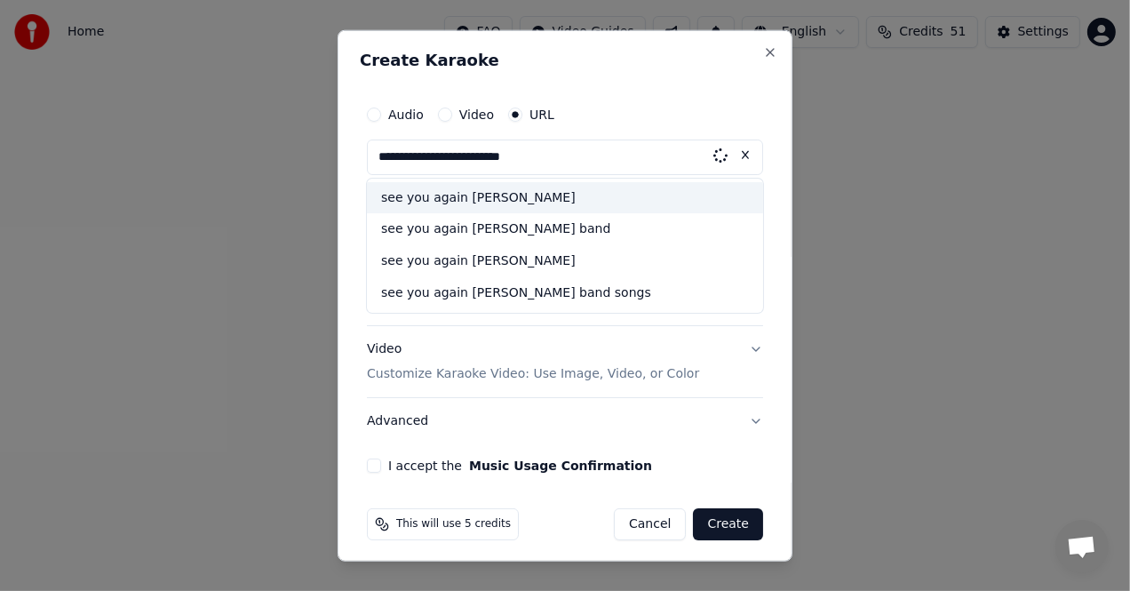
click at [494, 169] on input "**********" at bounding box center [565, 157] width 396 height 36
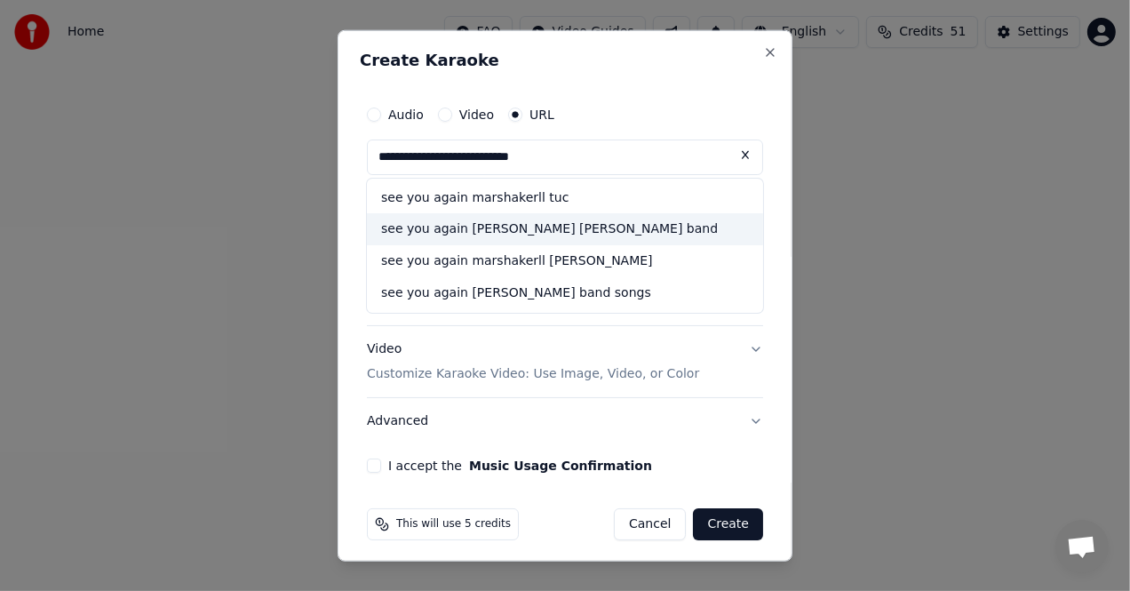
click at [484, 227] on div "see you again marshakerll tucker band" at bounding box center [565, 229] width 396 height 32
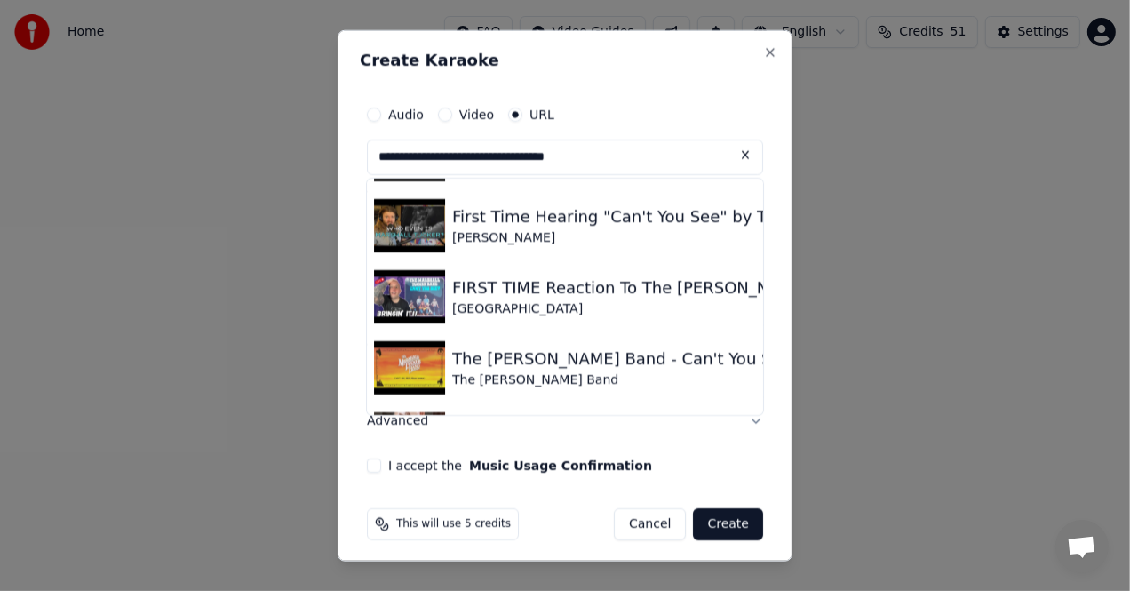
scroll to position [800, 0]
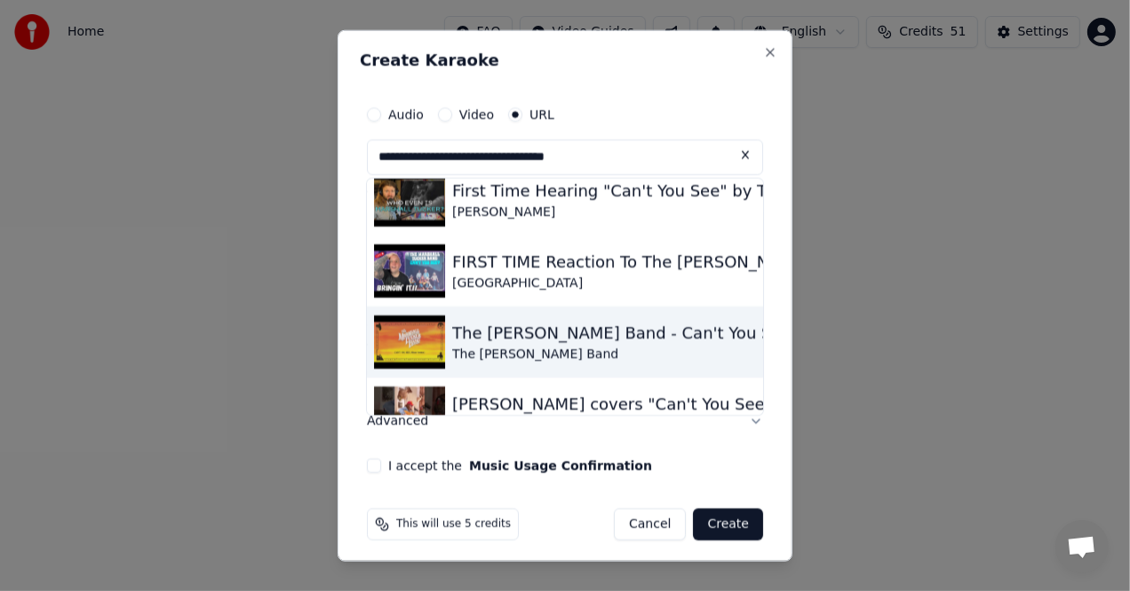
click at [466, 332] on div "The Marshall Tucker Band - Can't You See" at bounding box center [621, 332] width 339 height 25
type input "**********"
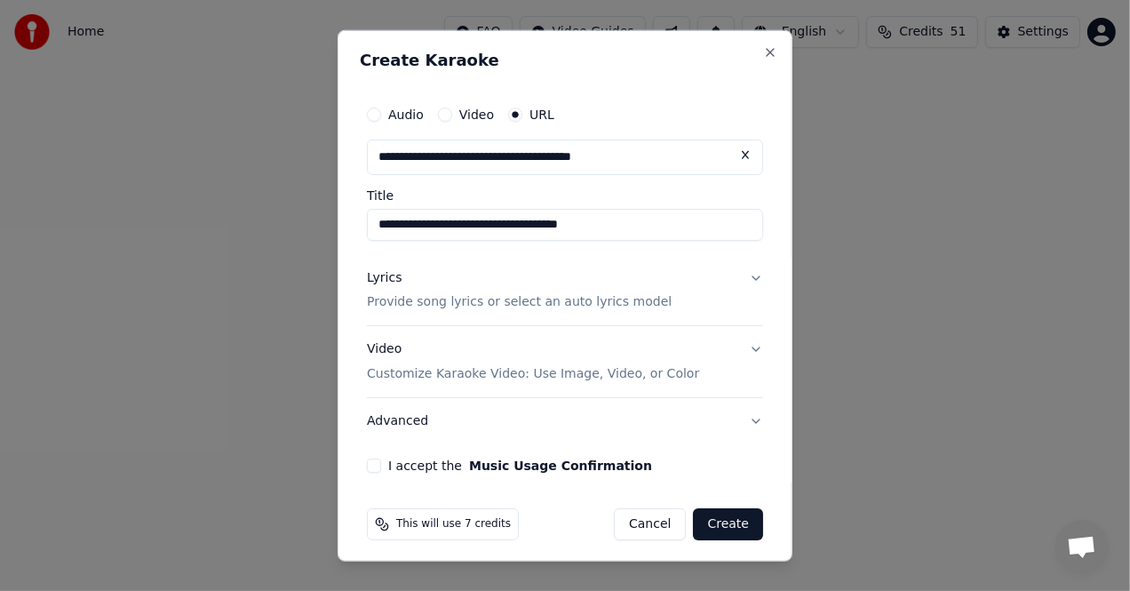
click at [466, 332] on button "Video Customize Karaoke Video: Use Image, Video, or Color" at bounding box center [565, 361] width 396 height 71
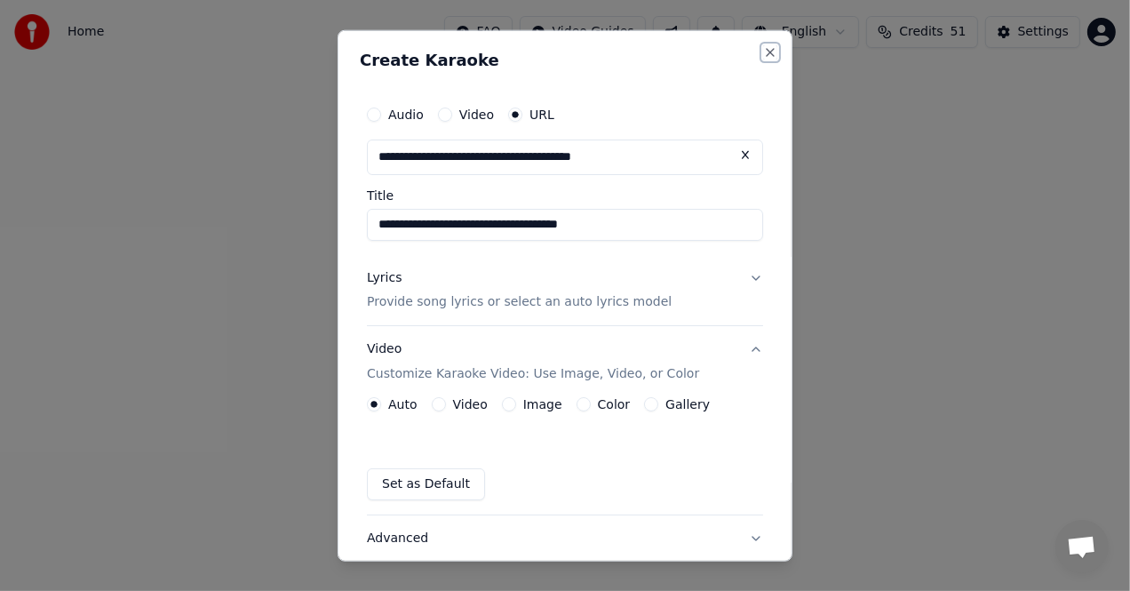
click at [763, 44] on button "Close" at bounding box center [770, 51] width 14 height 14
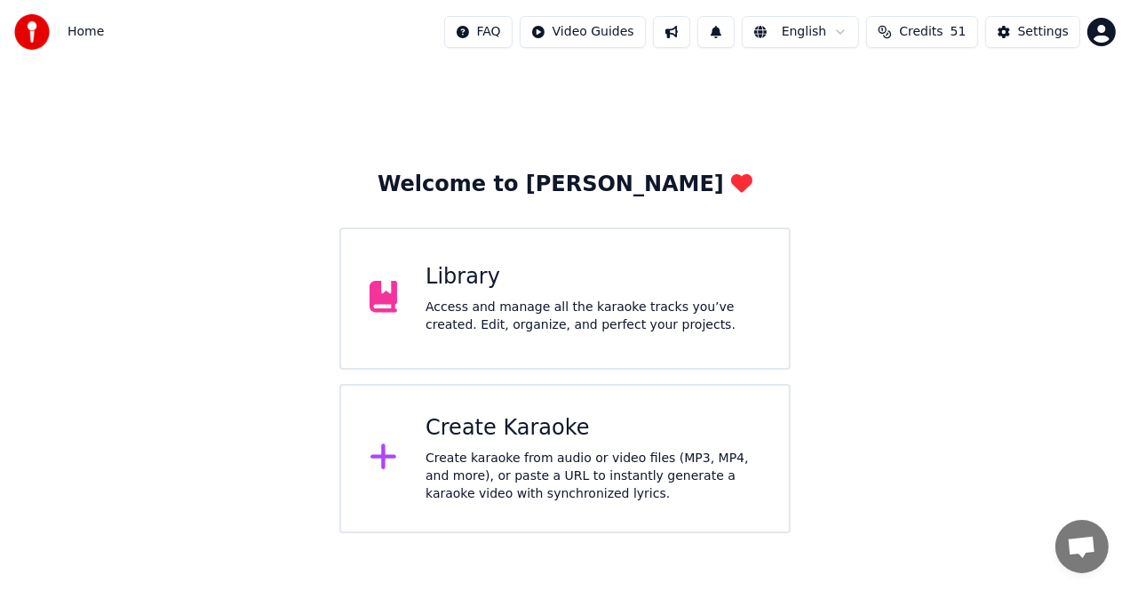
click at [515, 263] on div "Library" at bounding box center [593, 277] width 335 height 28
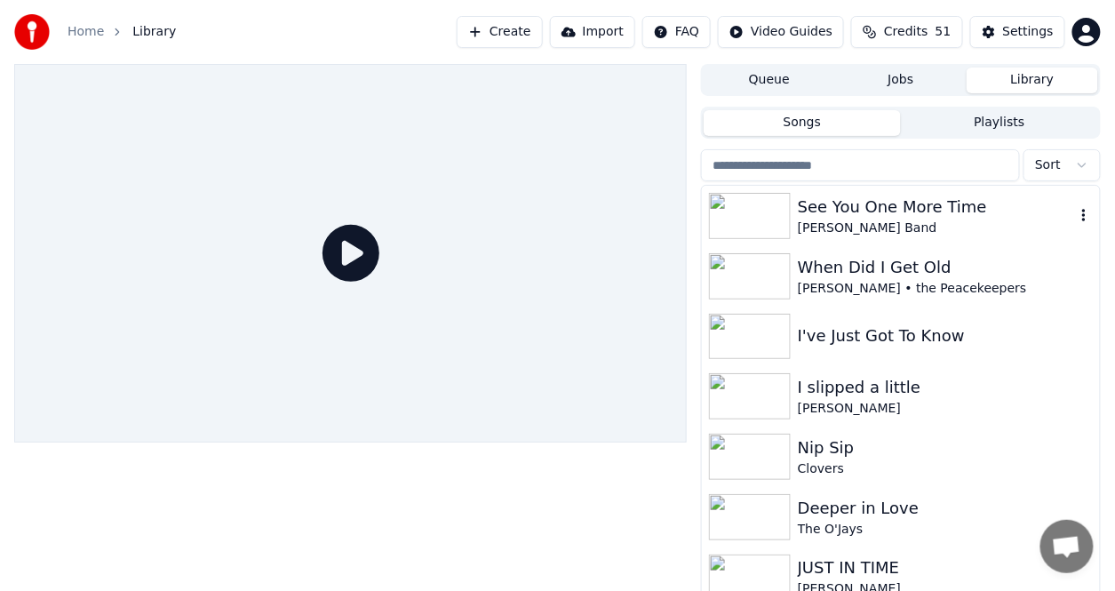
click at [881, 206] on div "See You One More Time" at bounding box center [936, 207] width 277 height 25
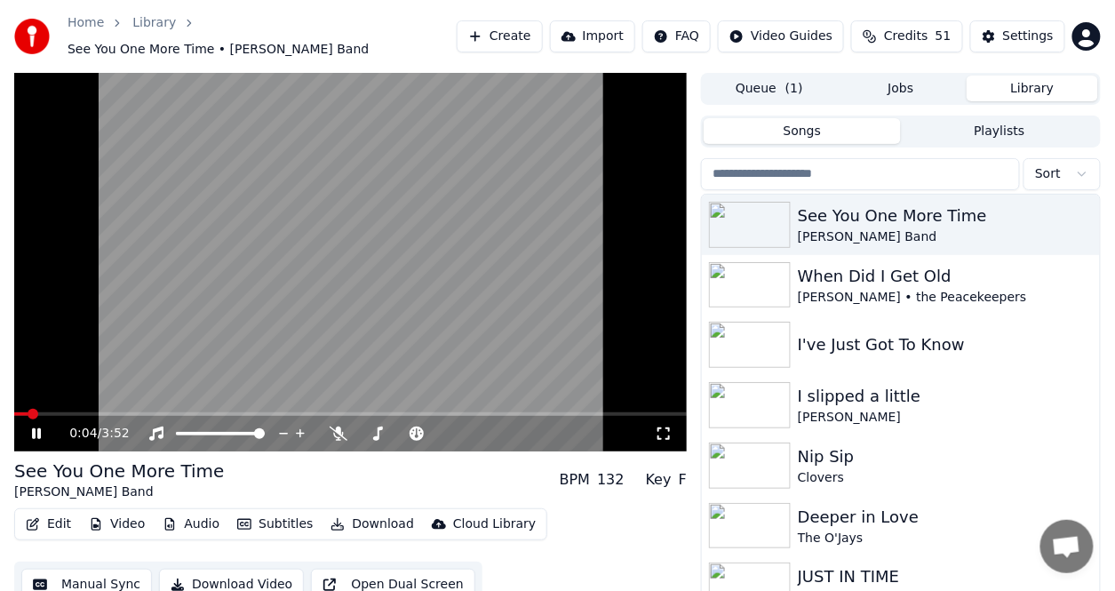
click at [35, 428] on icon at bounding box center [36, 433] width 9 height 11
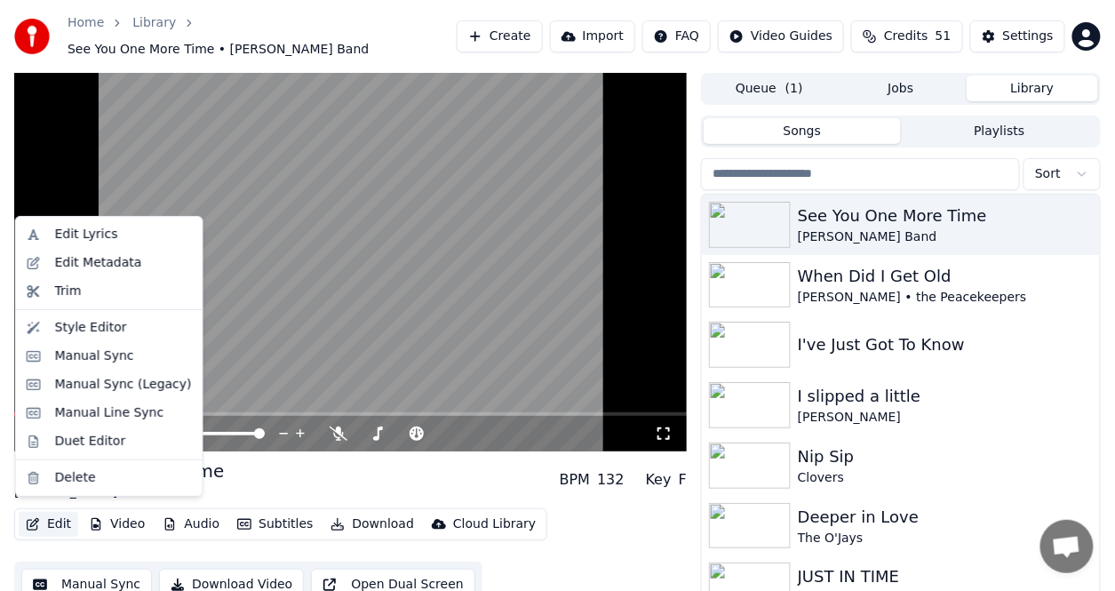
click at [51, 517] on button "Edit" at bounding box center [49, 524] width 60 height 25
click at [102, 330] on div "Style Editor" at bounding box center [91, 328] width 72 height 18
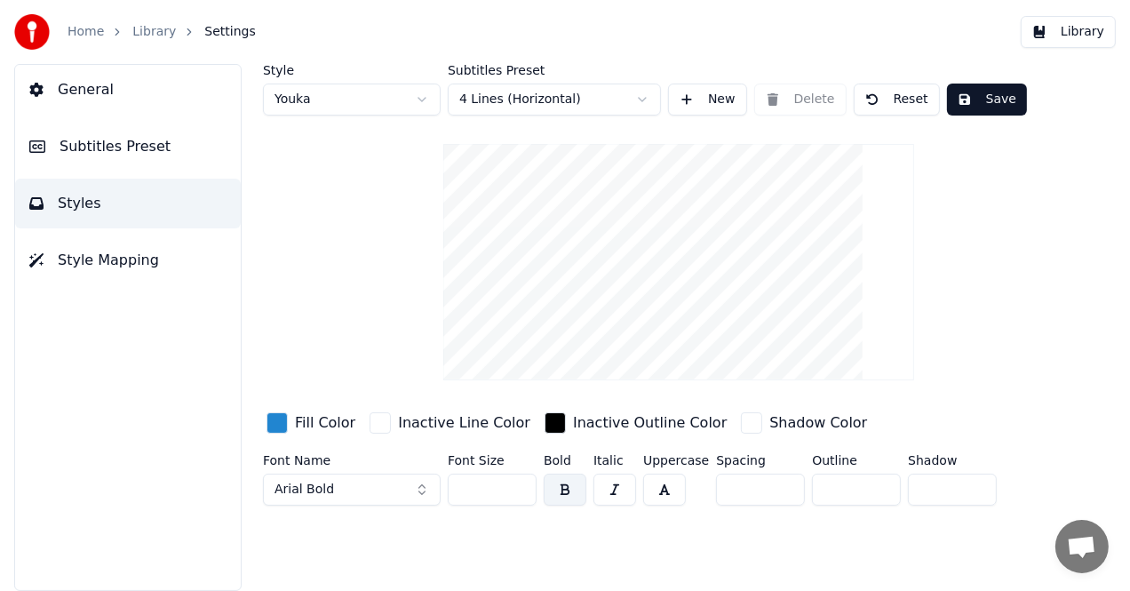
click at [178, 148] on button "Subtitles Preset" at bounding box center [128, 147] width 226 height 50
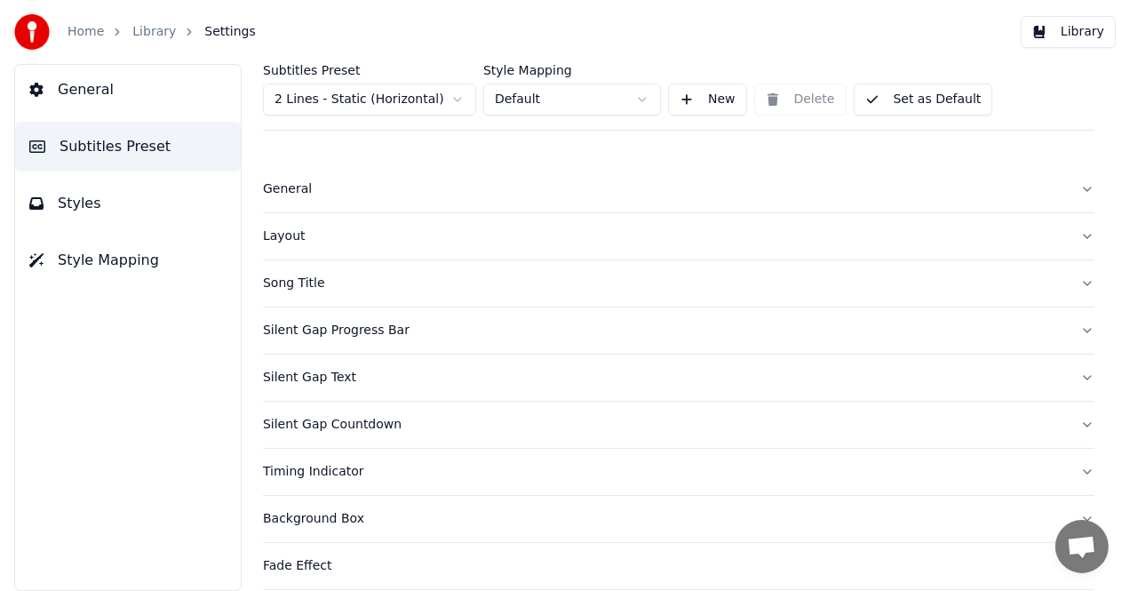
click at [286, 239] on div "Layout" at bounding box center [664, 236] width 803 height 18
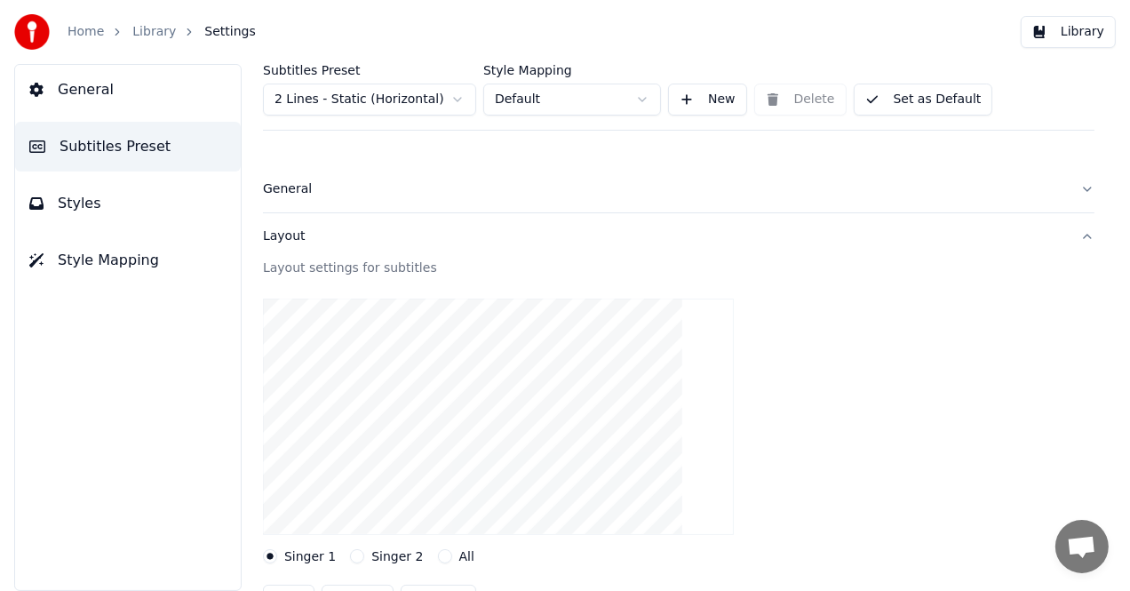
click at [277, 187] on div "General" at bounding box center [664, 189] width 803 height 18
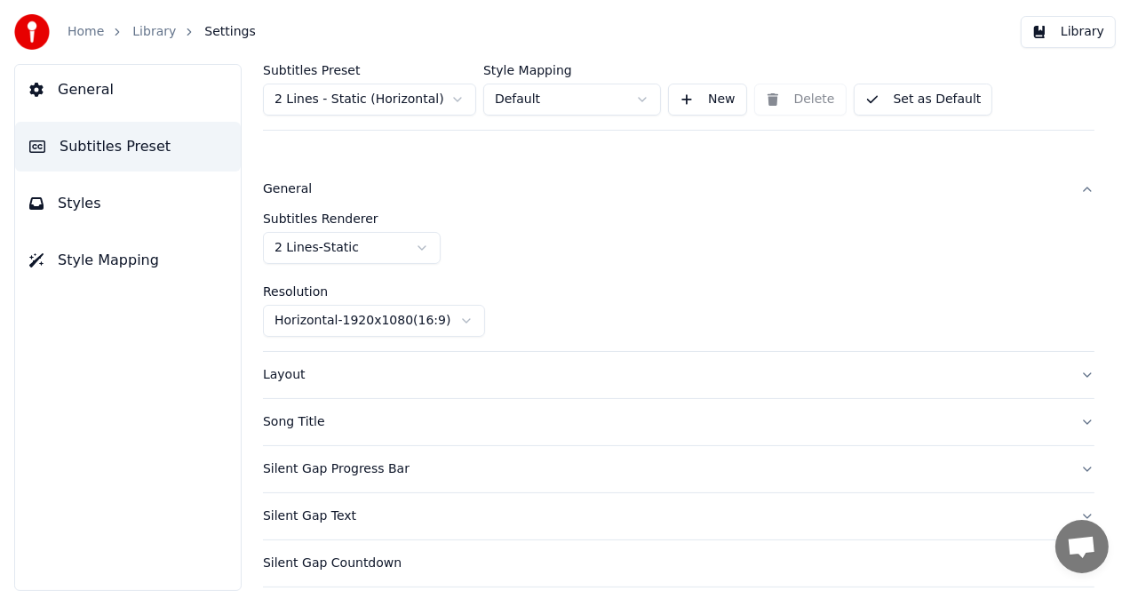
click at [290, 419] on div "Song Title" at bounding box center [664, 422] width 803 height 18
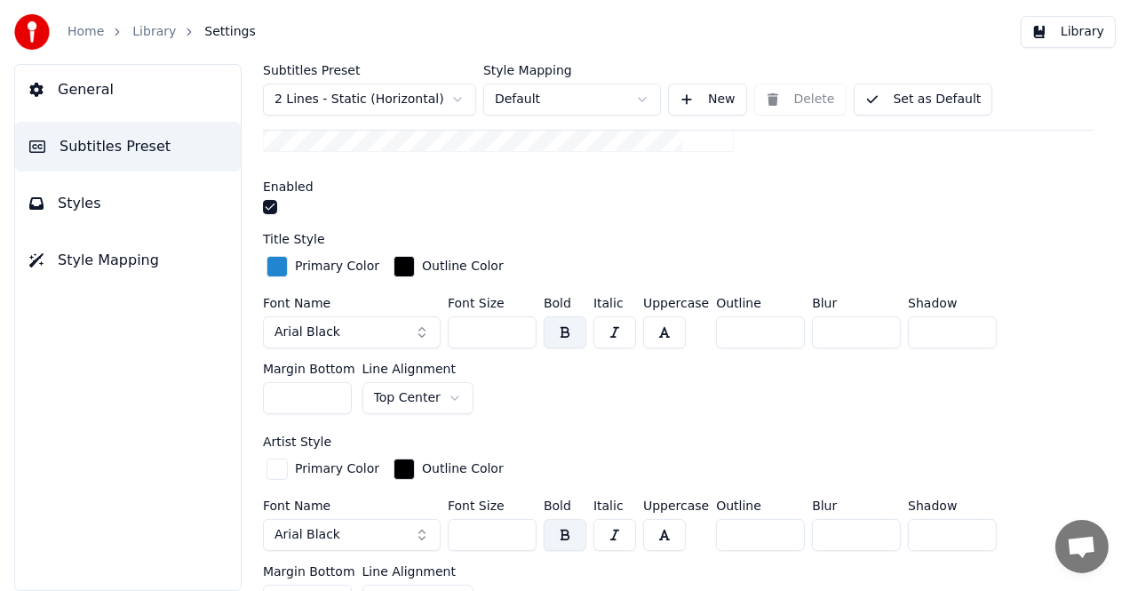
scroll to position [267, 0]
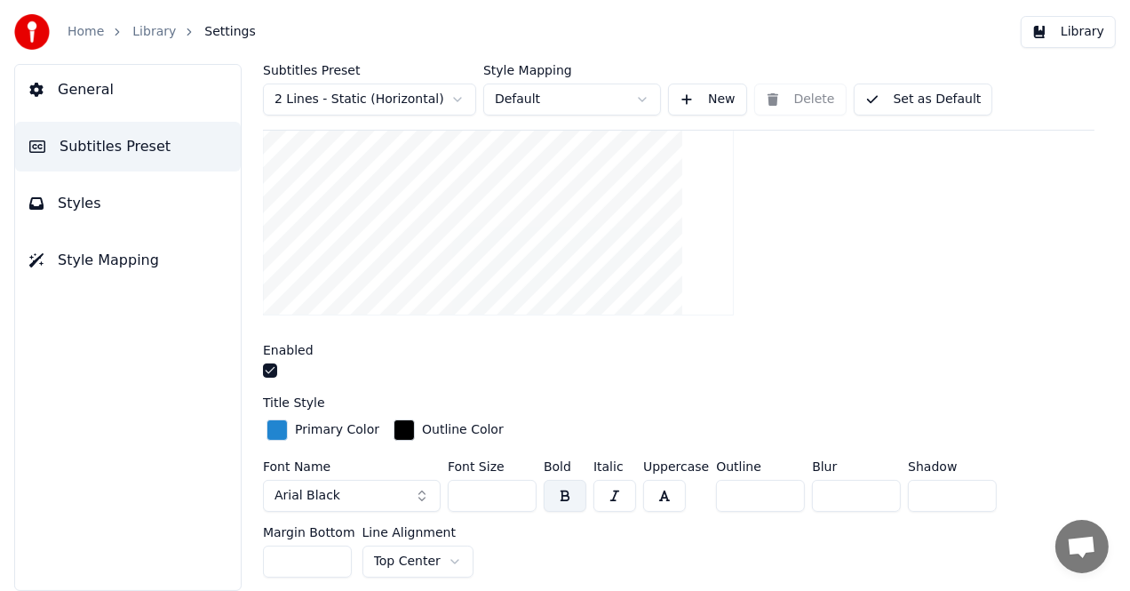
click at [73, 83] on span "General" at bounding box center [86, 89] width 56 height 21
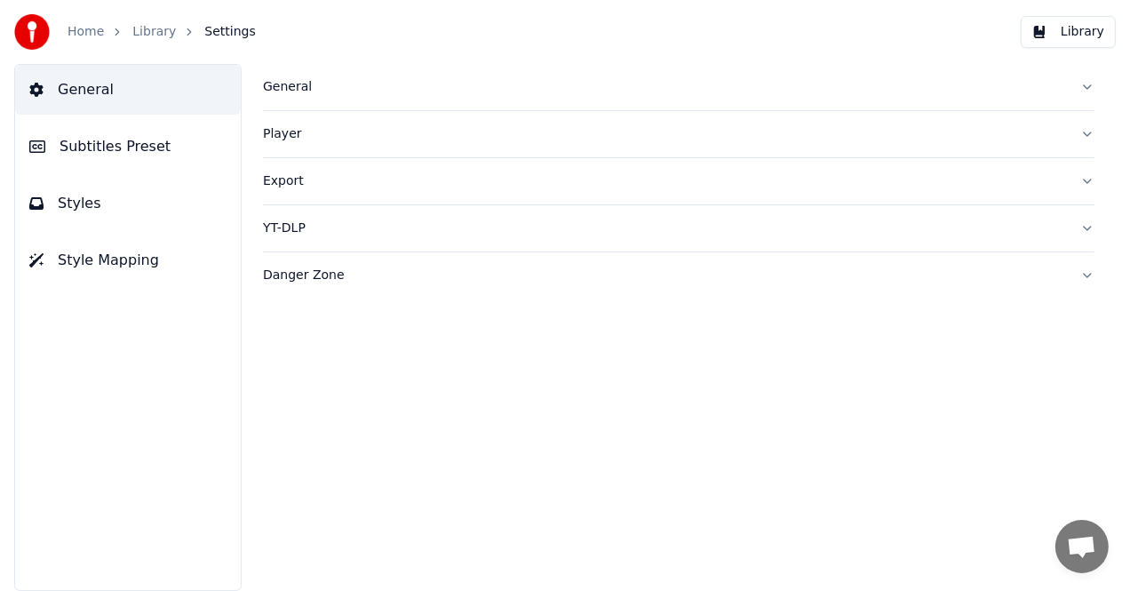
scroll to position [0, 0]
click at [276, 222] on div "YT-DLP" at bounding box center [664, 228] width 803 height 18
click at [278, 184] on div "Export" at bounding box center [664, 181] width 803 height 18
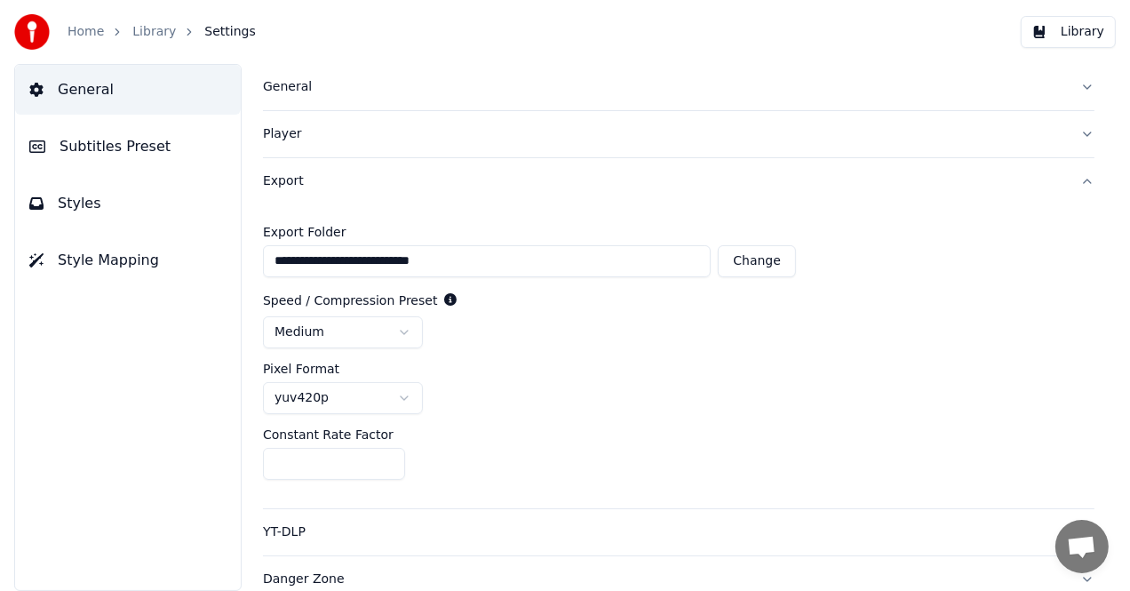
click at [278, 184] on div "Export" at bounding box center [664, 181] width 803 height 18
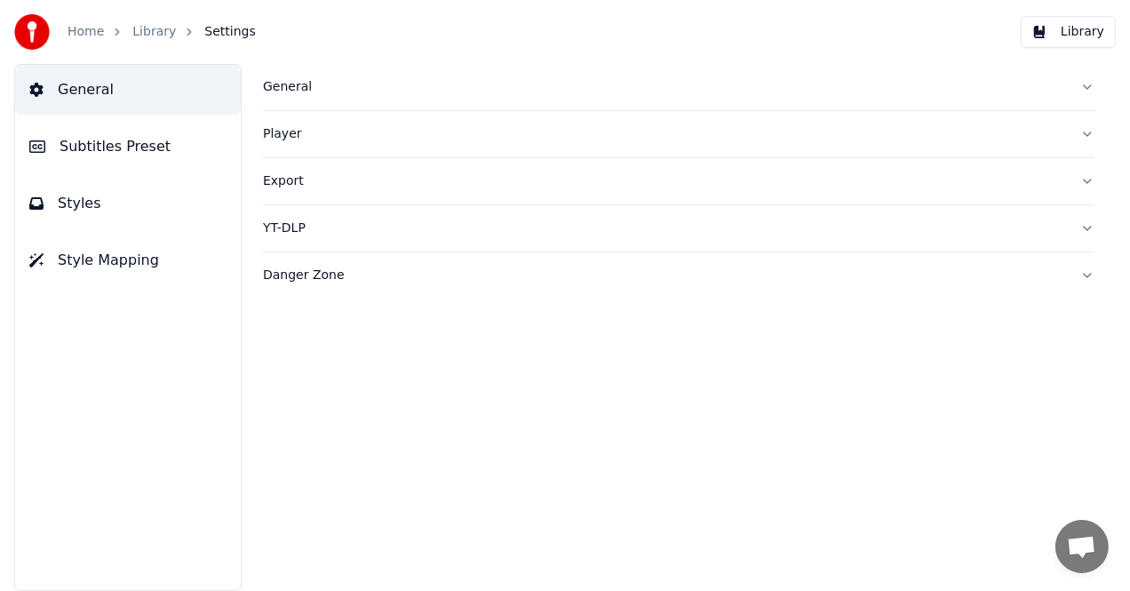
click at [282, 133] on div "Player" at bounding box center [664, 134] width 803 height 18
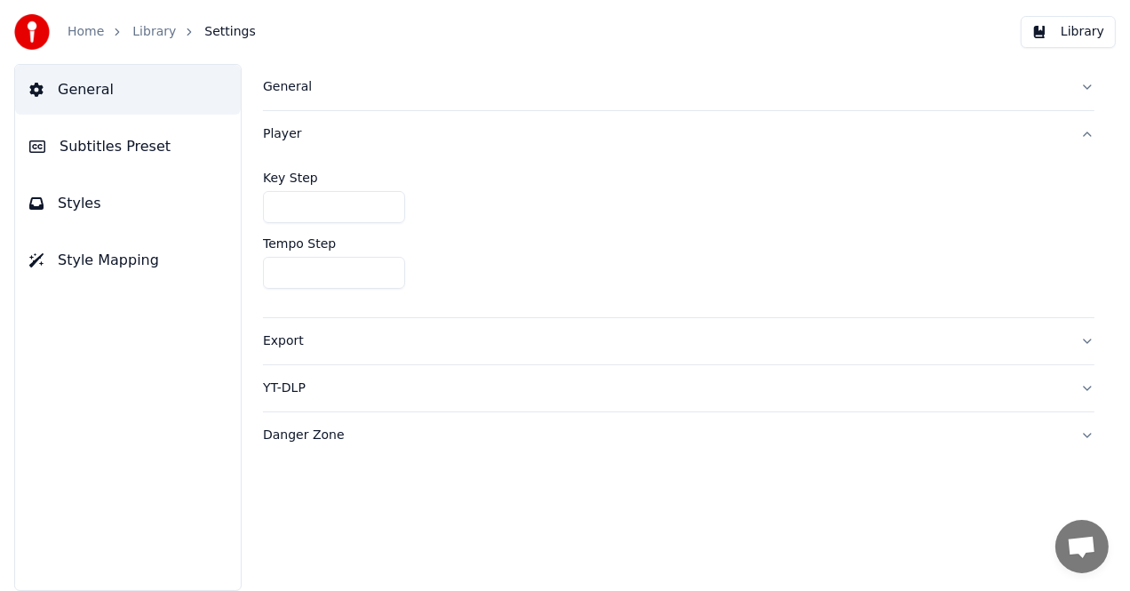
click at [281, 133] on div "Player" at bounding box center [664, 134] width 803 height 18
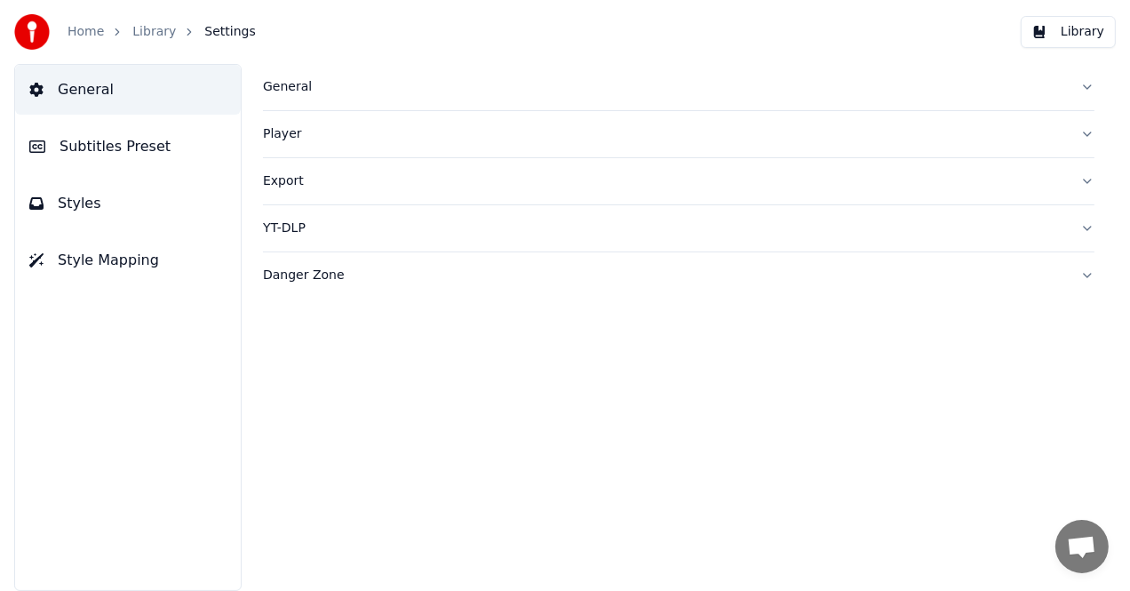
click at [95, 24] on link "Home" at bounding box center [86, 32] width 36 height 18
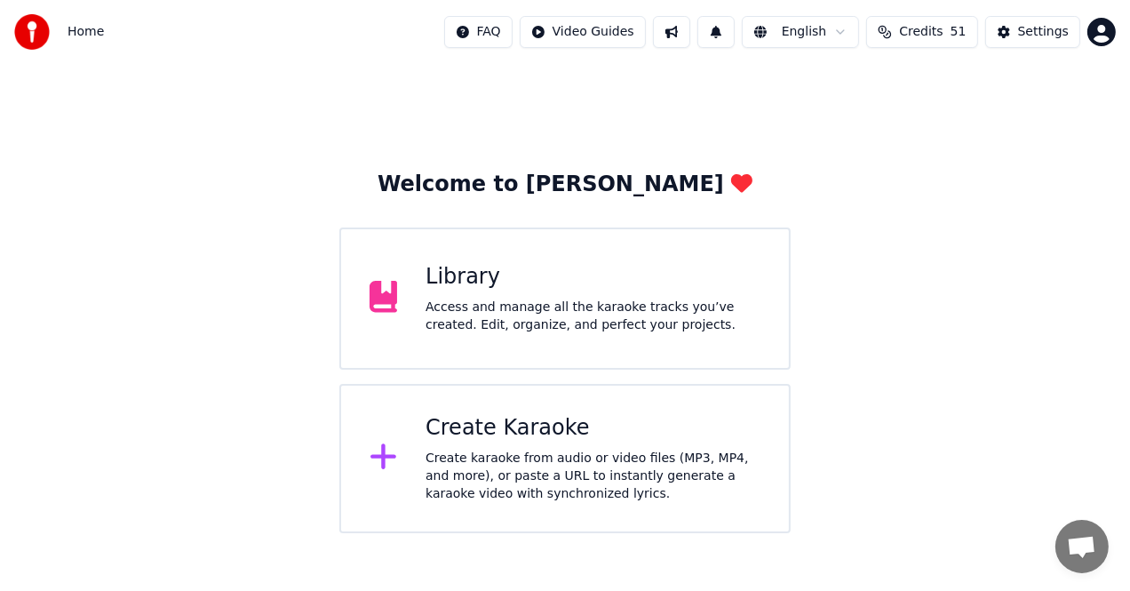
click at [454, 318] on div "Access and manage all the karaoke tracks you’ve created. Edit, organize, and pe…" at bounding box center [593, 317] width 335 height 36
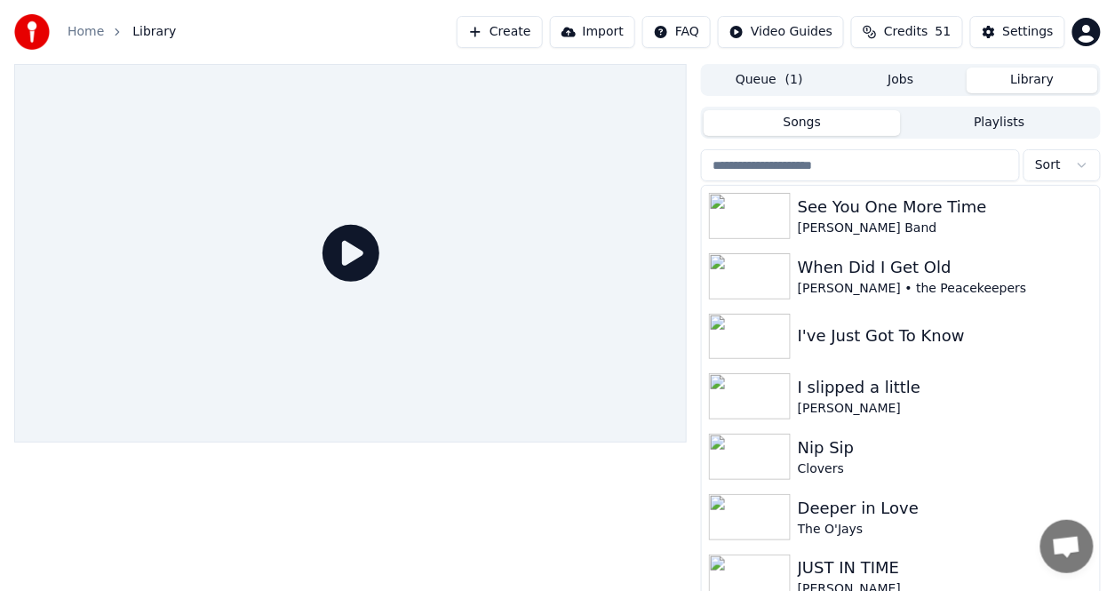
click at [347, 299] on div at bounding box center [350, 253] width 673 height 378
click at [807, 222] on div "[PERSON_NAME] Band" at bounding box center [936, 228] width 277 height 18
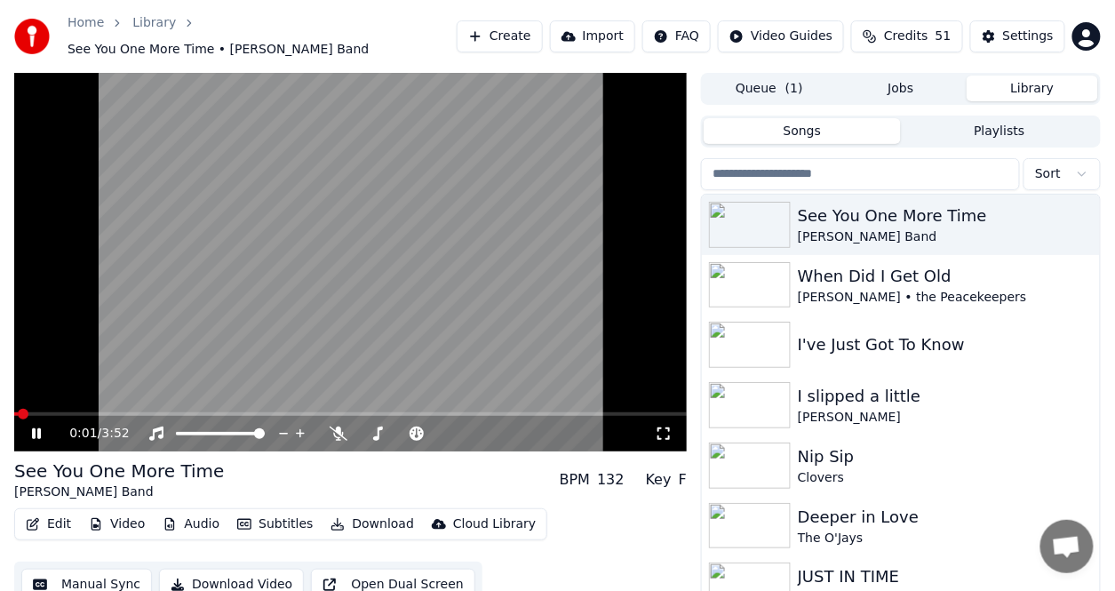
click at [129, 514] on button "Video" at bounding box center [117, 524] width 70 height 25
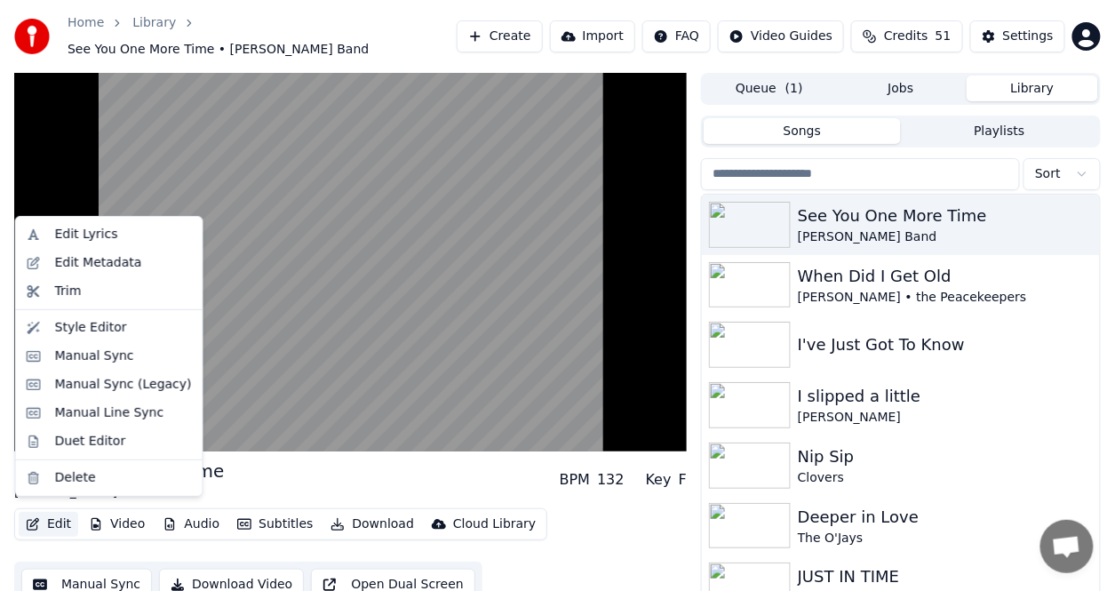
click at [49, 562] on div "Manual Sync Download Video Open Dual Screen" at bounding box center [248, 585] width 468 height 46
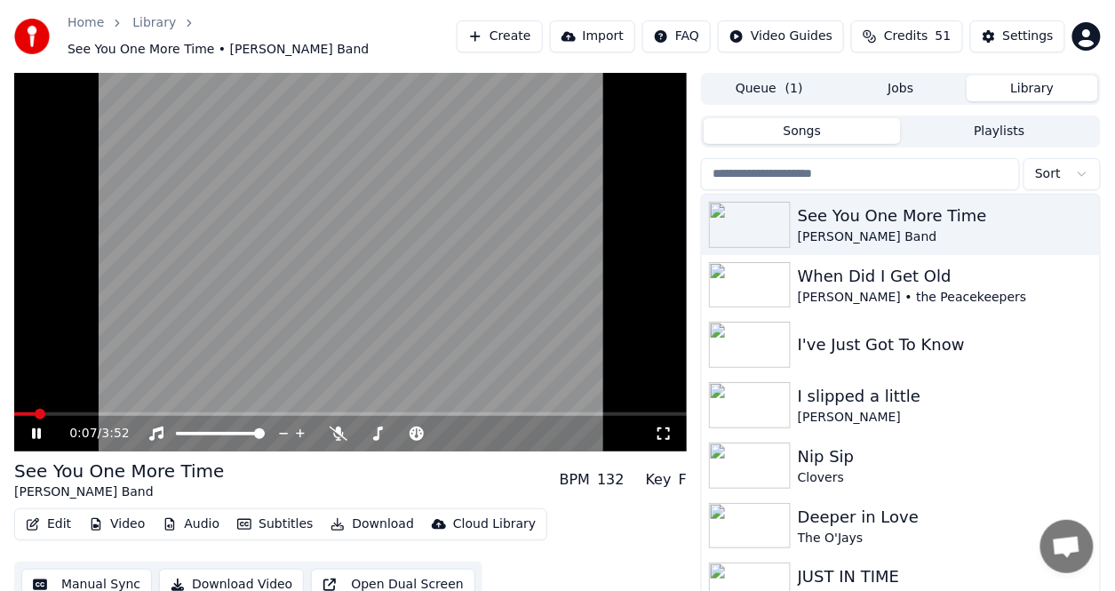
click at [34, 428] on icon at bounding box center [36, 433] width 9 height 11
click at [117, 512] on button "Video" at bounding box center [117, 524] width 70 height 25
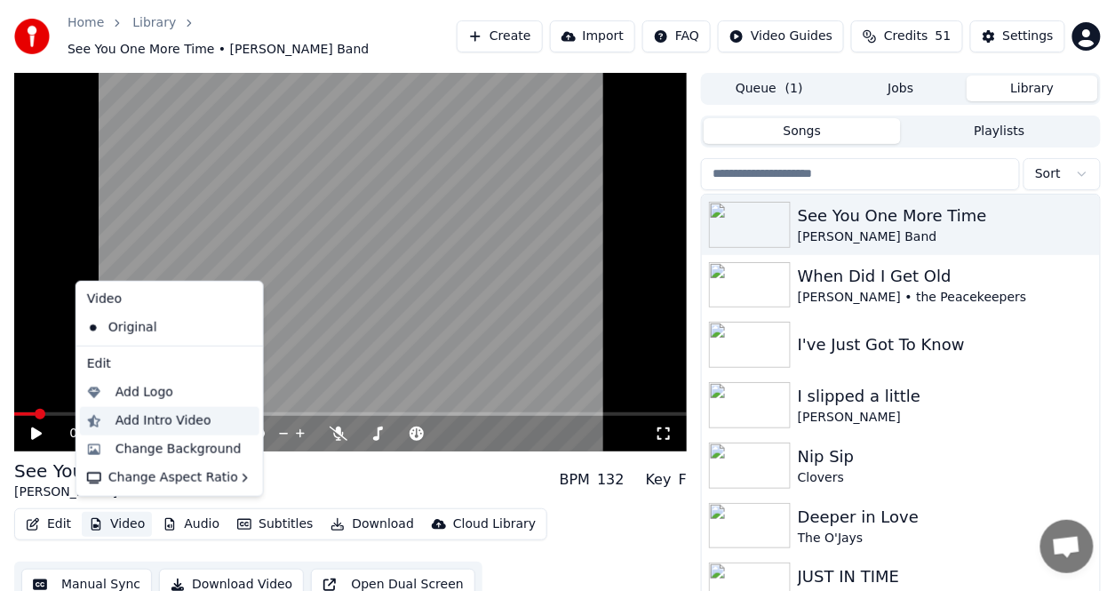
click at [151, 425] on div "Add Intro Video" at bounding box center [164, 421] width 96 height 18
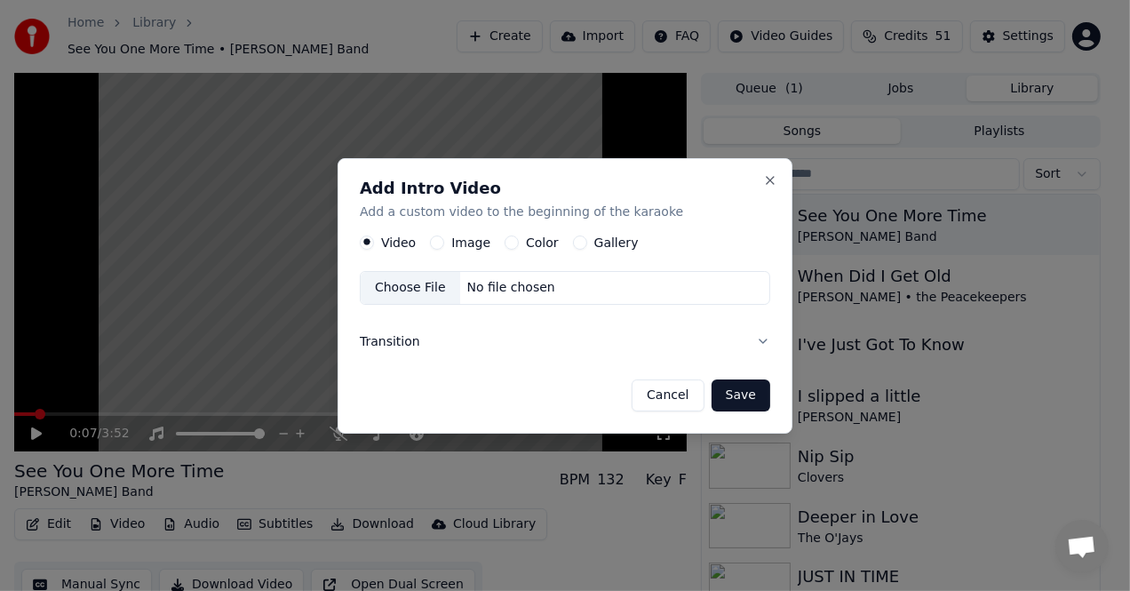
click at [531, 241] on label "Color" at bounding box center [542, 242] width 33 height 12
click at [519, 241] on button "Color" at bounding box center [512, 242] width 14 height 14
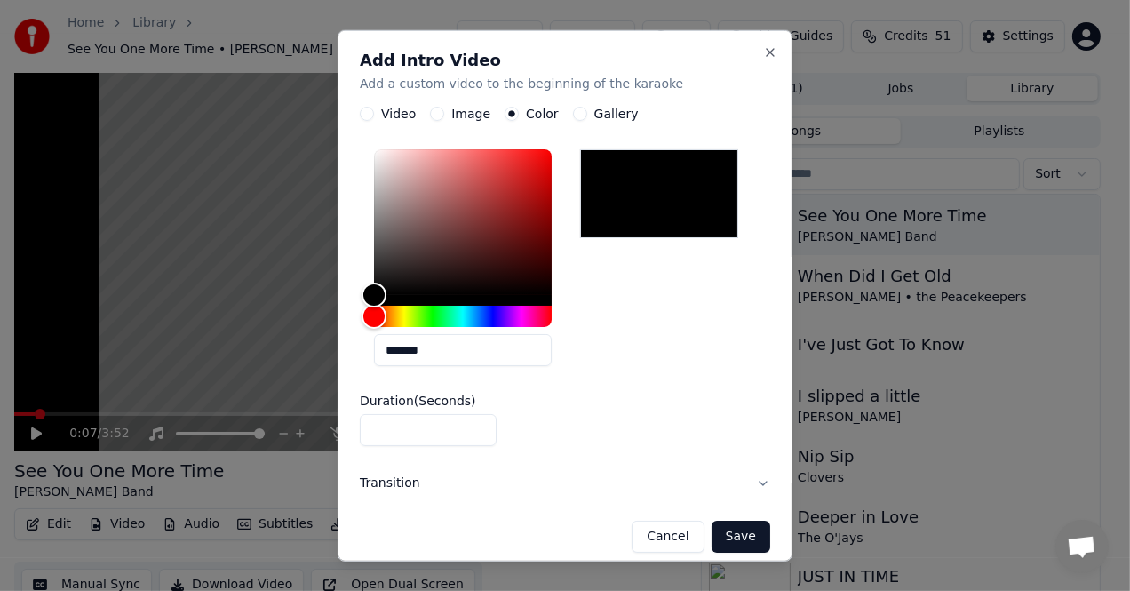
click at [604, 219] on div at bounding box center [659, 193] width 158 height 89
click at [725, 542] on button "Save" at bounding box center [741, 537] width 59 height 32
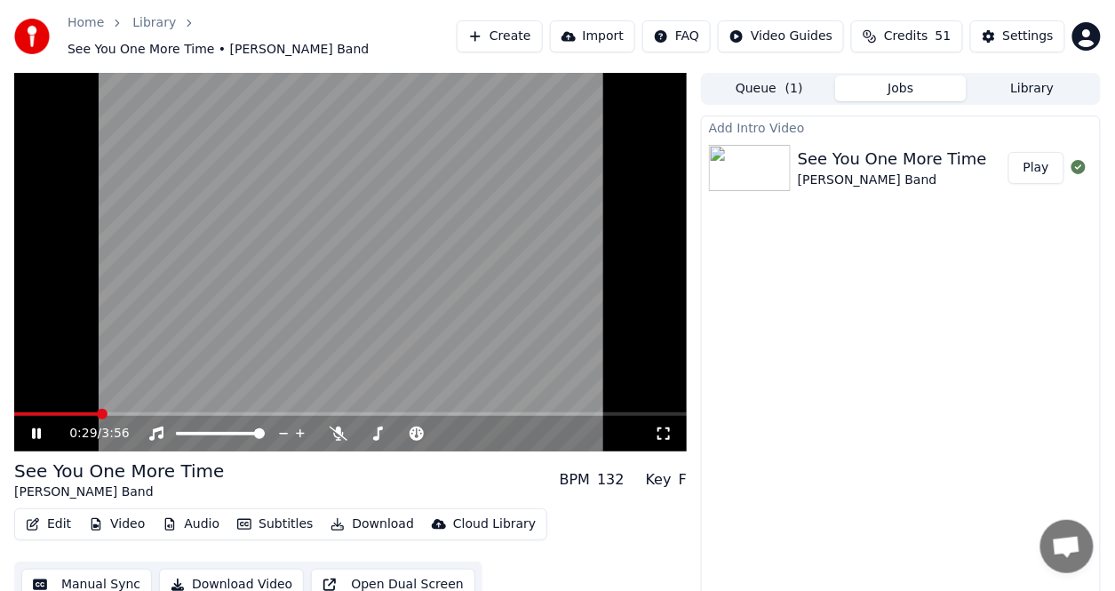
click at [186, 512] on button "Audio" at bounding box center [190, 524] width 71 height 25
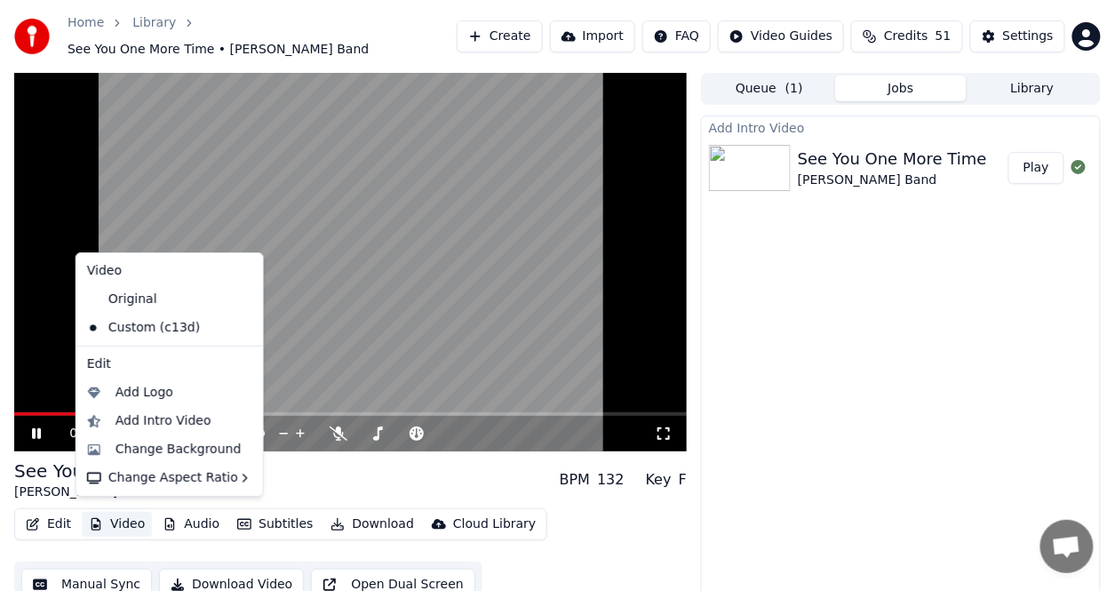
click at [135, 514] on button "Video" at bounding box center [117, 524] width 70 height 25
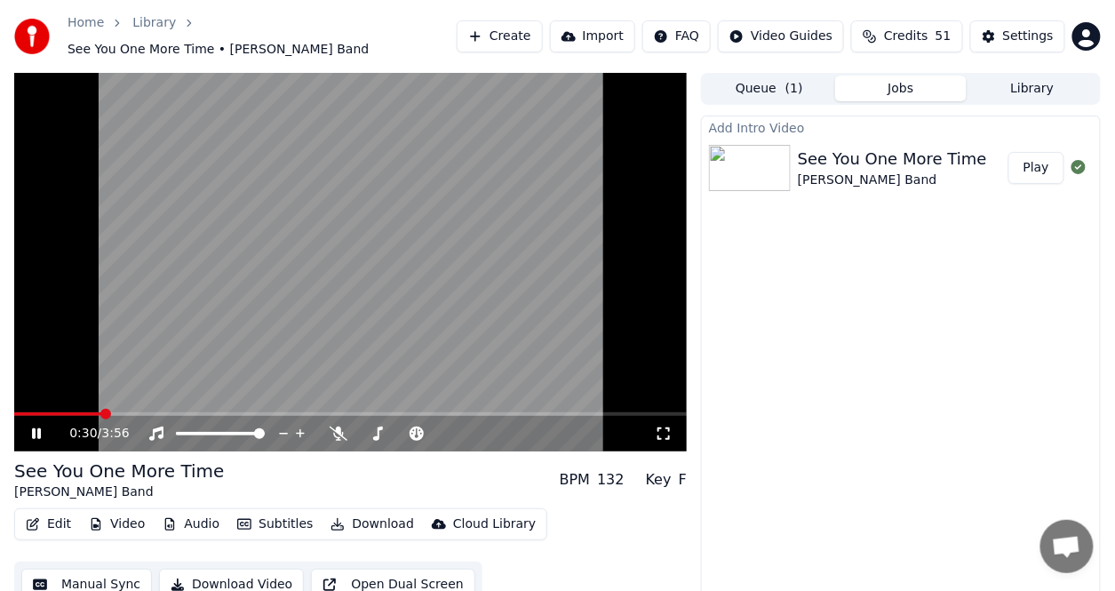
click at [135, 514] on button "Video" at bounding box center [117, 524] width 70 height 25
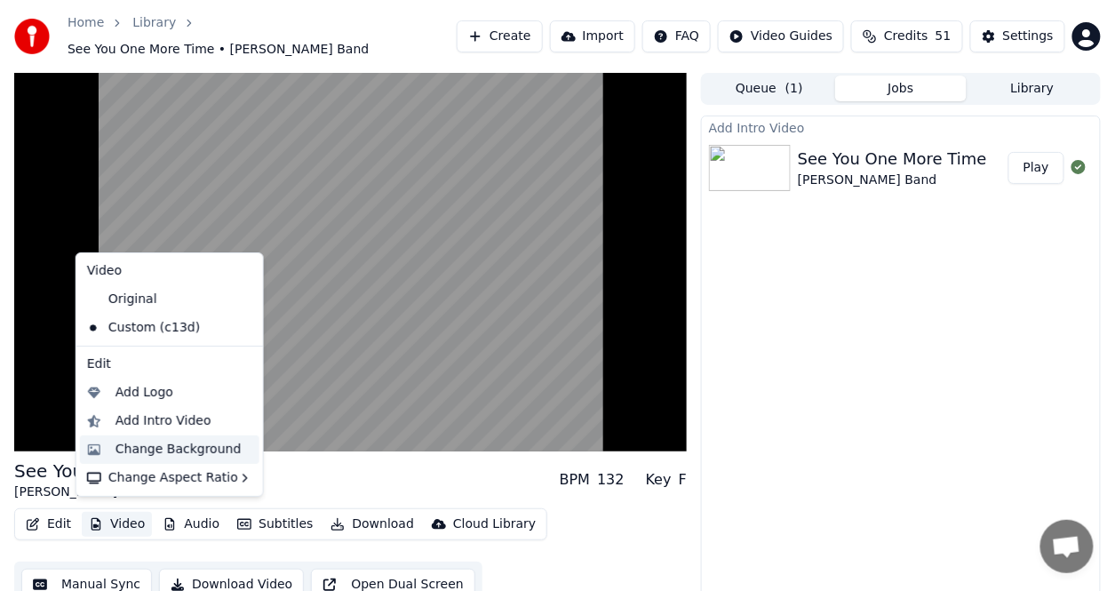
click at [164, 449] on div "Change Background" at bounding box center [179, 450] width 126 height 18
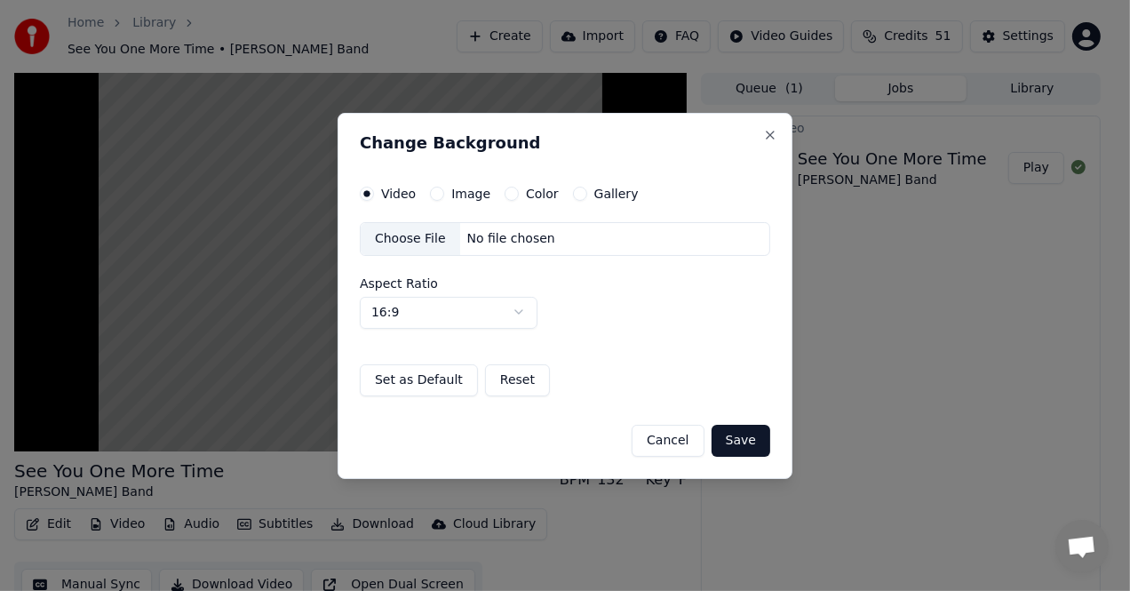
click at [469, 200] on label "Image" at bounding box center [470, 193] width 39 height 12
click at [444, 200] on button "Image" at bounding box center [437, 194] width 14 height 14
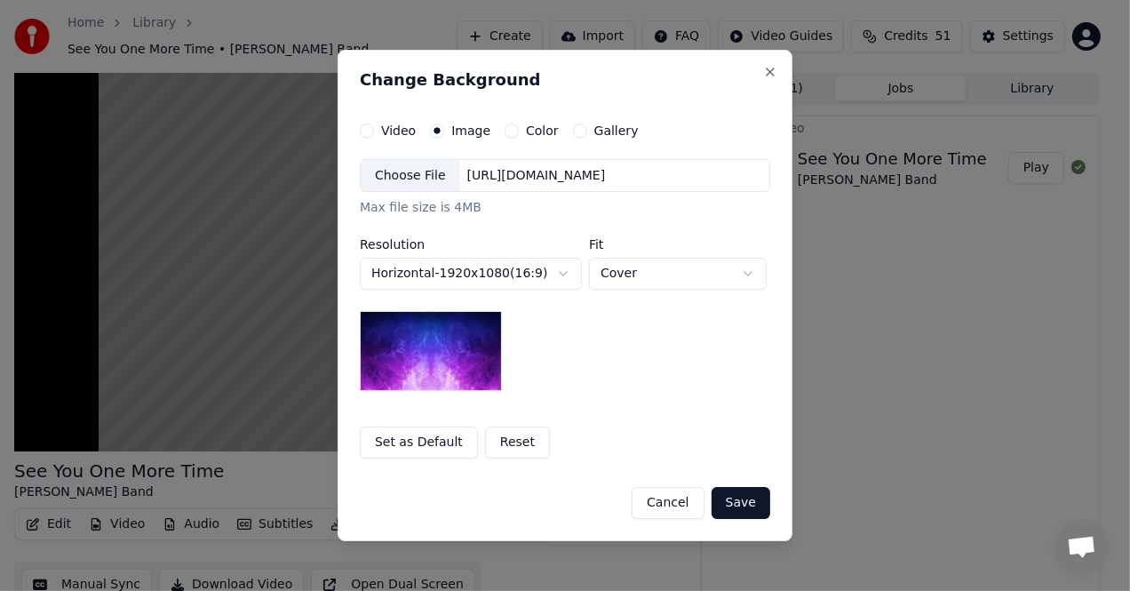
click at [530, 139] on div "**********" at bounding box center [565, 292] width 410 height 336
click at [530, 137] on label "Color" at bounding box center [542, 130] width 33 height 12
click at [519, 137] on button "Color" at bounding box center [512, 131] width 14 height 14
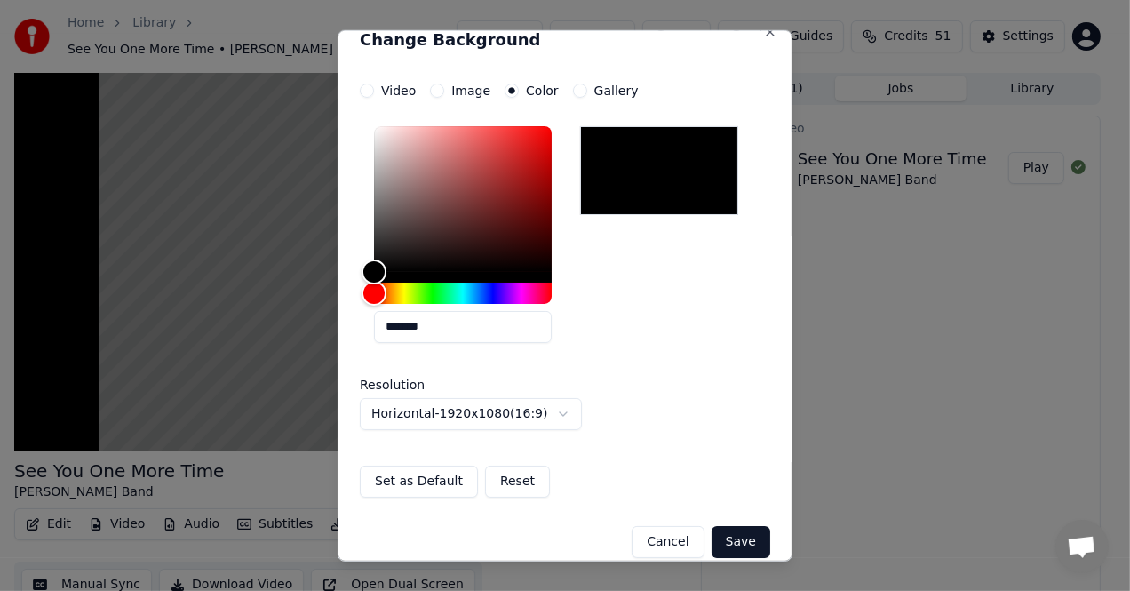
scroll to position [36, 0]
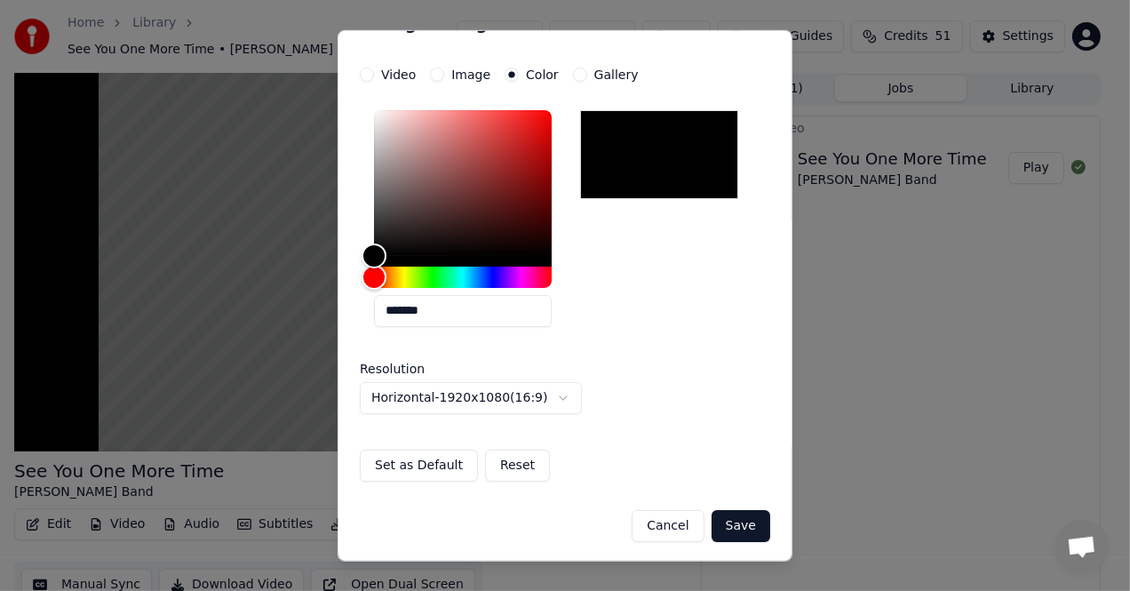
click at [485, 466] on button "Reset" at bounding box center [517, 465] width 65 height 32
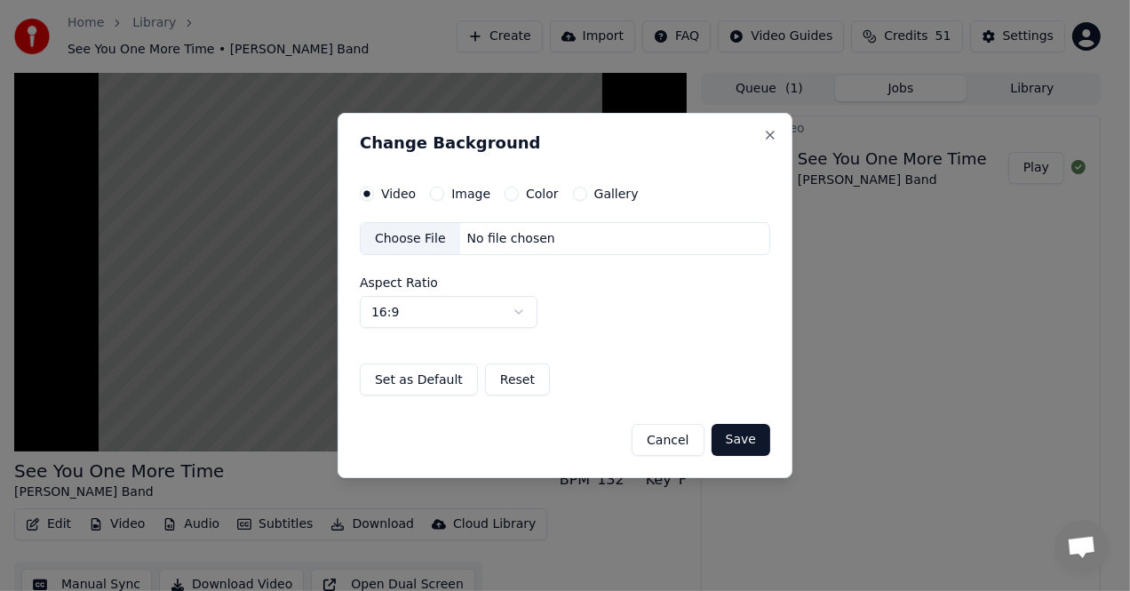
scroll to position [0, 0]
click at [528, 193] on label "Color" at bounding box center [542, 193] width 33 height 12
click at [519, 193] on button "Color" at bounding box center [512, 194] width 14 height 14
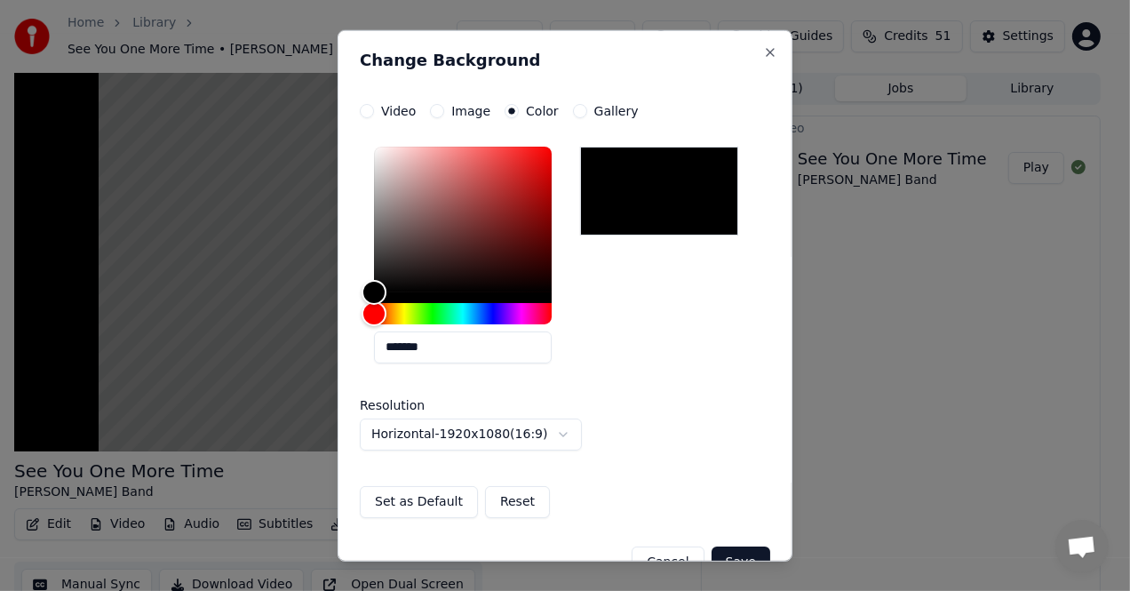
click at [731, 552] on button "Save" at bounding box center [741, 562] width 59 height 32
click at [731, 552] on div "Cancel Save" at bounding box center [565, 554] width 410 height 46
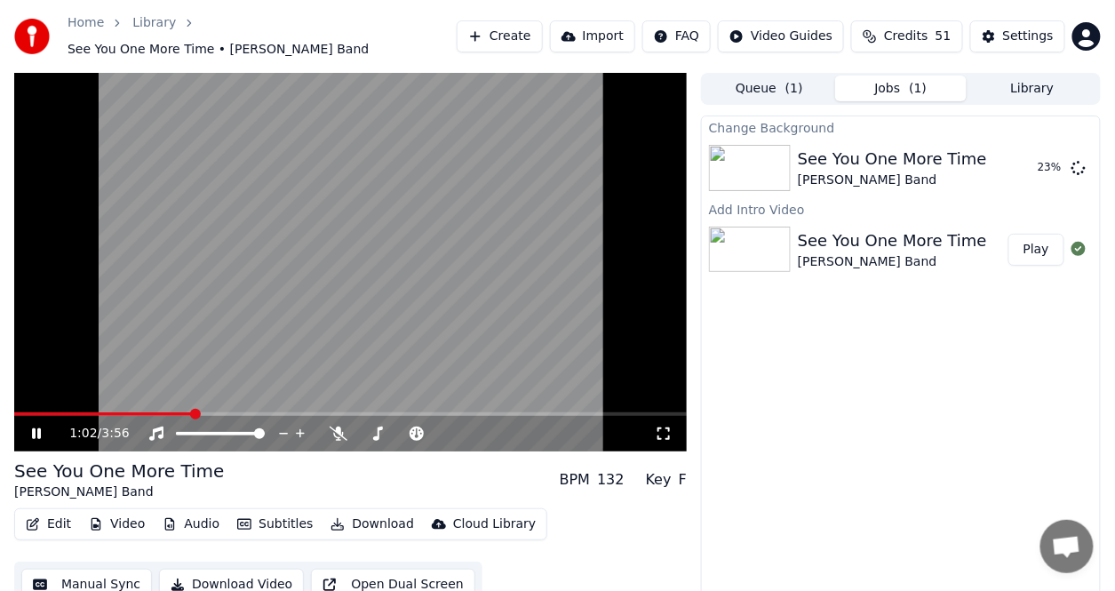
click at [38, 431] on icon at bounding box center [48, 433] width 41 height 14
click at [1046, 165] on button "Play" at bounding box center [1036, 168] width 56 height 32
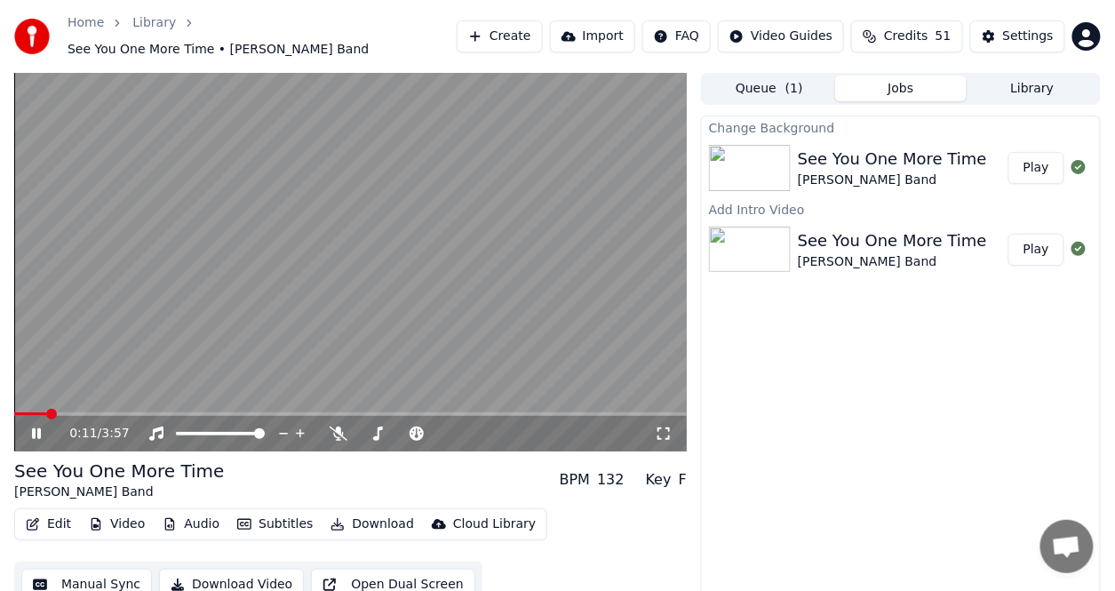
drag, startPoint x: 325, startPoint y: 395, endPoint x: 482, endPoint y: 587, distance: 248.1
click at [14, 409] on span at bounding box center [19, 414] width 11 height 11
click at [341, 426] on icon at bounding box center [339, 433] width 18 height 14
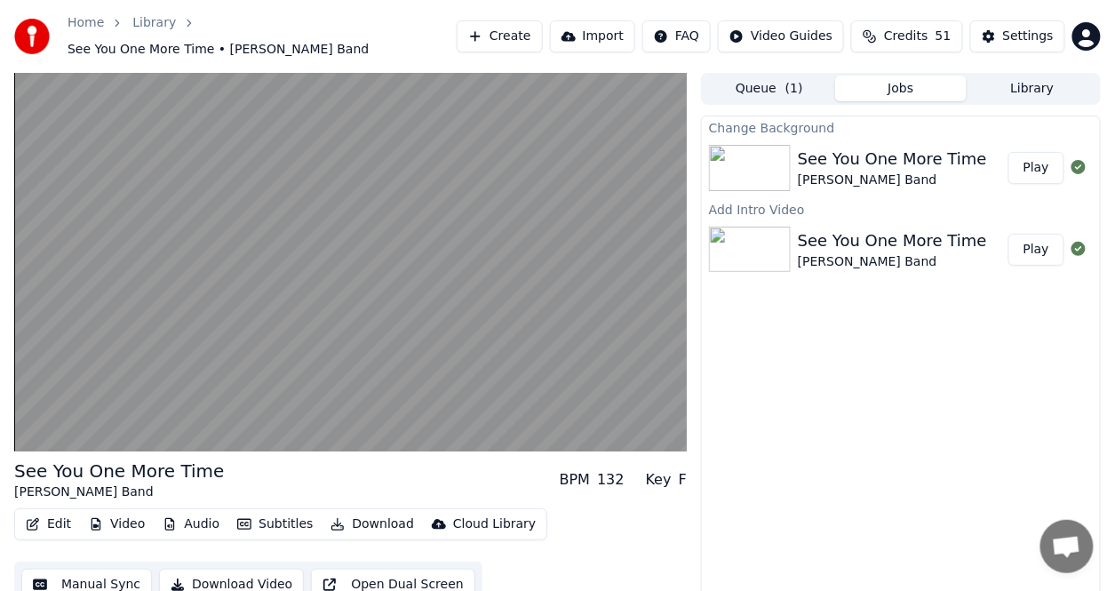
click at [388, 514] on button "Download" at bounding box center [372, 524] width 98 height 25
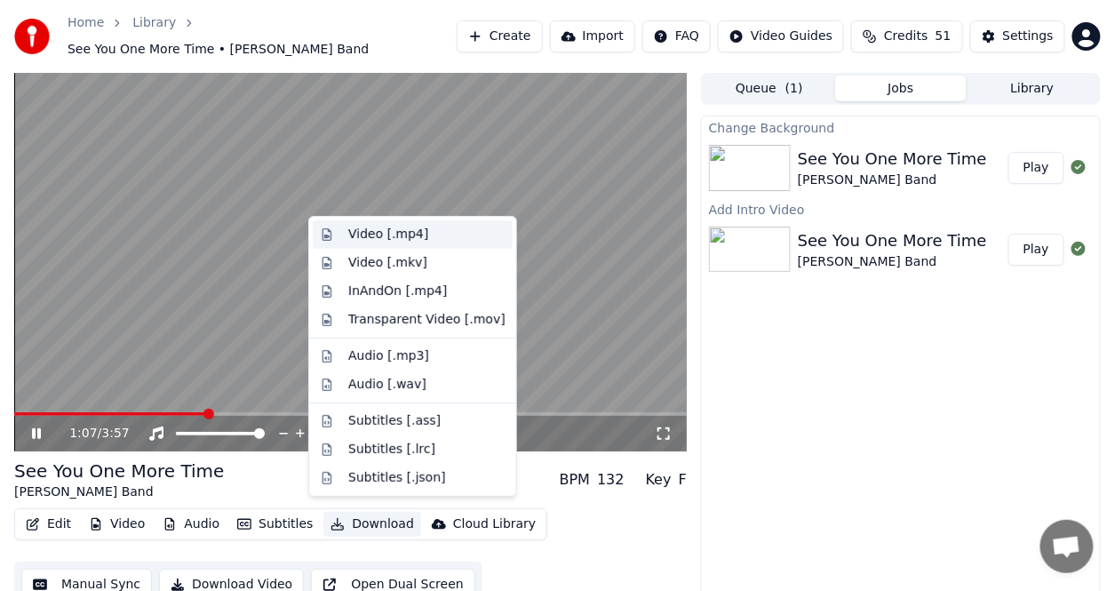
click at [371, 233] on div "Video [.mp4]" at bounding box center [388, 235] width 80 height 18
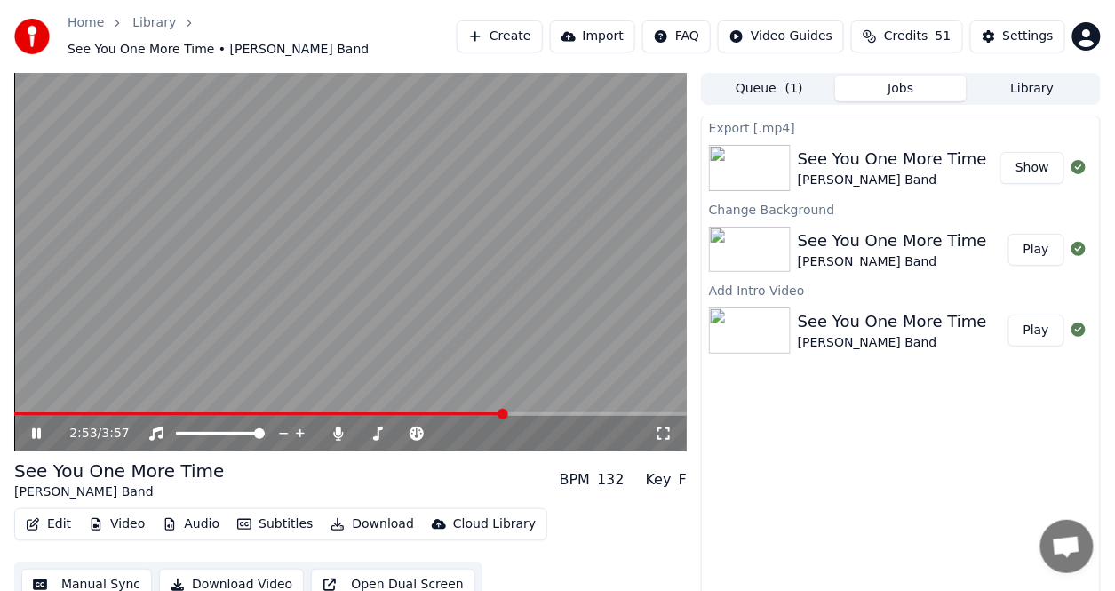
click at [1034, 153] on button "Show" at bounding box center [1032, 168] width 64 height 32
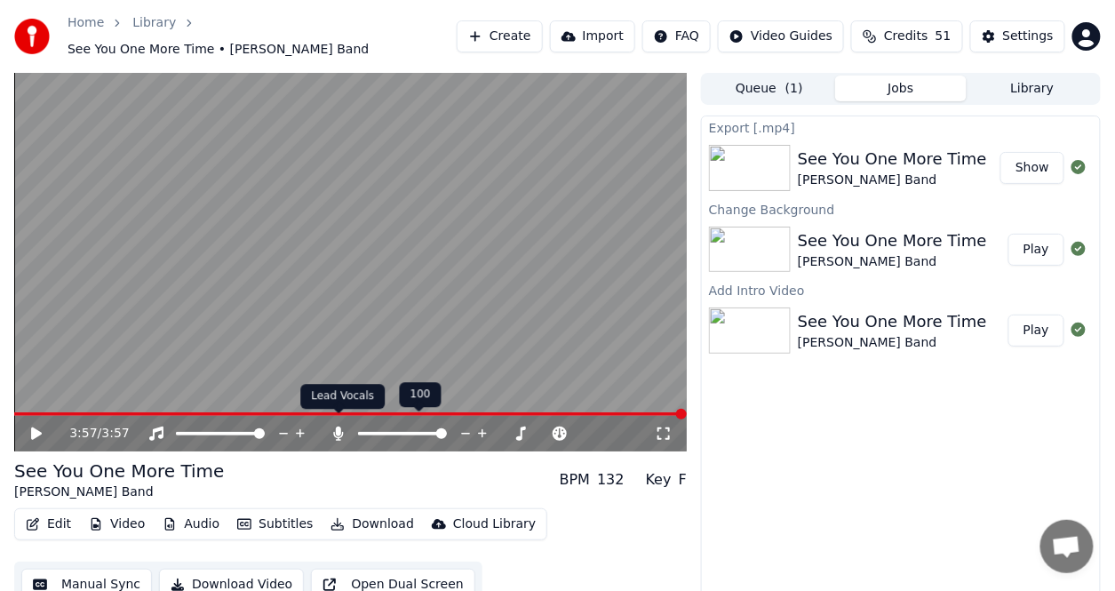
click at [335, 426] on icon at bounding box center [339, 433] width 10 height 14
click at [850, 309] on div "See You One More Time" at bounding box center [892, 321] width 189 height 25
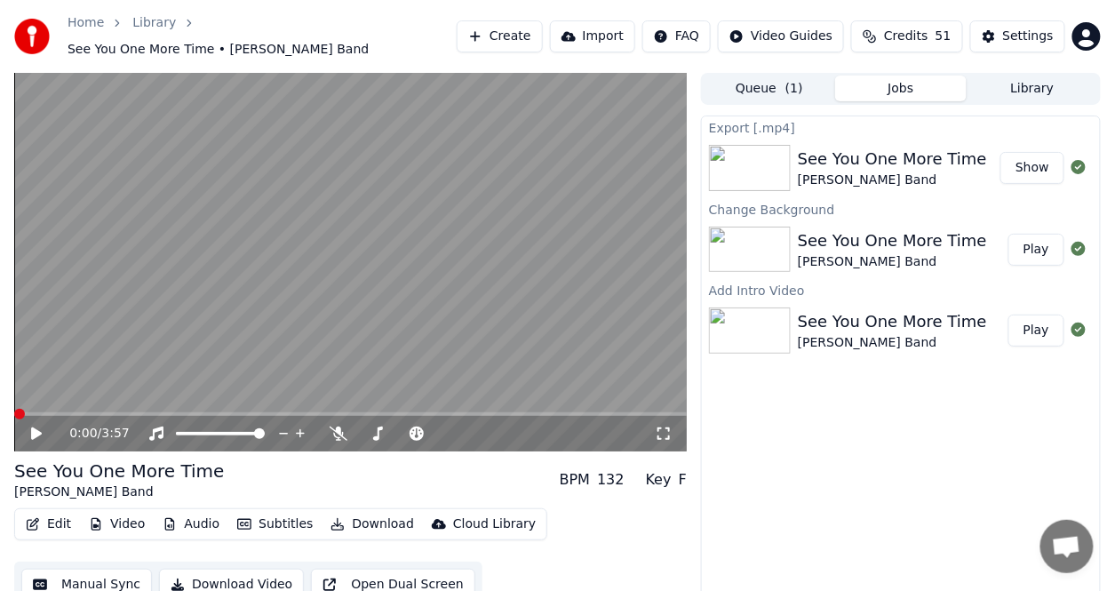
click at [14, 409] on span at bounding box center [19, 414] width 11 height 11
click at [35, 427] on icon at bounding box center [36, 433] width 11 height 12
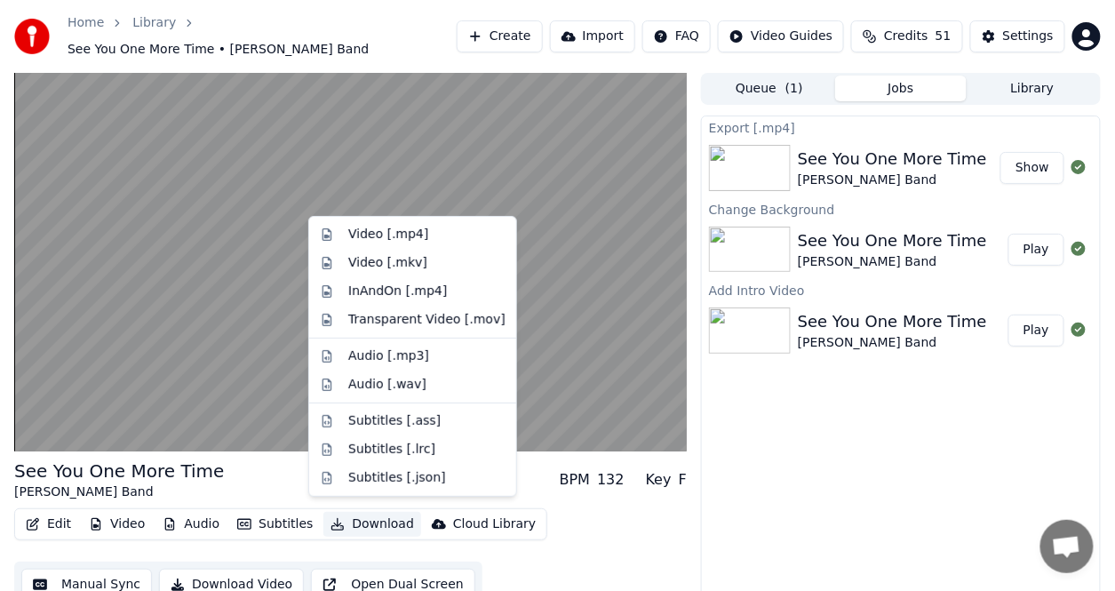
click at [362, 513] on button "Download" at bounding box center [372, 524] width 98 height 25
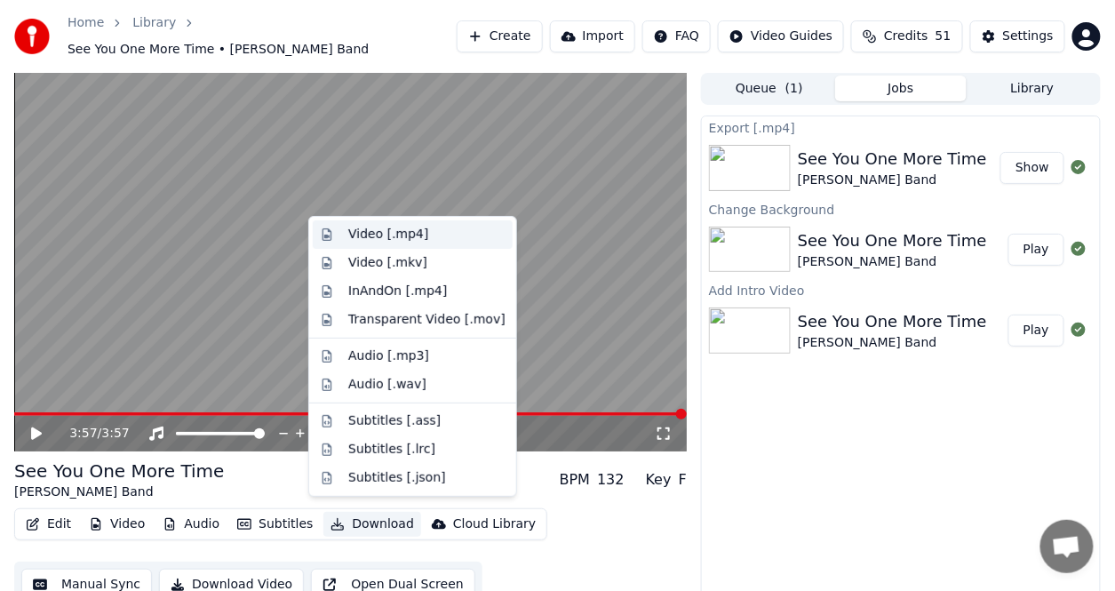
click at [356, 229] on div "Video [.mp4]" at bounding box center [388, 235] width 80 height 18
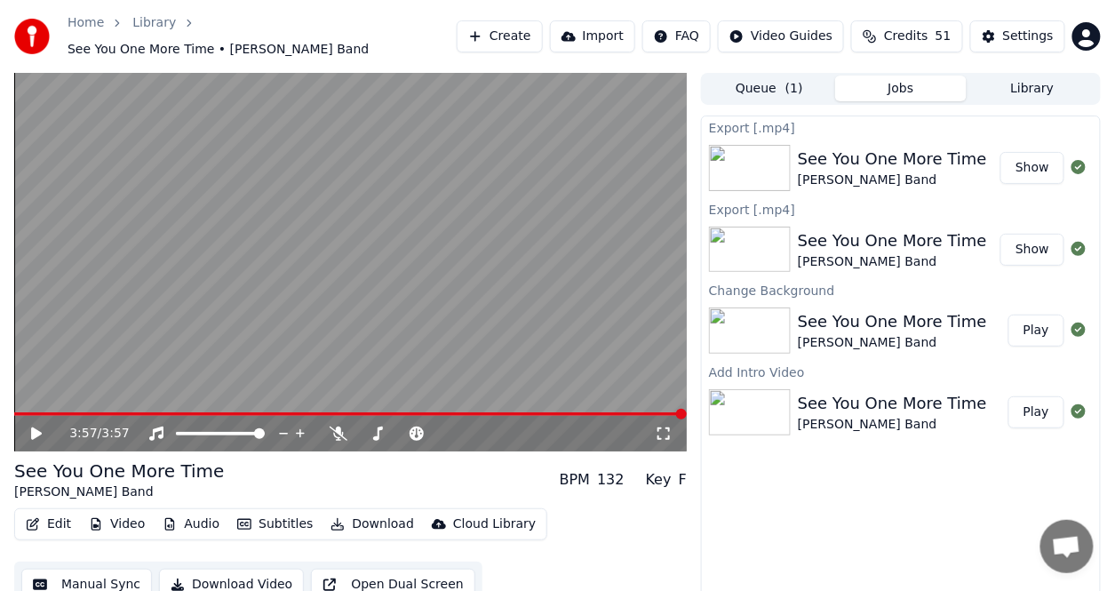
click at [1032, 155] on button "Show" at bounding box center [1032, 168] width 64 height 32
click at [14, 409] on span at bounding box center [19, 414] width 11 height 11
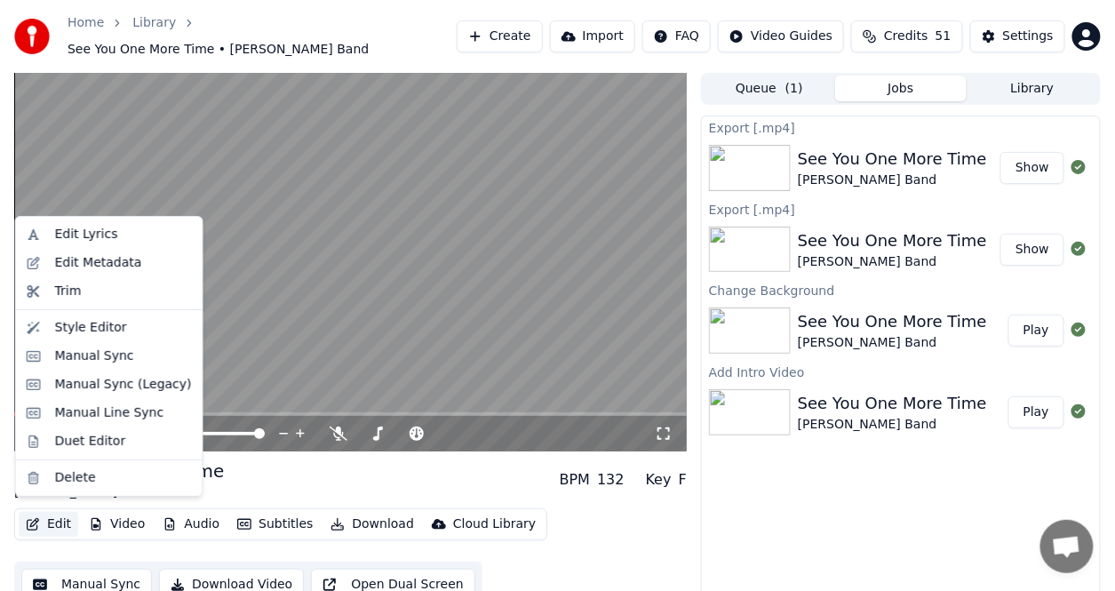
click at [68, 512] on button "Edit" at bounding box center [49, 524] width 60 height 25
click at [105, 240] on div "Edit Lyrics" at bounding box center [86, 235] width 63 height 18
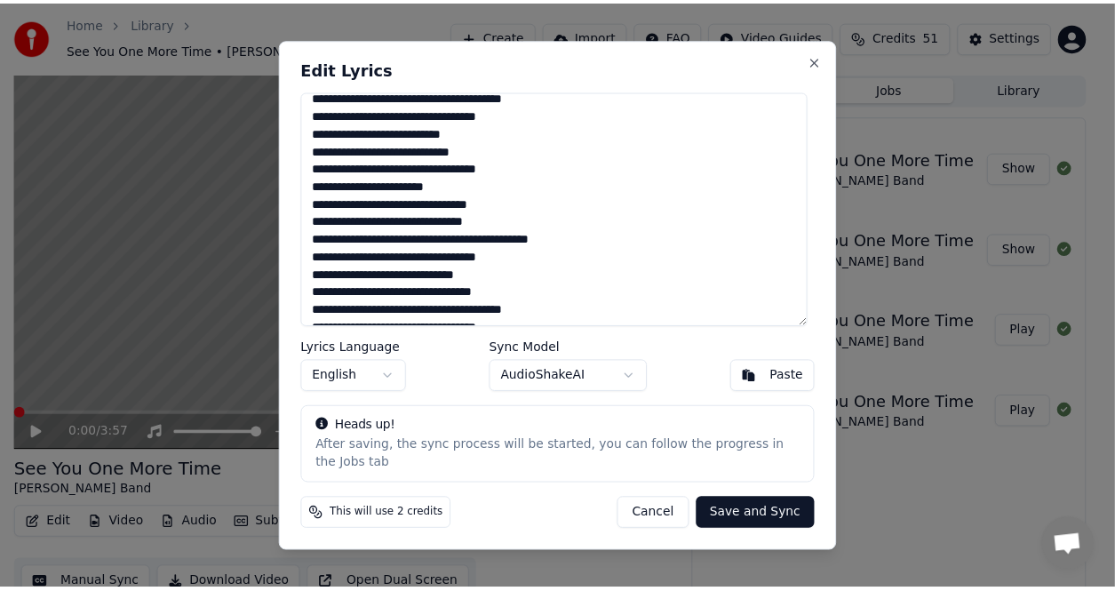
scroll to position [275, 0]
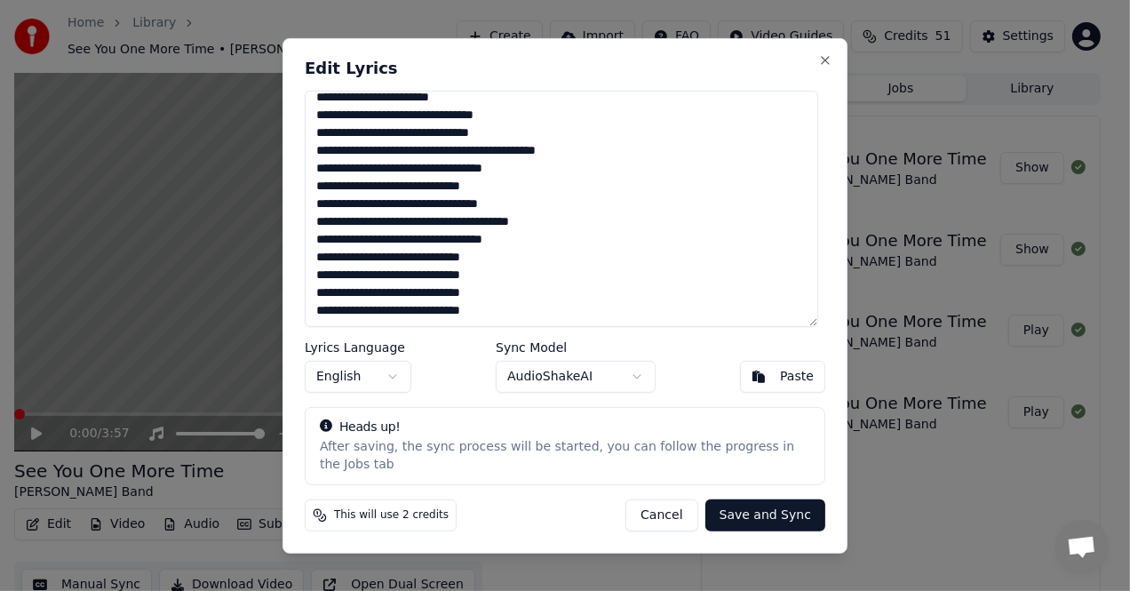
click at [528, 229] on textarea "**********" at bounding box center [562, 208] width 514 height 236
click at [820, 67] on button "Close" at bounding box center [825, 59] width 14 height 14
